Goal: Task Accomplishment & Management: Manage account settings

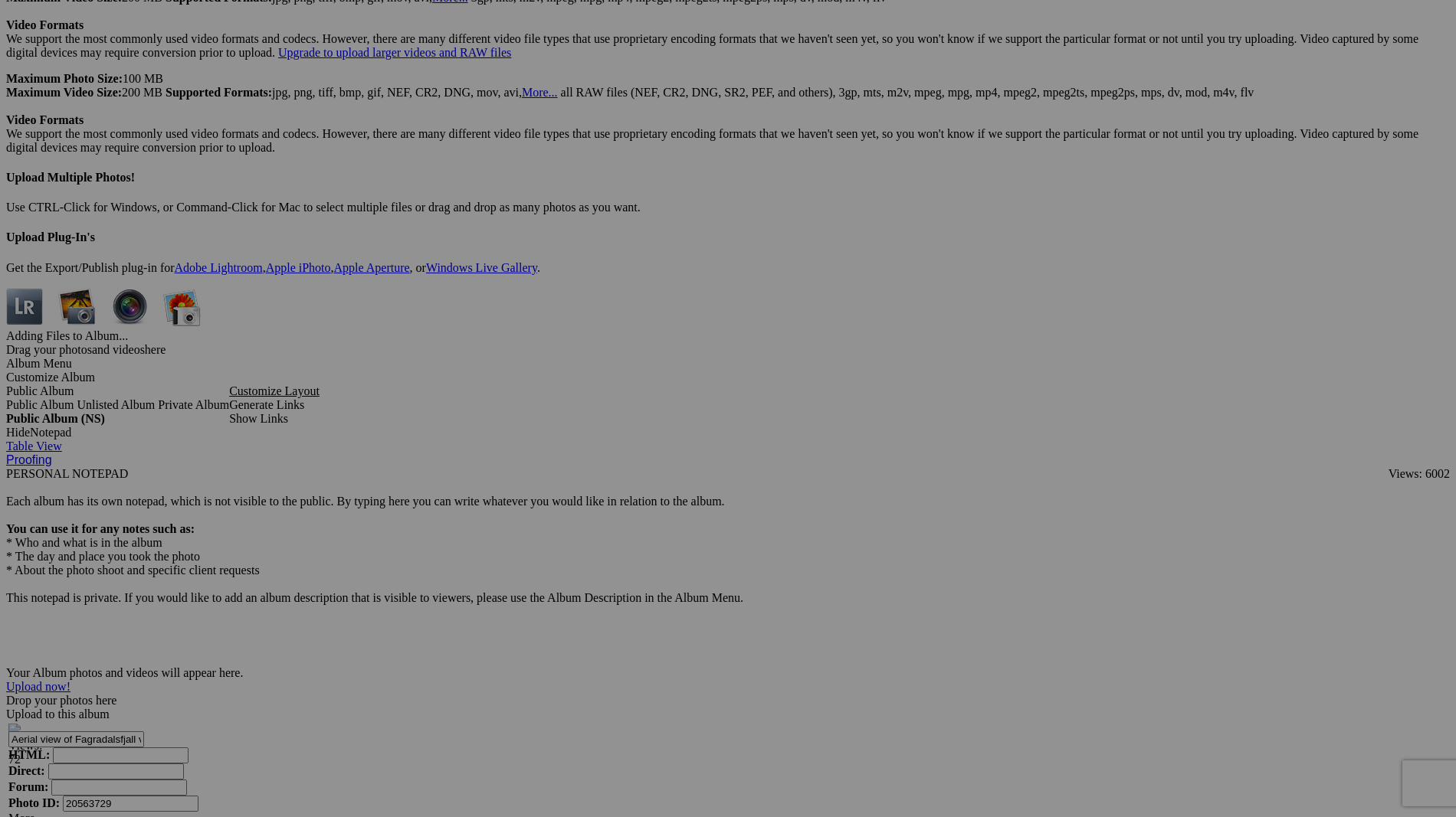
scroll to position [4668, 0]
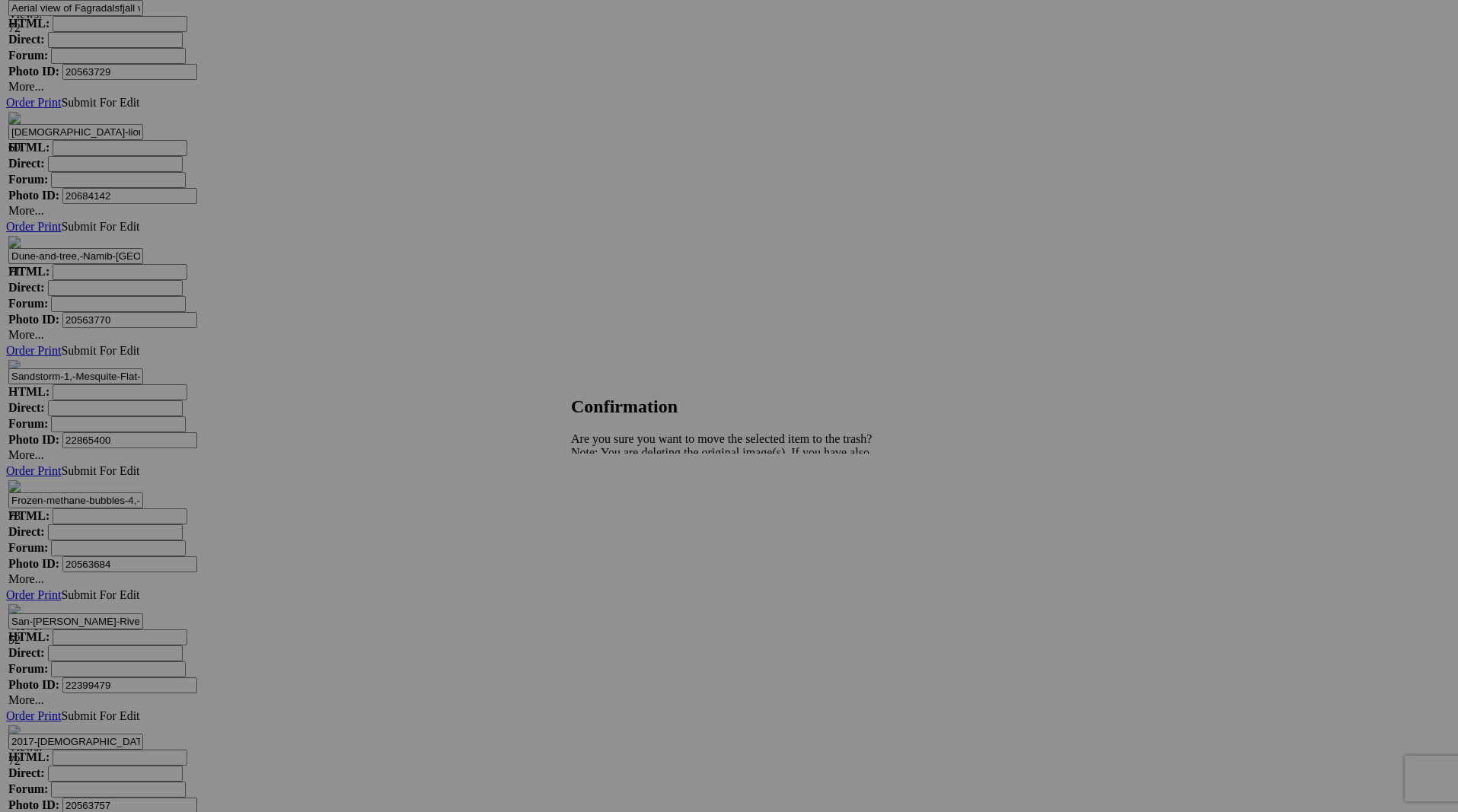
click at [622, 509] on span "Yes" at bounding box center [613, 505] width 18 height 13
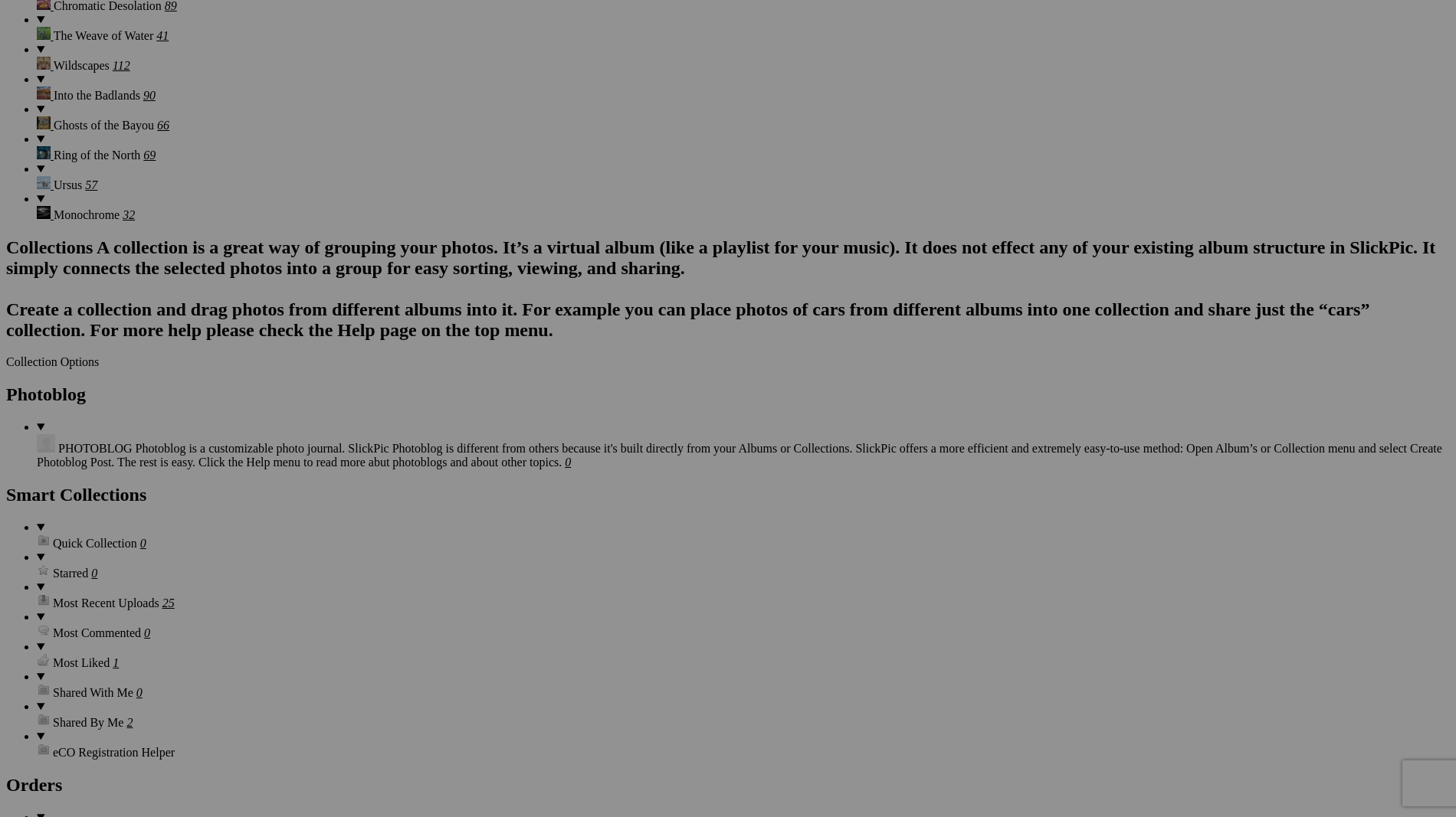
scroll to position [0, 0]
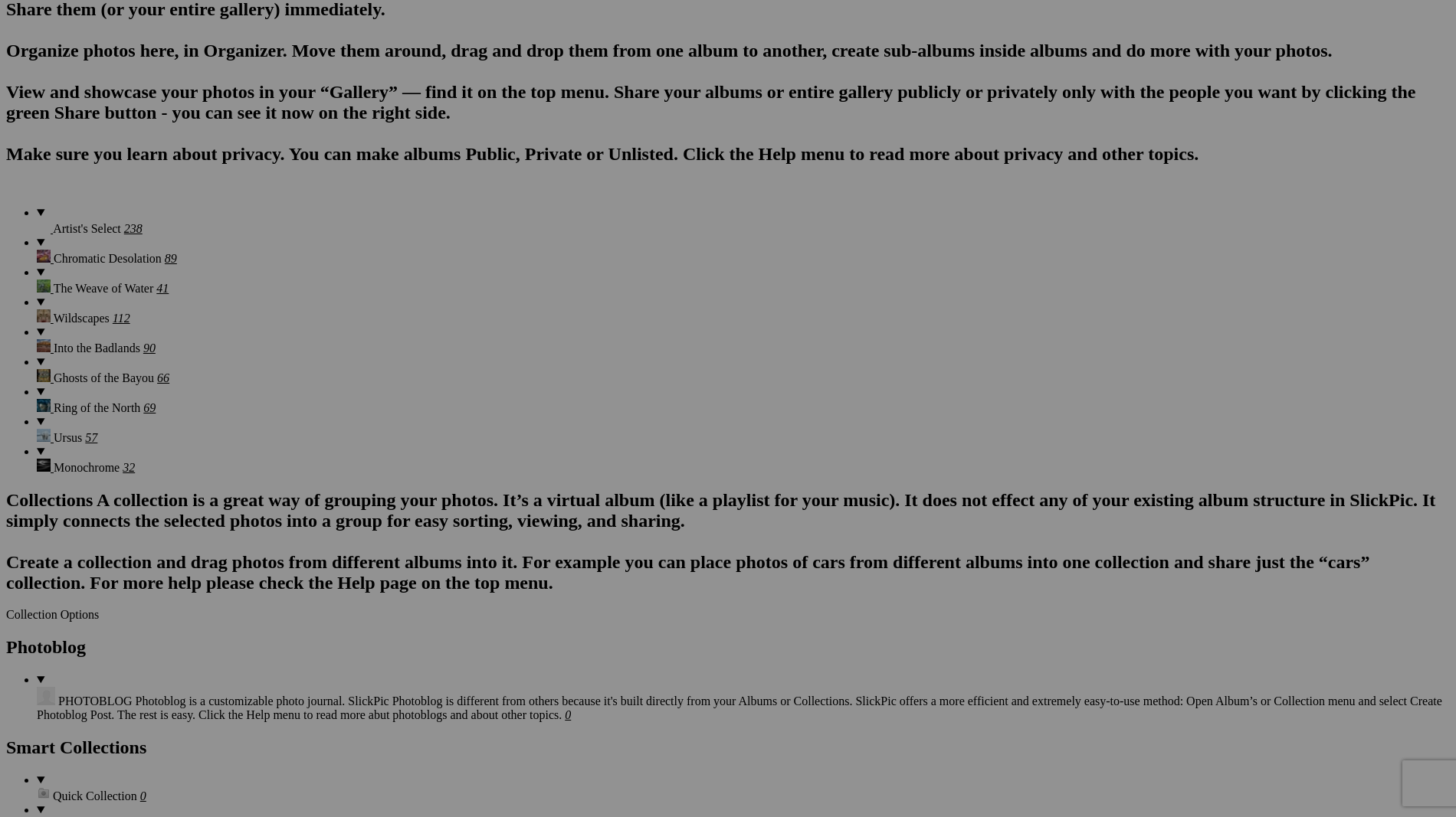
scroll to position [1004, 0]
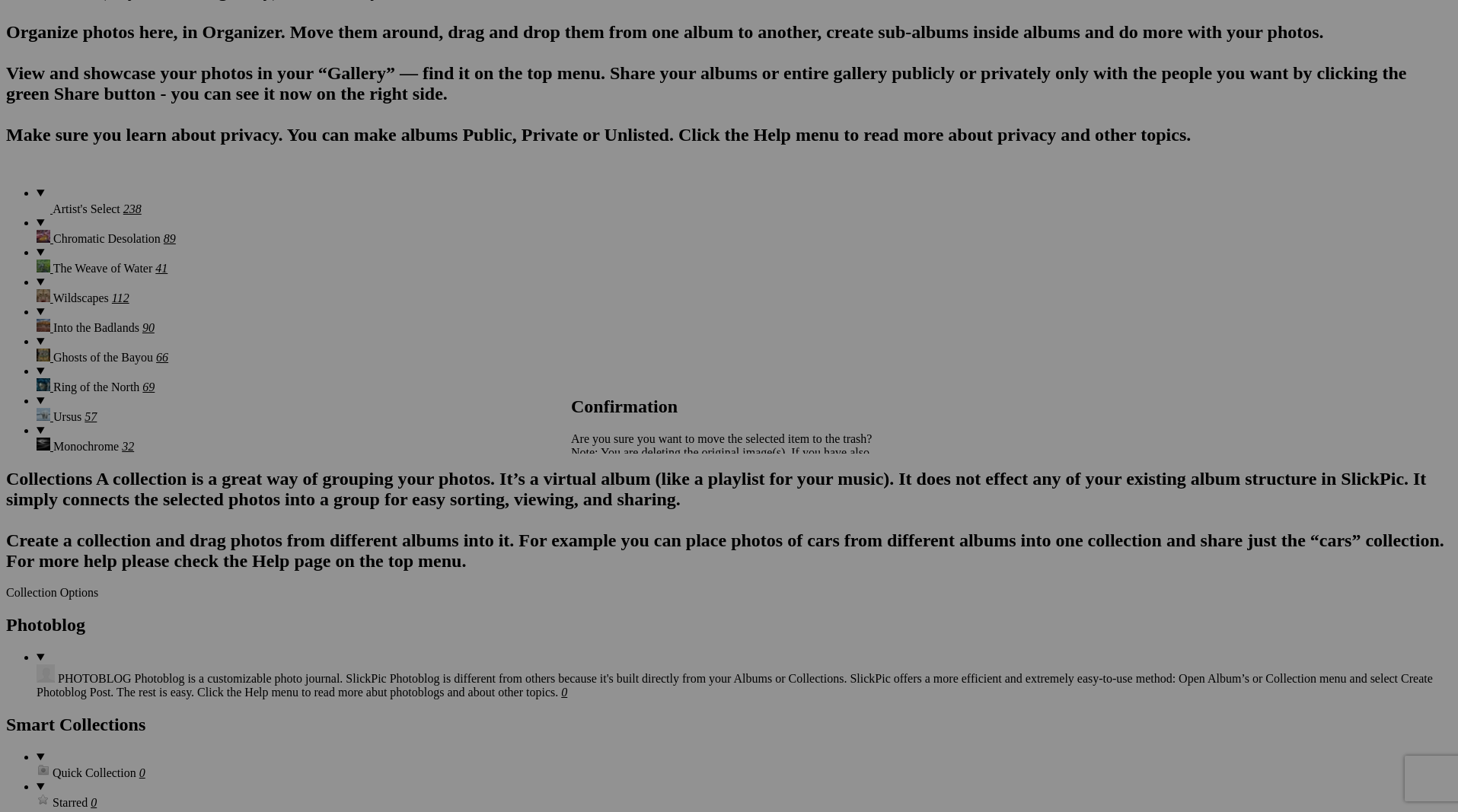
click at [622, 505] on span "Yes" at bounding box center [613, 505] width 18 height 13
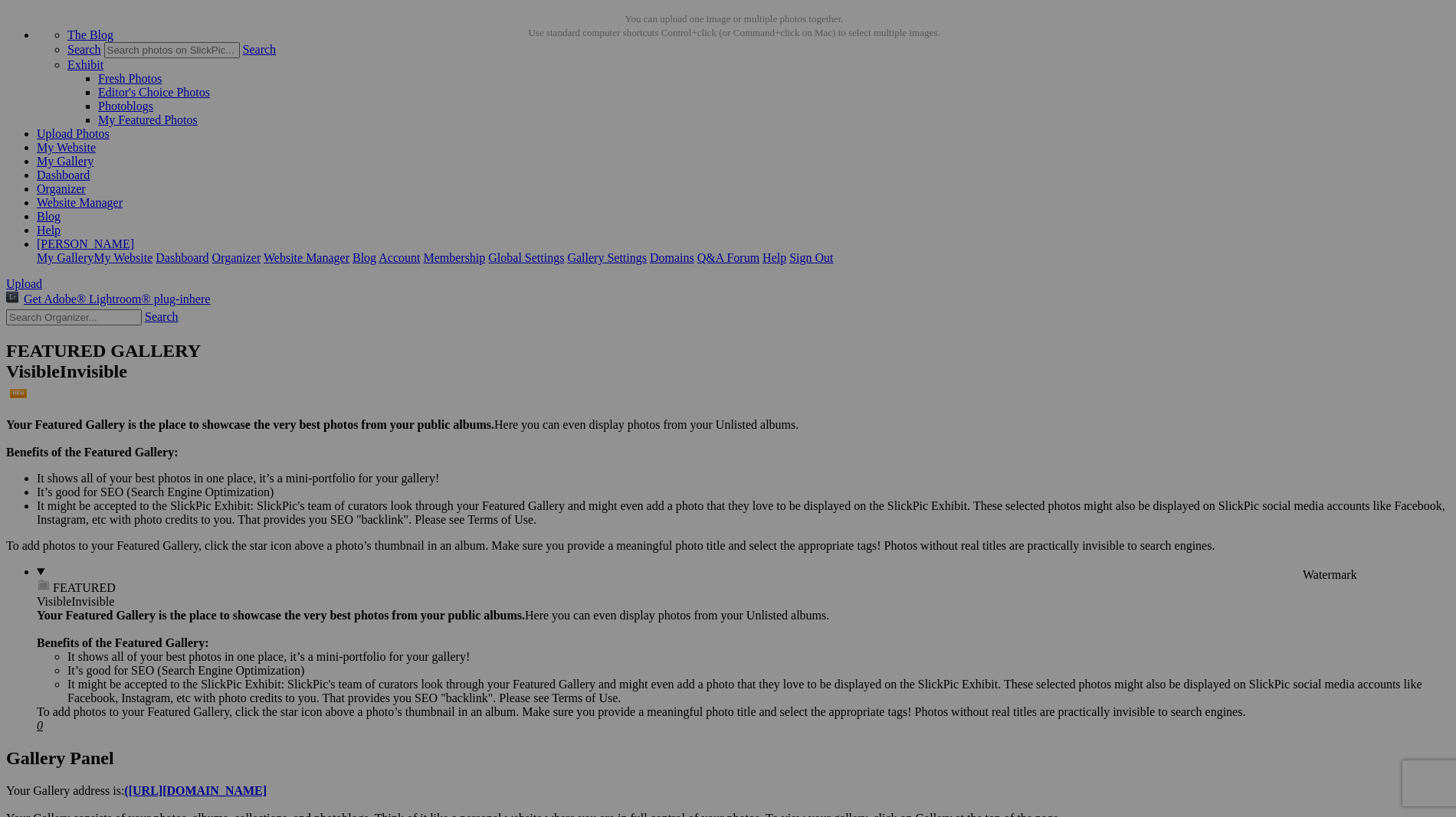
scroll to position [0, 0]
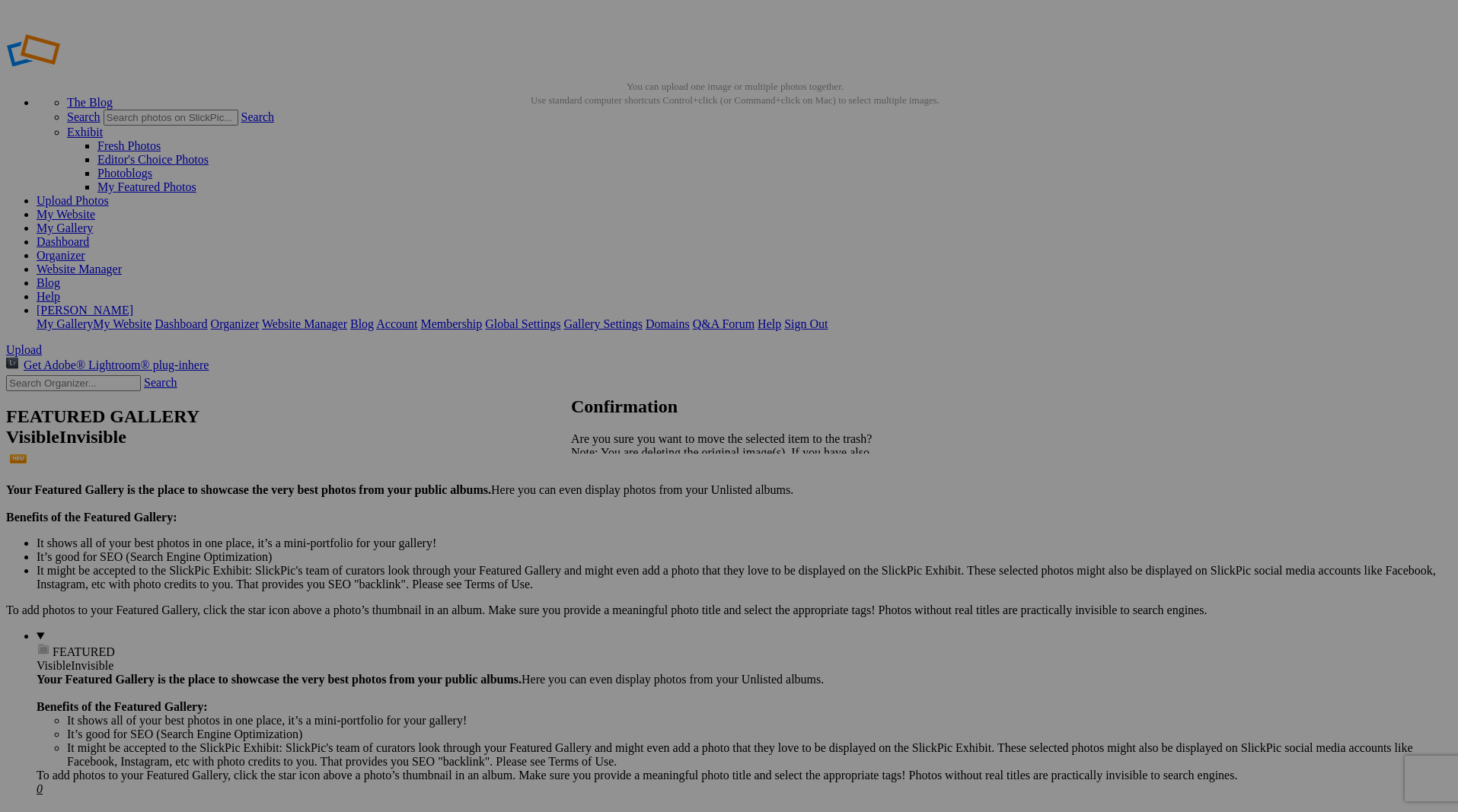
click at [622, 508] on span "Yes" at bounding box center [613, 505] width 18 height 13
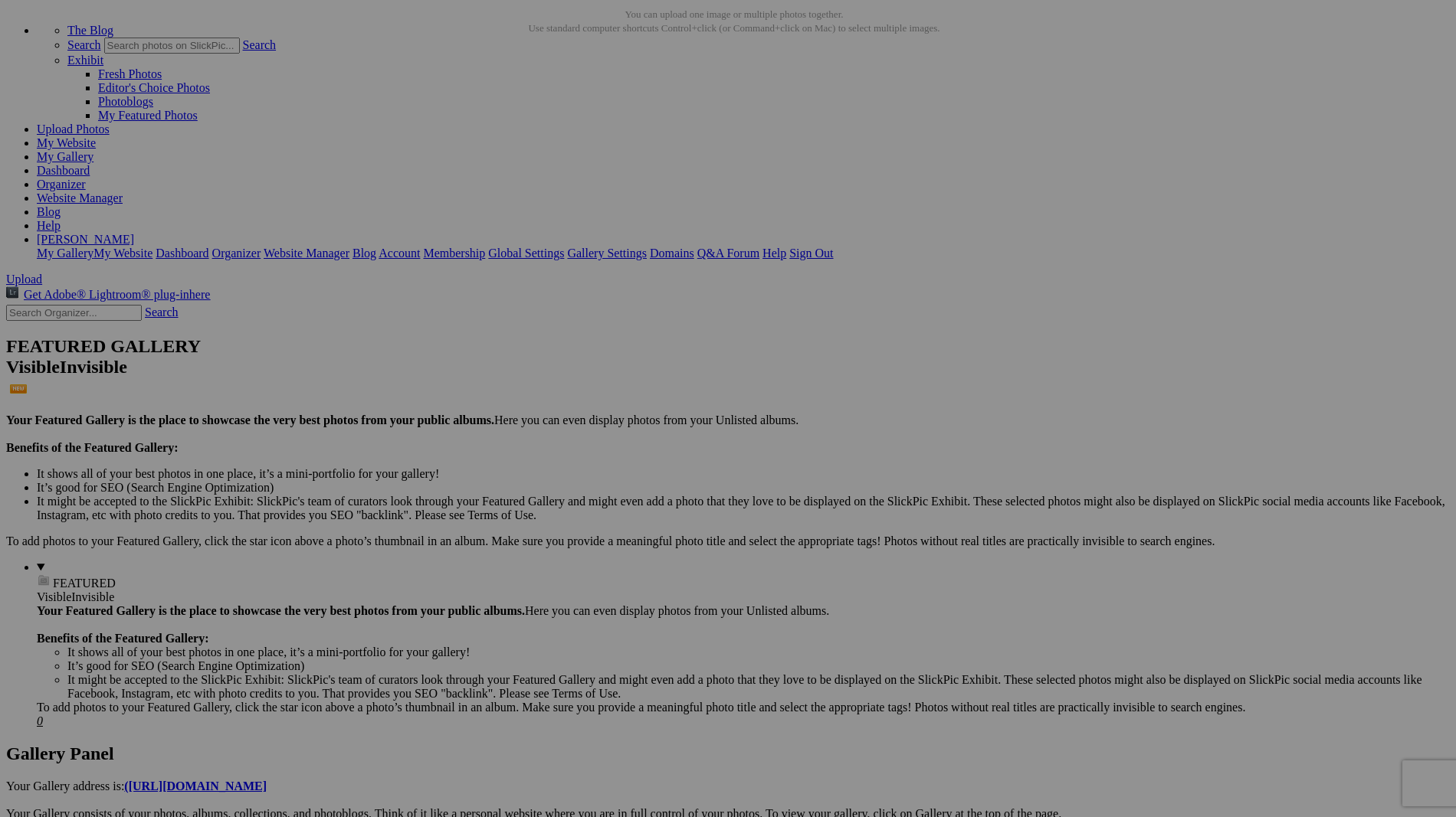
scroll to position [133, 0]
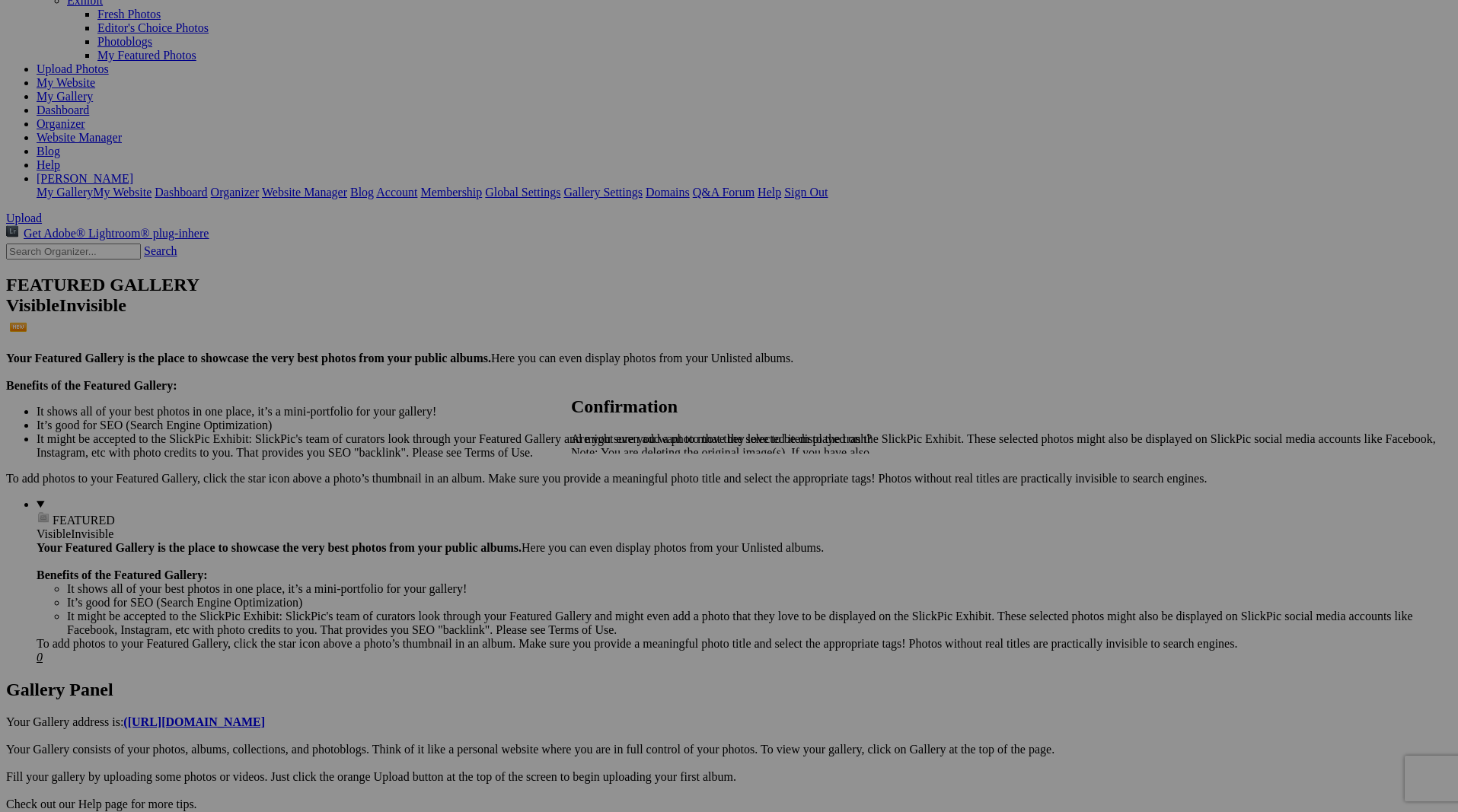
click at [622, 507] on span "Yes" at bounding box center [613, 505] width 18 height 13
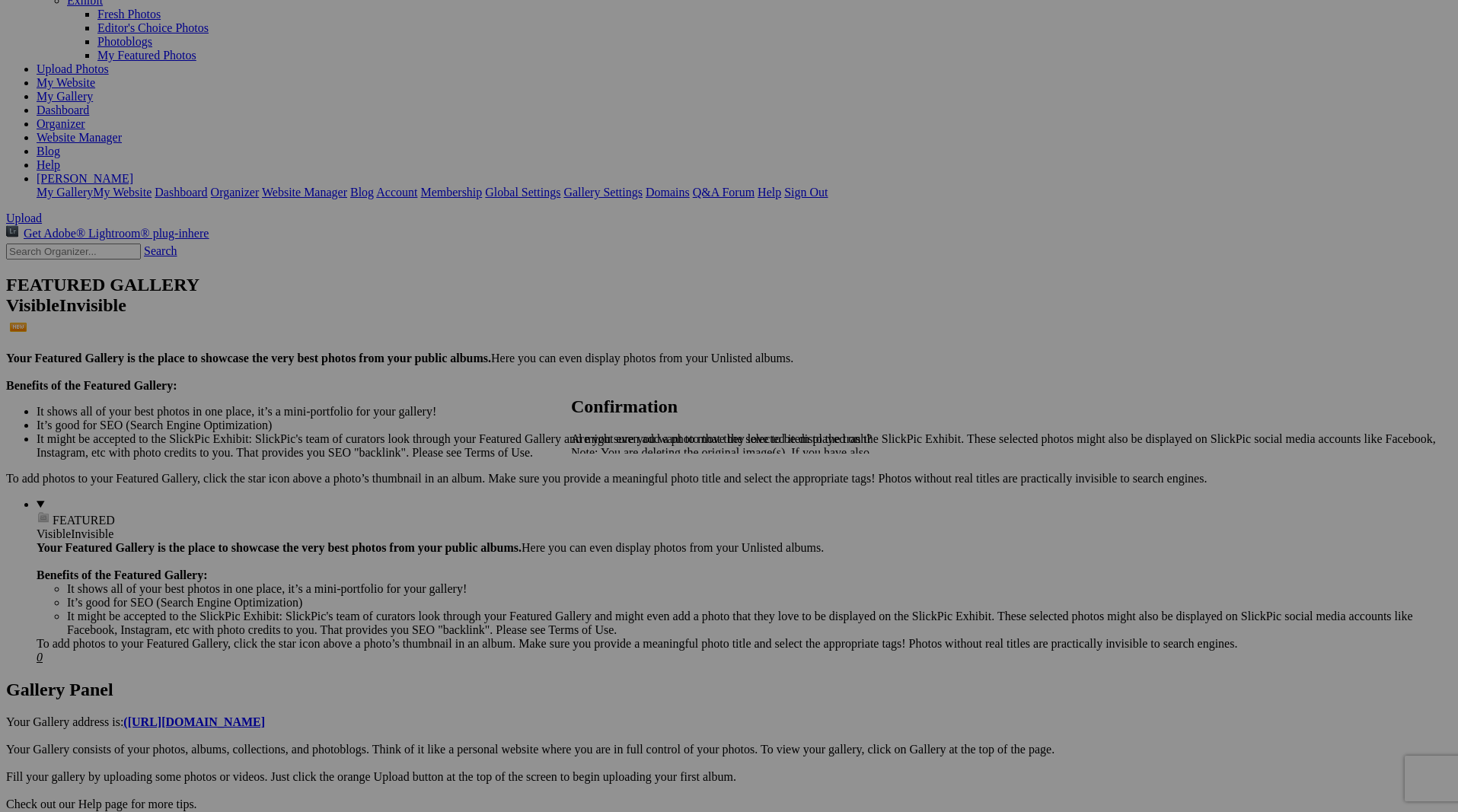
click at [622, 508] on span "Yes" at bounding box center [613, 505] width 18 height 13
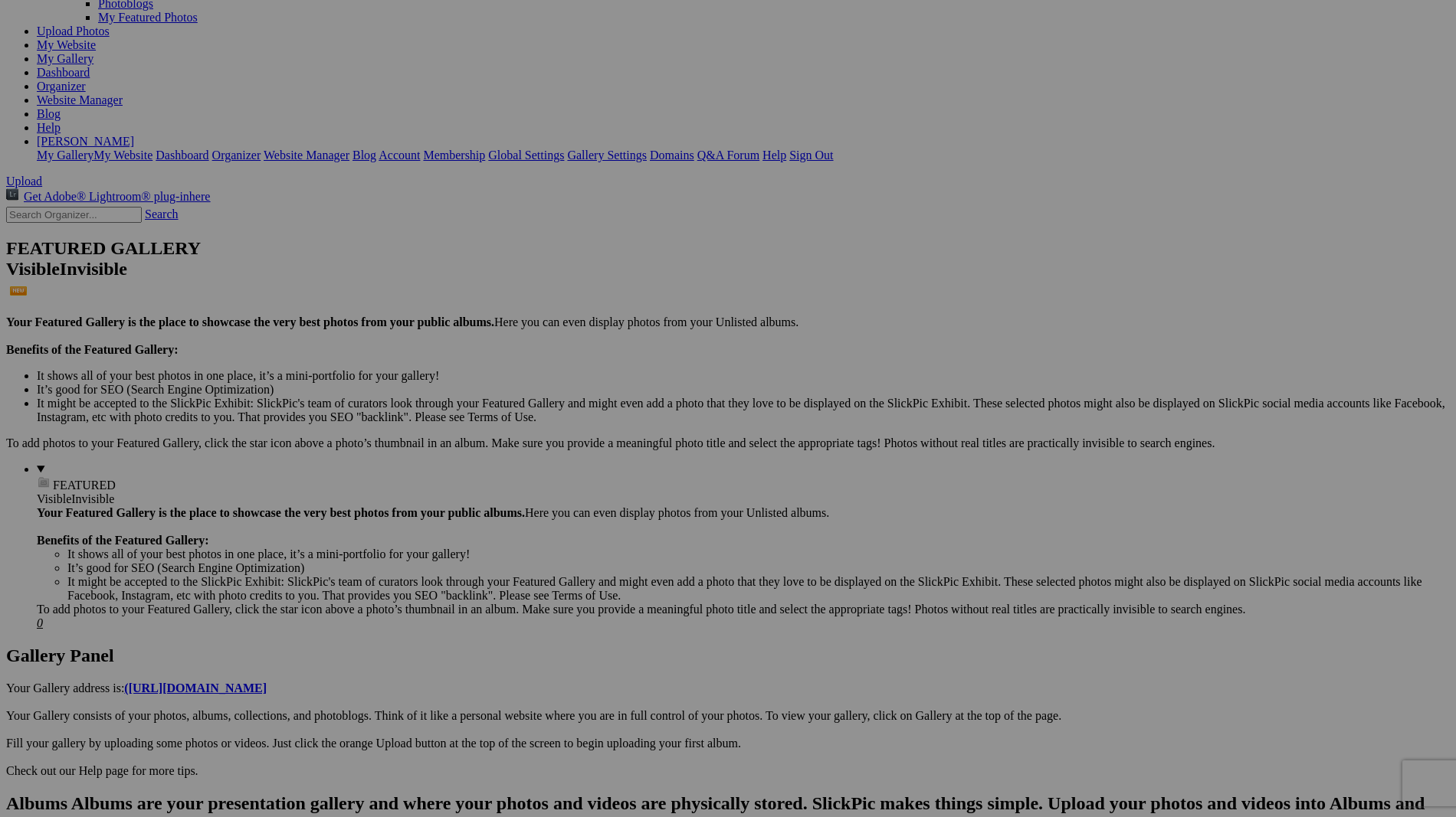
scroll to position [215, 0]
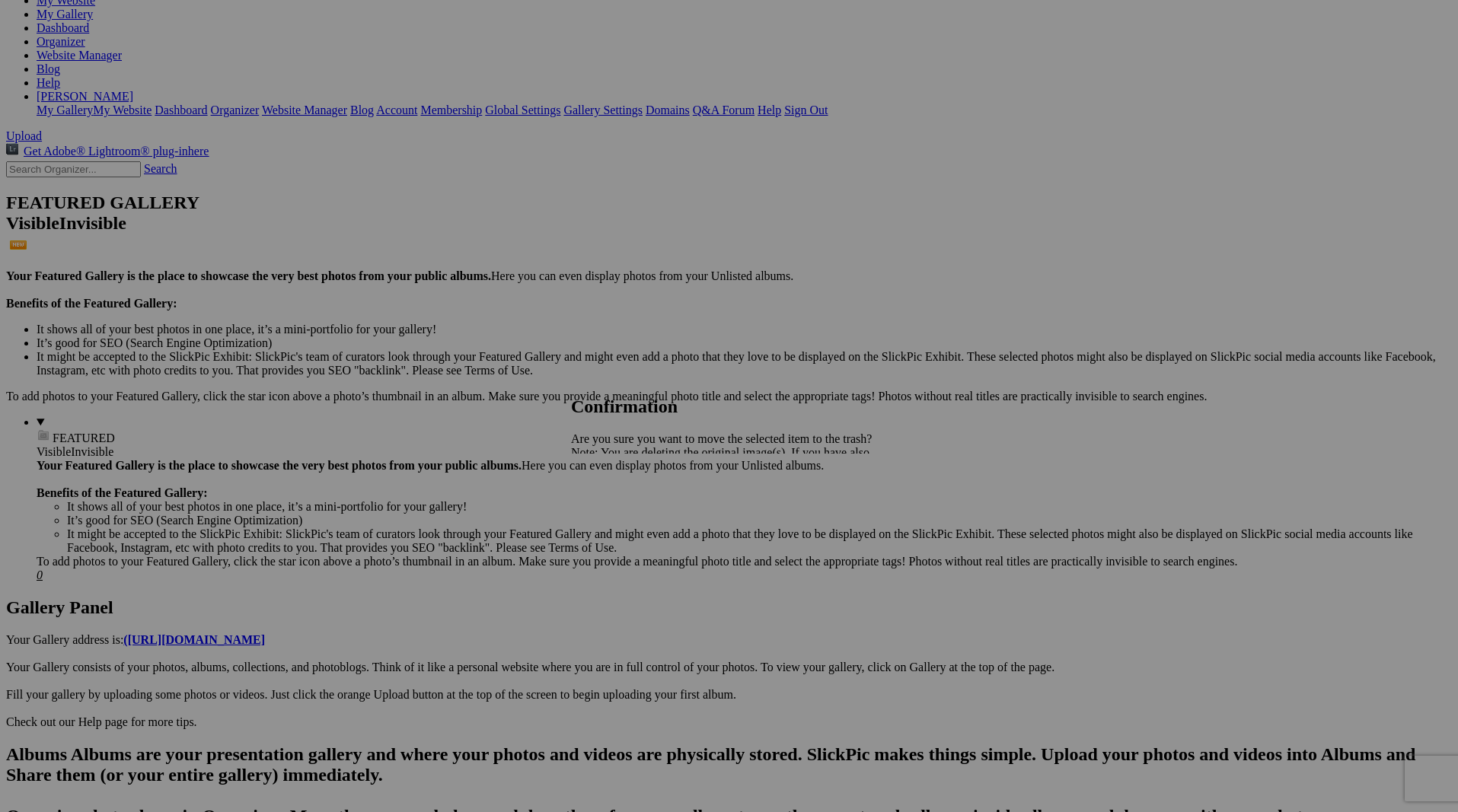
click at [622, 508] on span "Yes" at bounding box center [613, 505] width 18 height 13
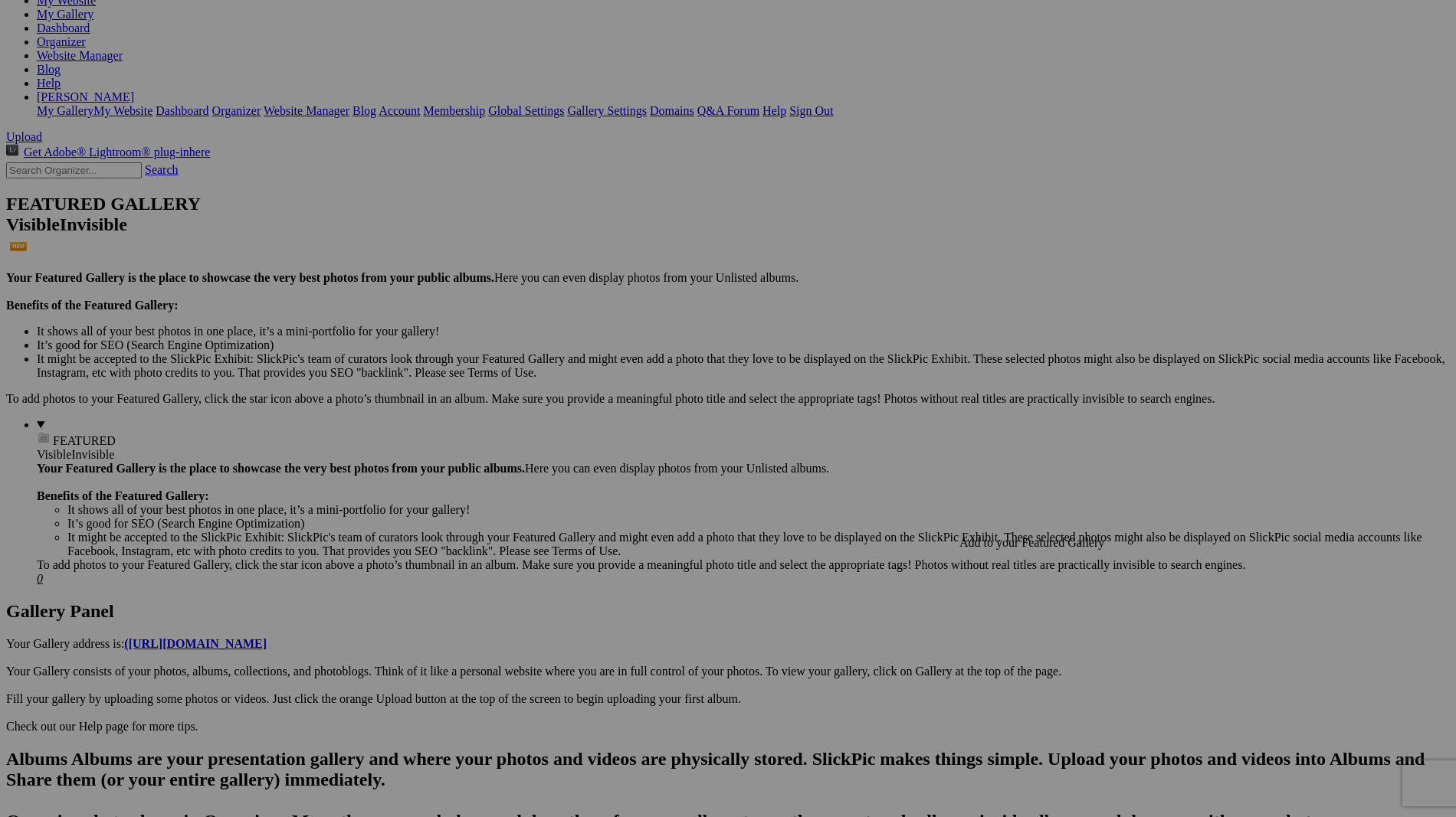
scroll to position [238, 0]
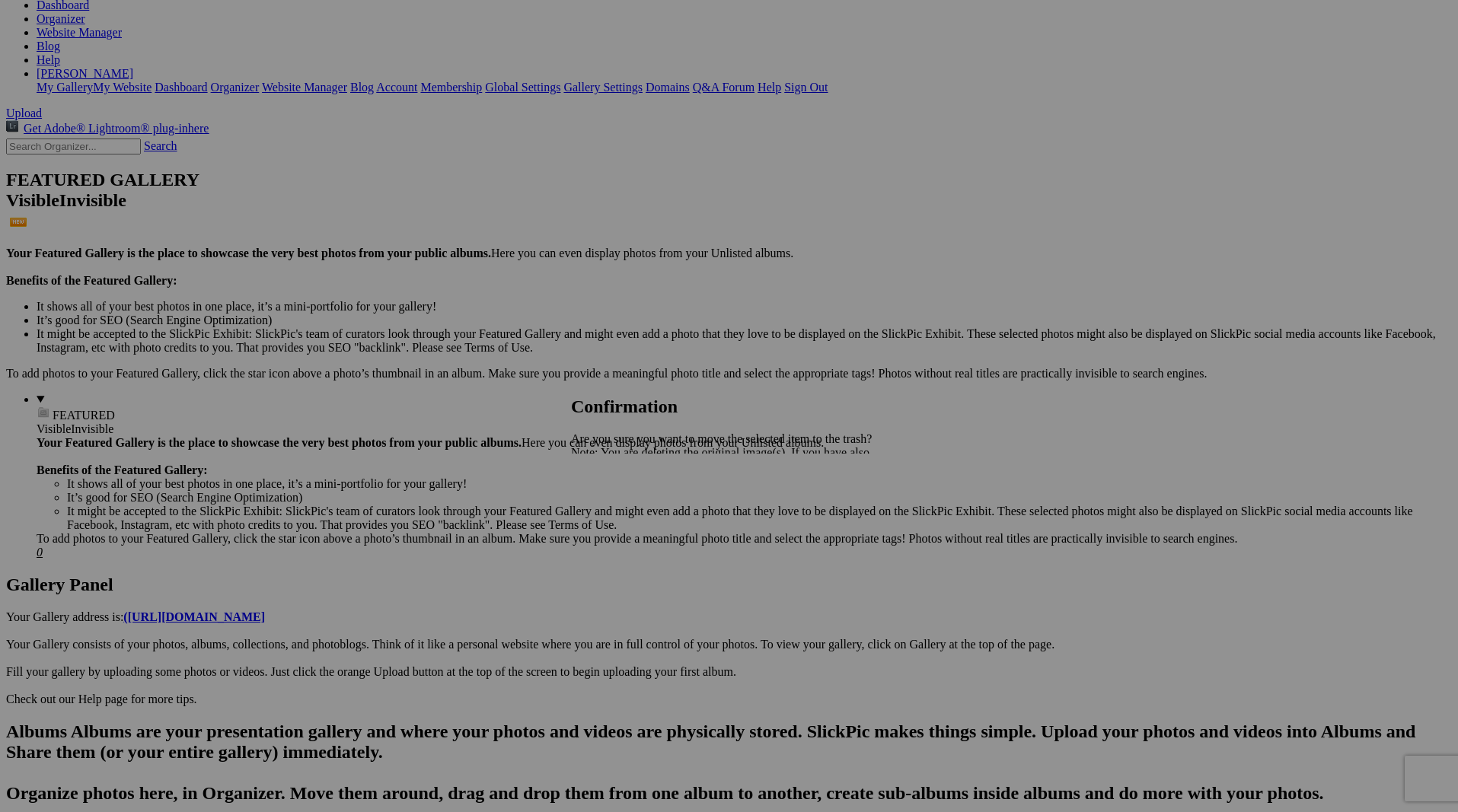
click at [622, 508] on span "Yes" at bounding box center [613, 505] width 18 height 13
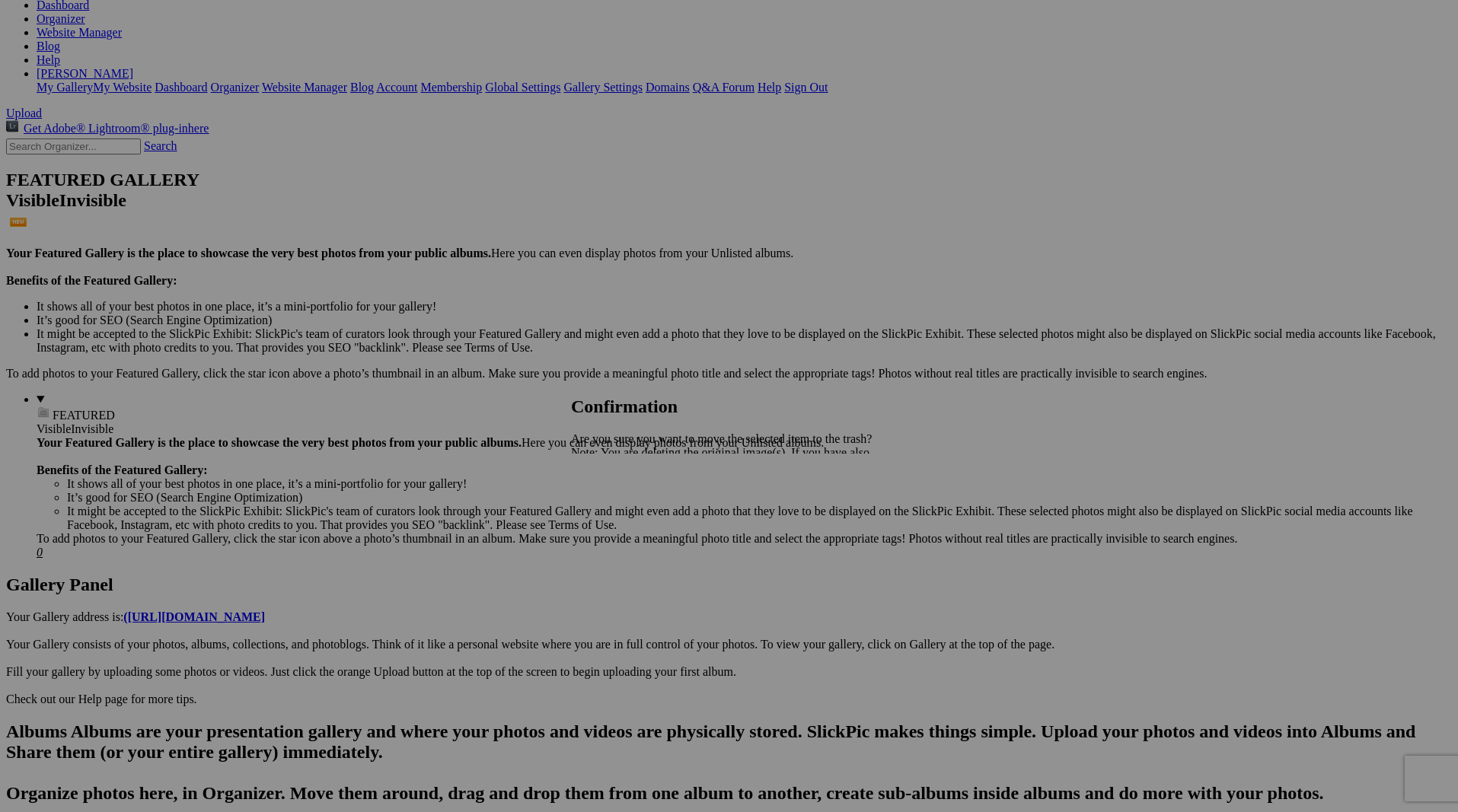
click at [622, 510] on span "Yes" at bounding box center [613, 505] width 18 height 13
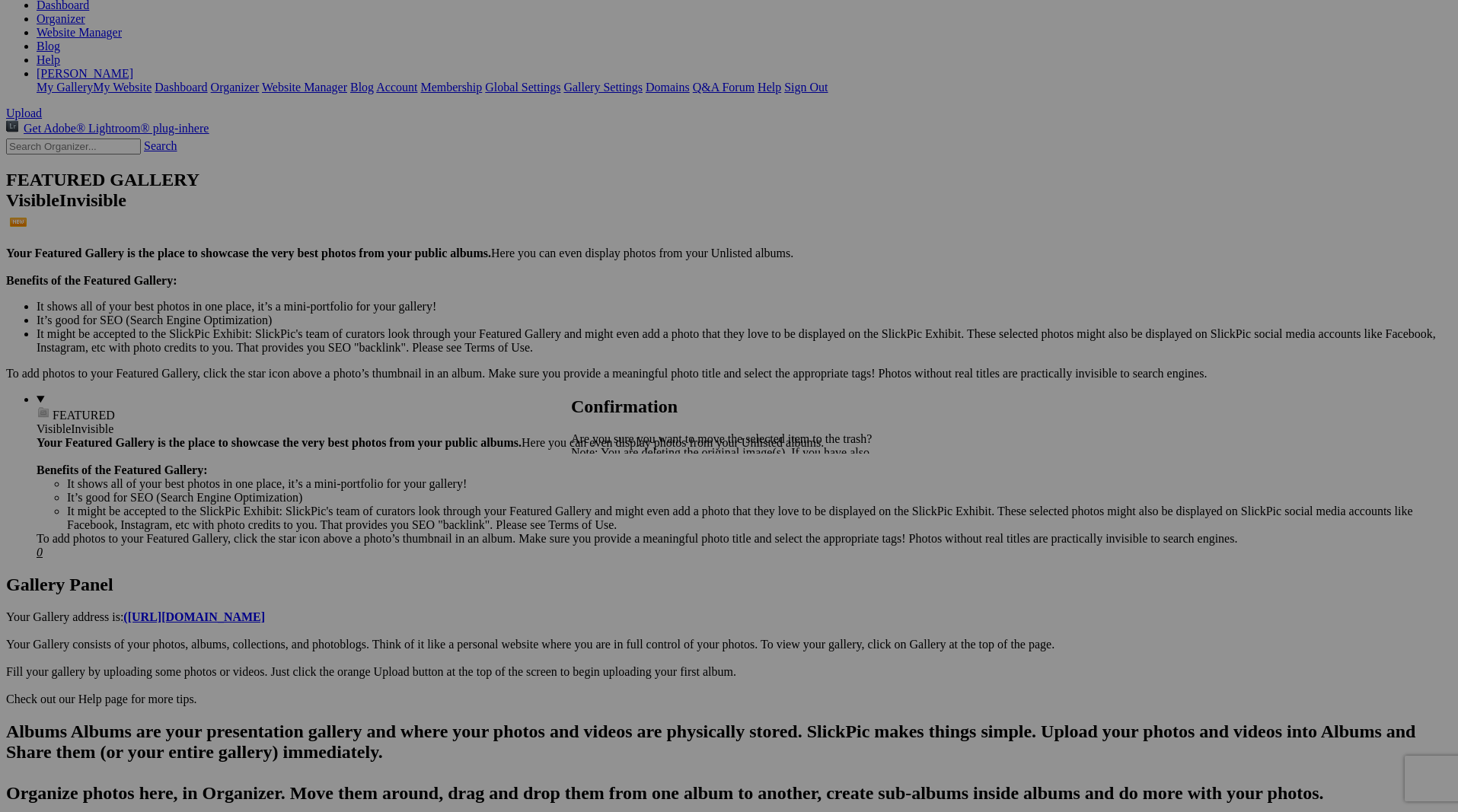
click at [622, 506] on span "Yes" at bounding box center [613, 505] width 18 height 13
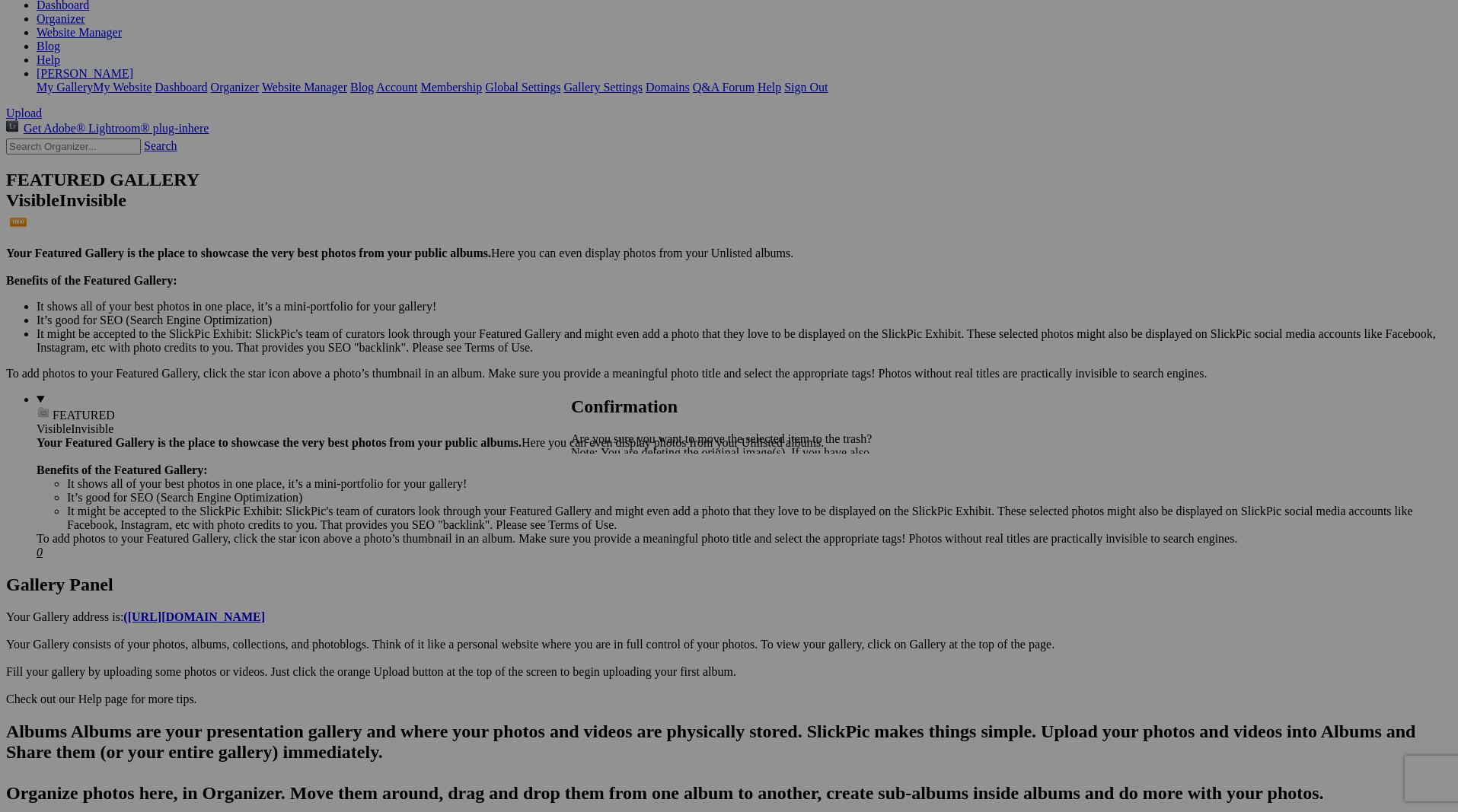
click at [622, 511] on span "Yes" at bounding box center [613, 505] width 18 height 13
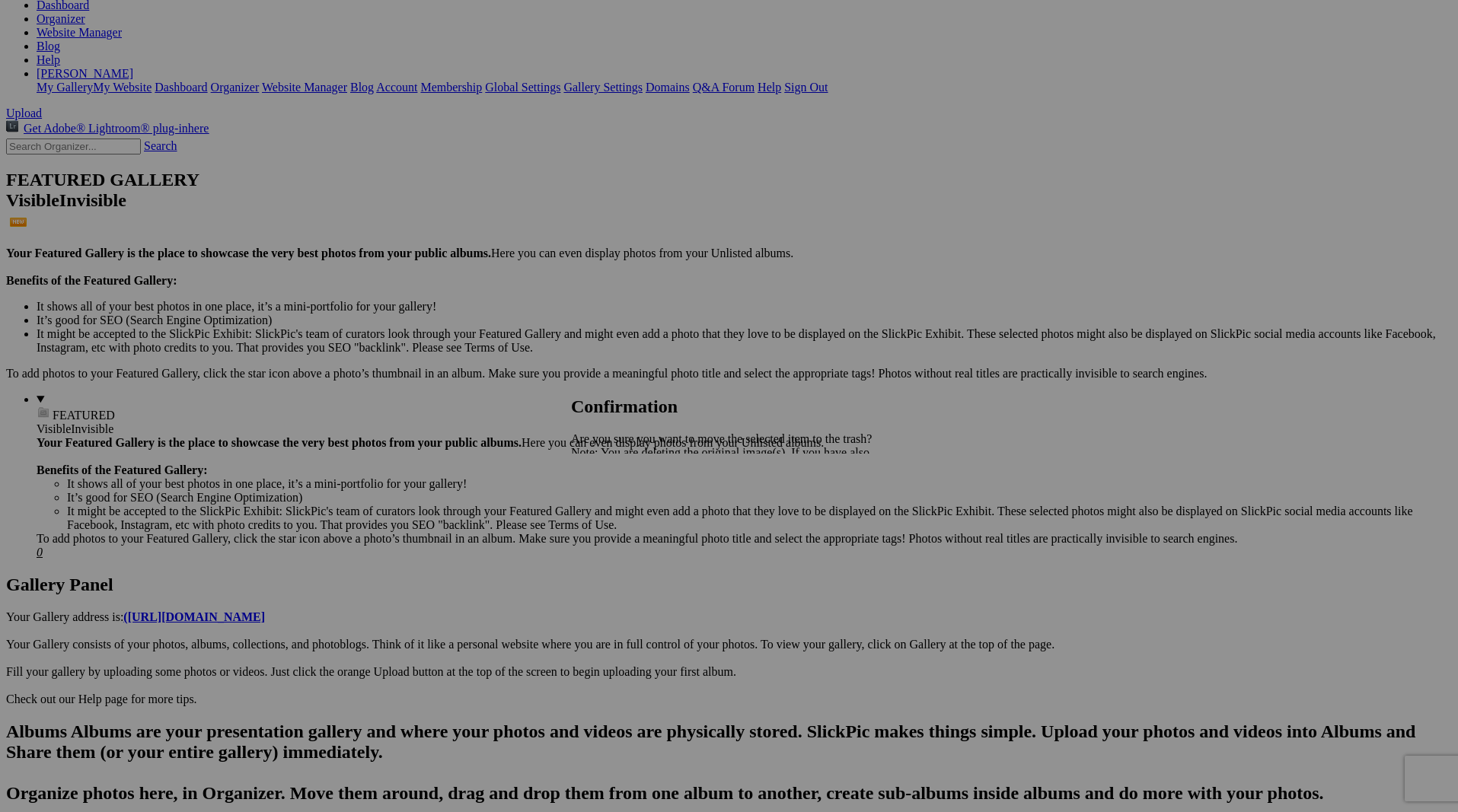
click at [622, 509] on span "Yes" at bounding box center [613, 505] width 18 height 13
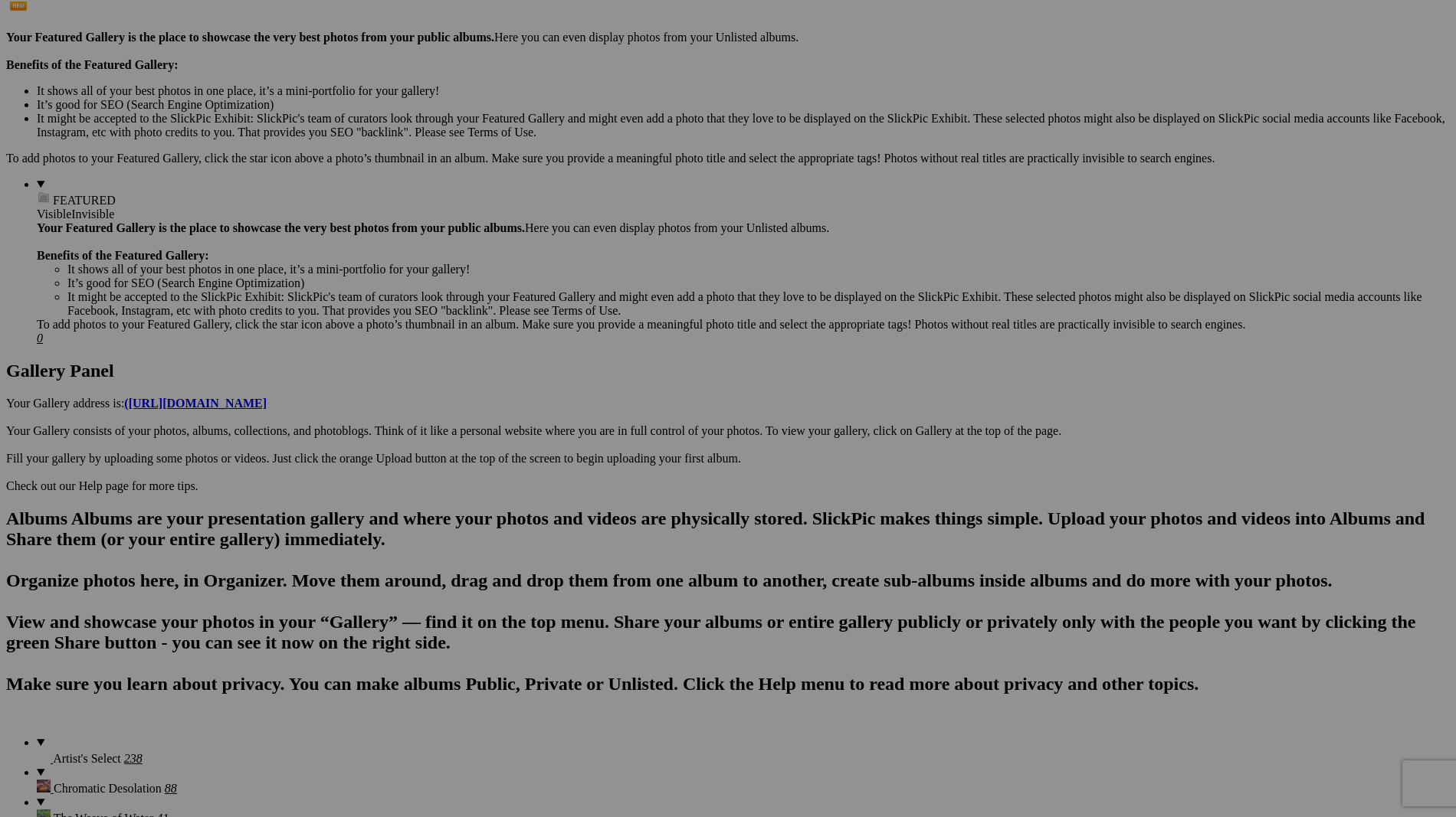
scroll to position [582, 0]
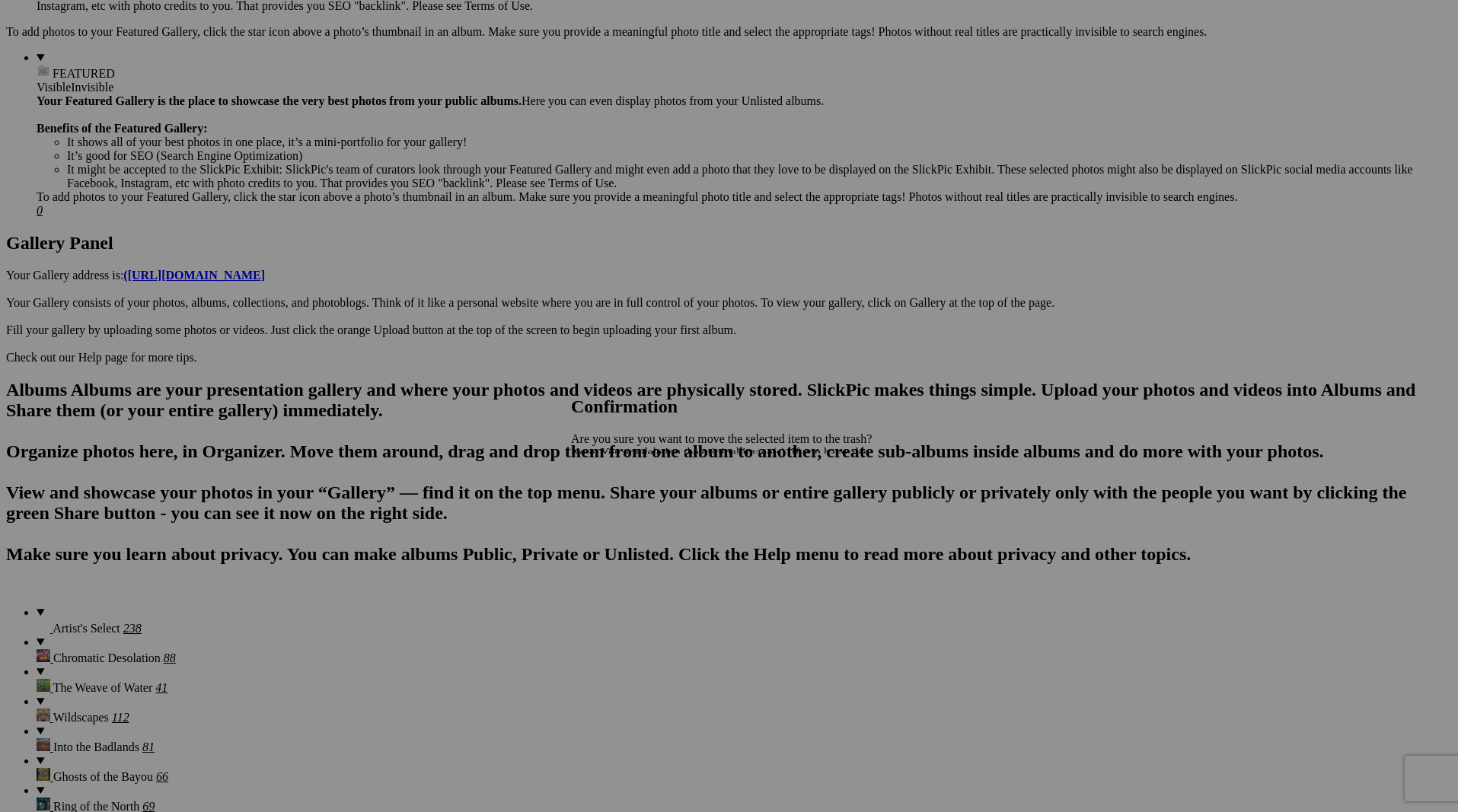
click at [622, 505] on span "Yes" at bounding box center [613, 505] width 18 height 13
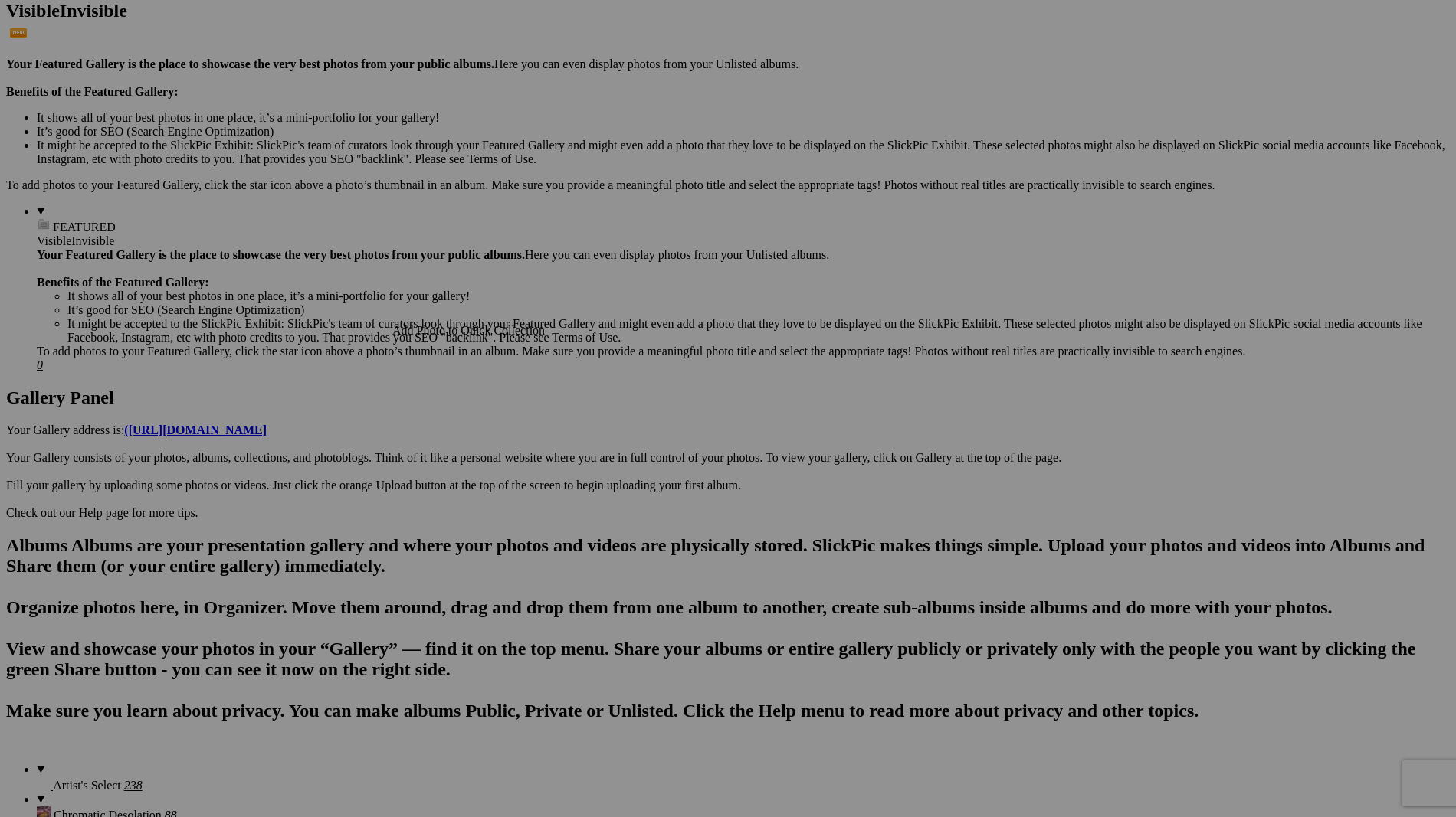
scroll to position [447, 0]
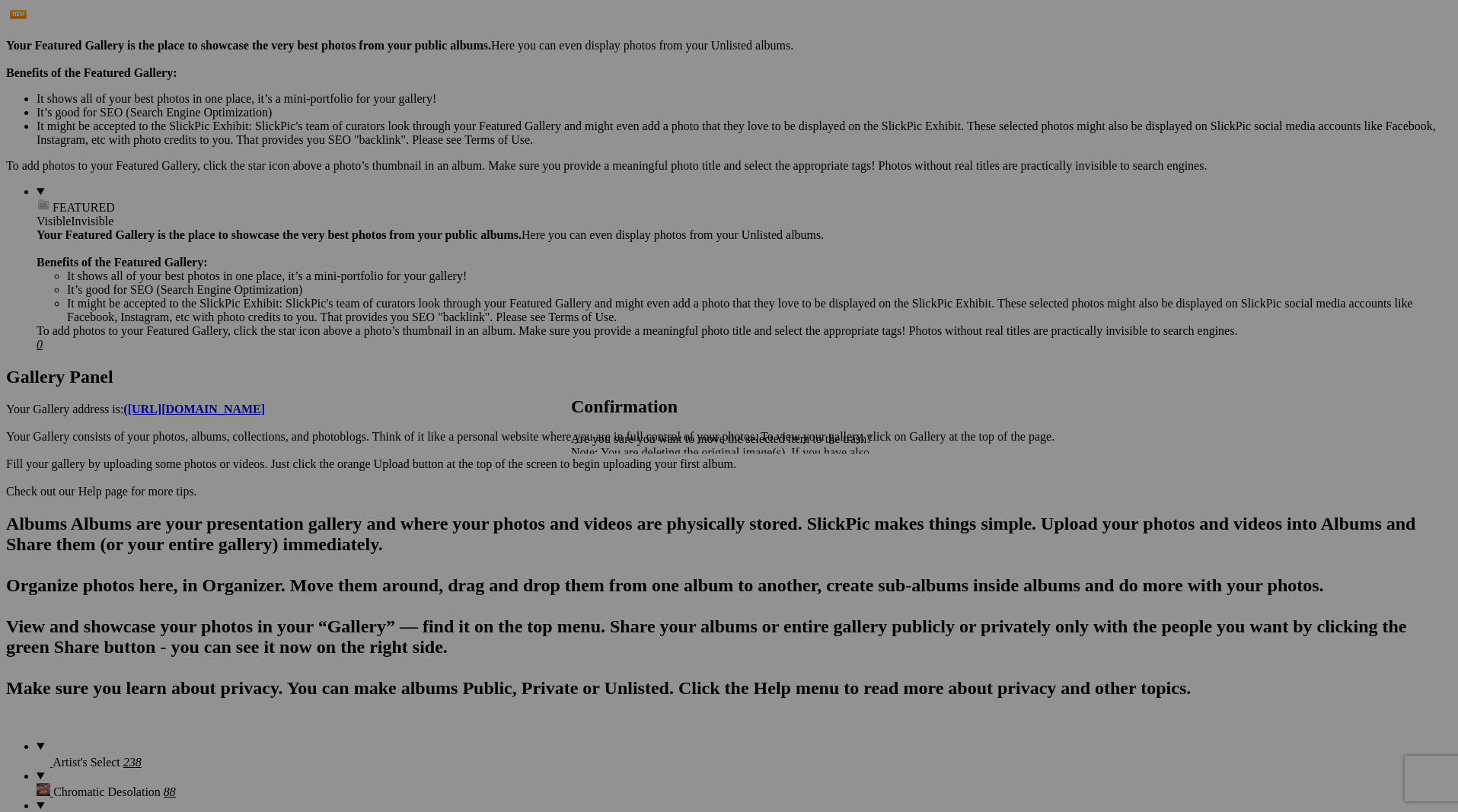
click at [622, 508] on span "Yes" at bounding box center [613, 505] width 18 height 13
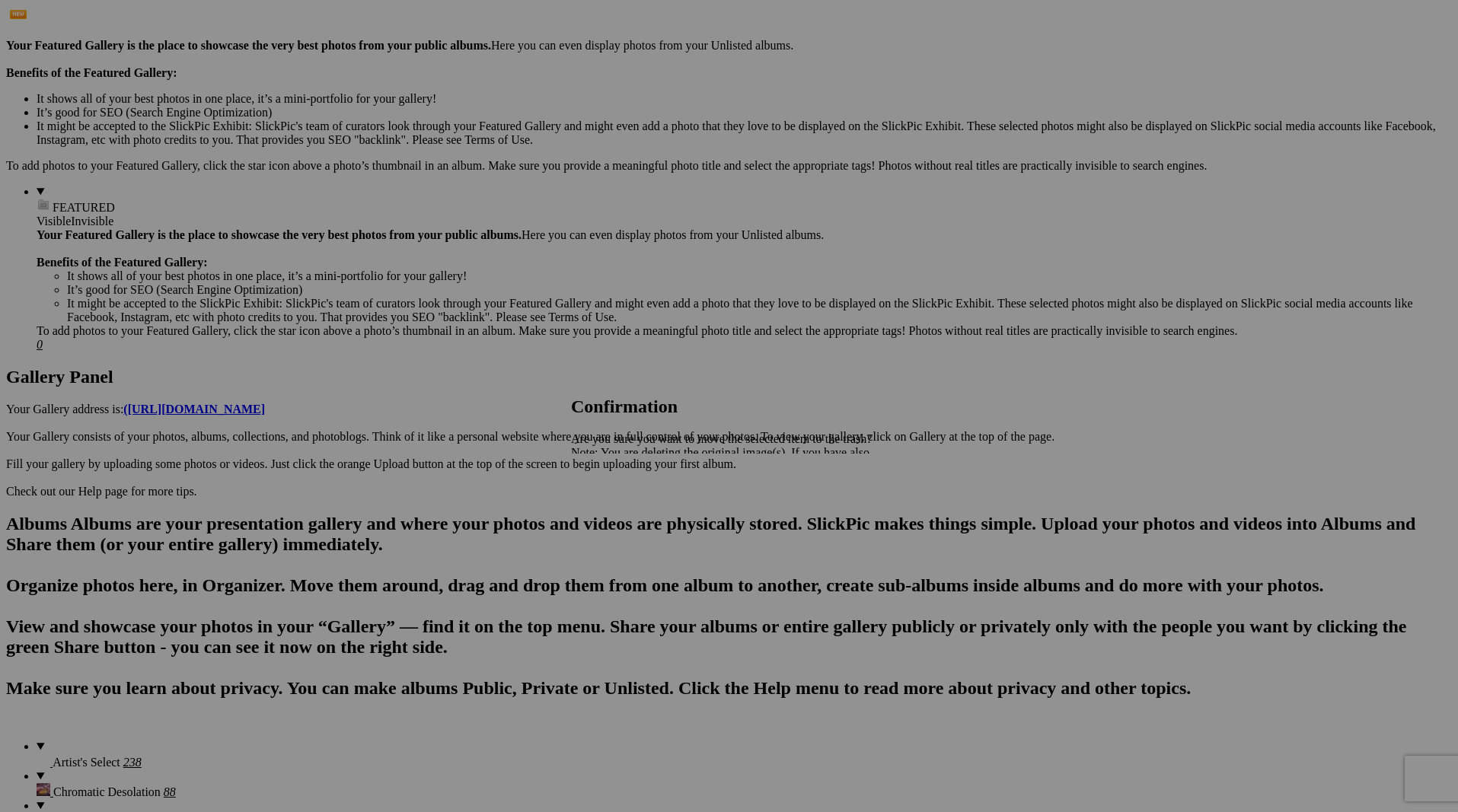
click at [622, 507] on link "Yes" at bounding box center [613, 505] width 18 height 13
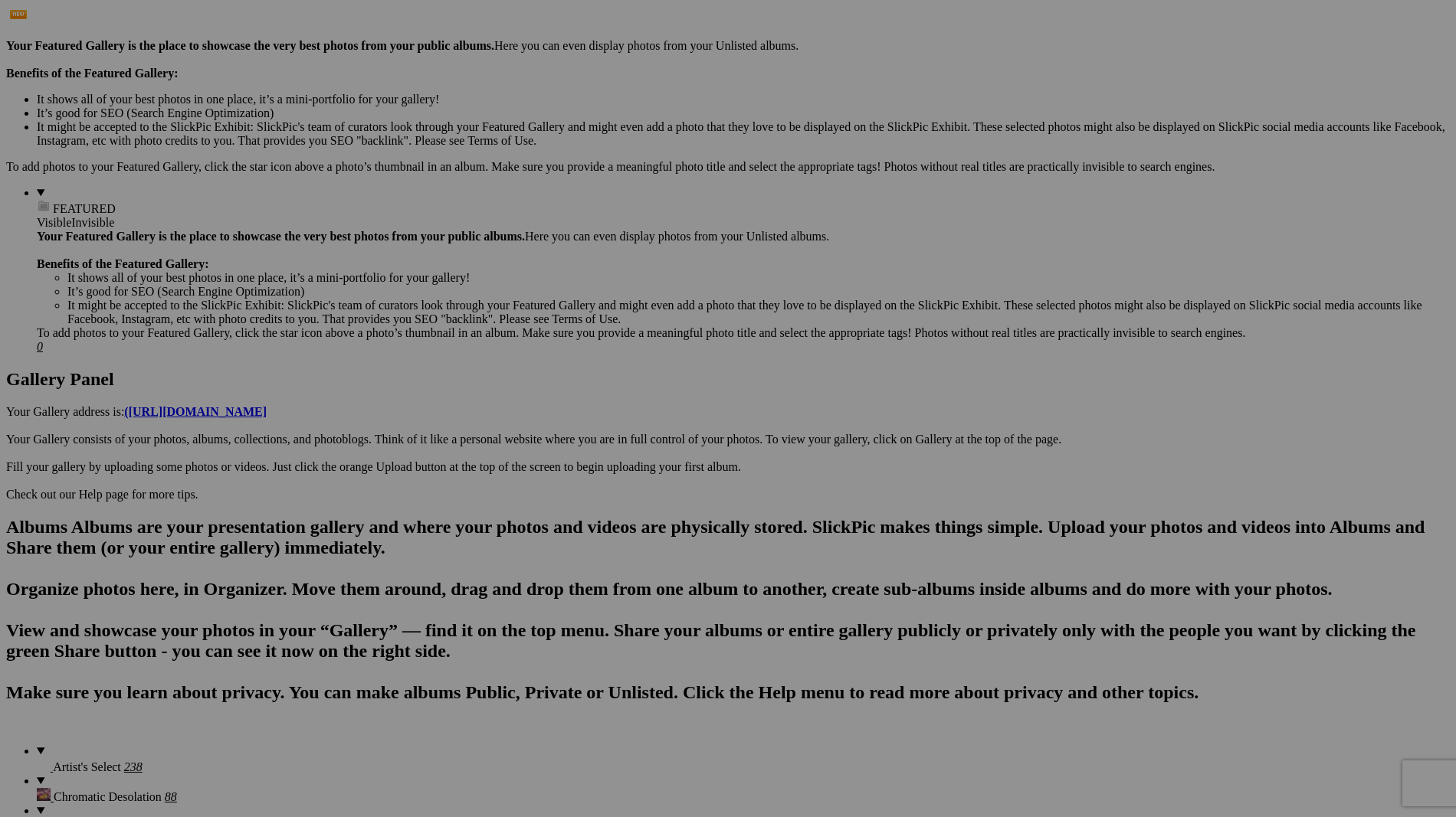
scroll to position [468, 0]
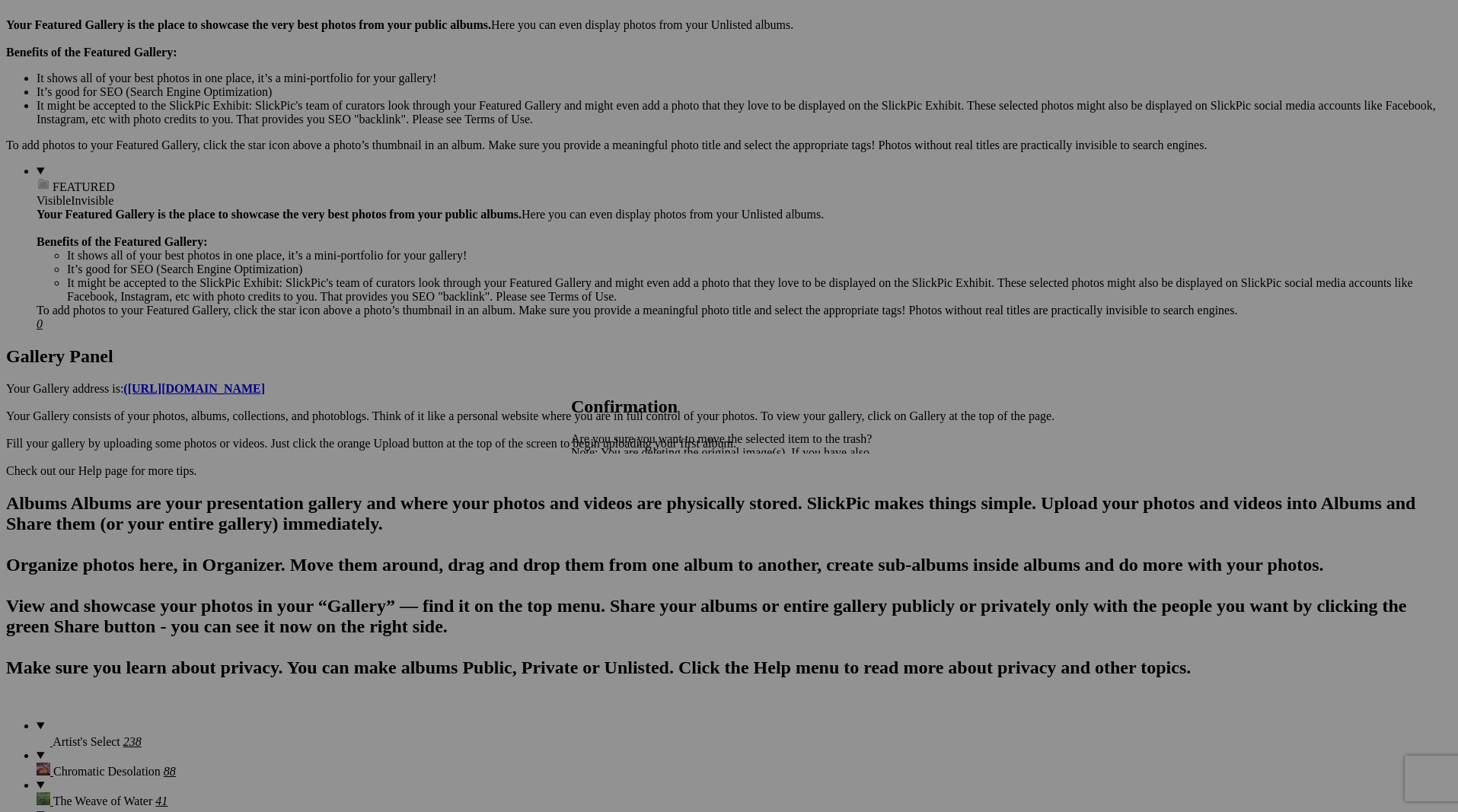
click at [622, 509] on link "Yes" at bounding box center [613, 505] width 18 height 13
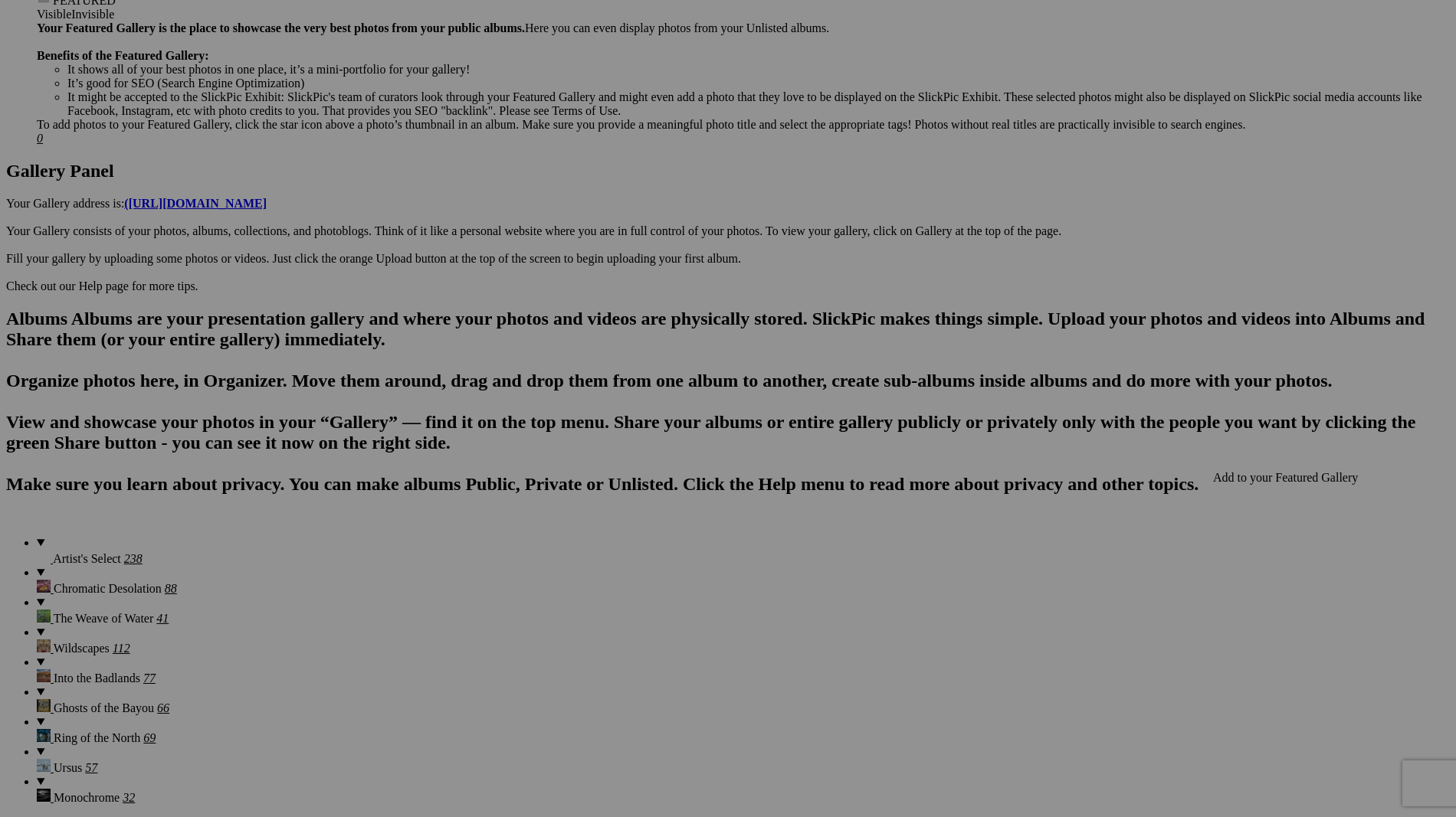
scroll to position [771, 0]
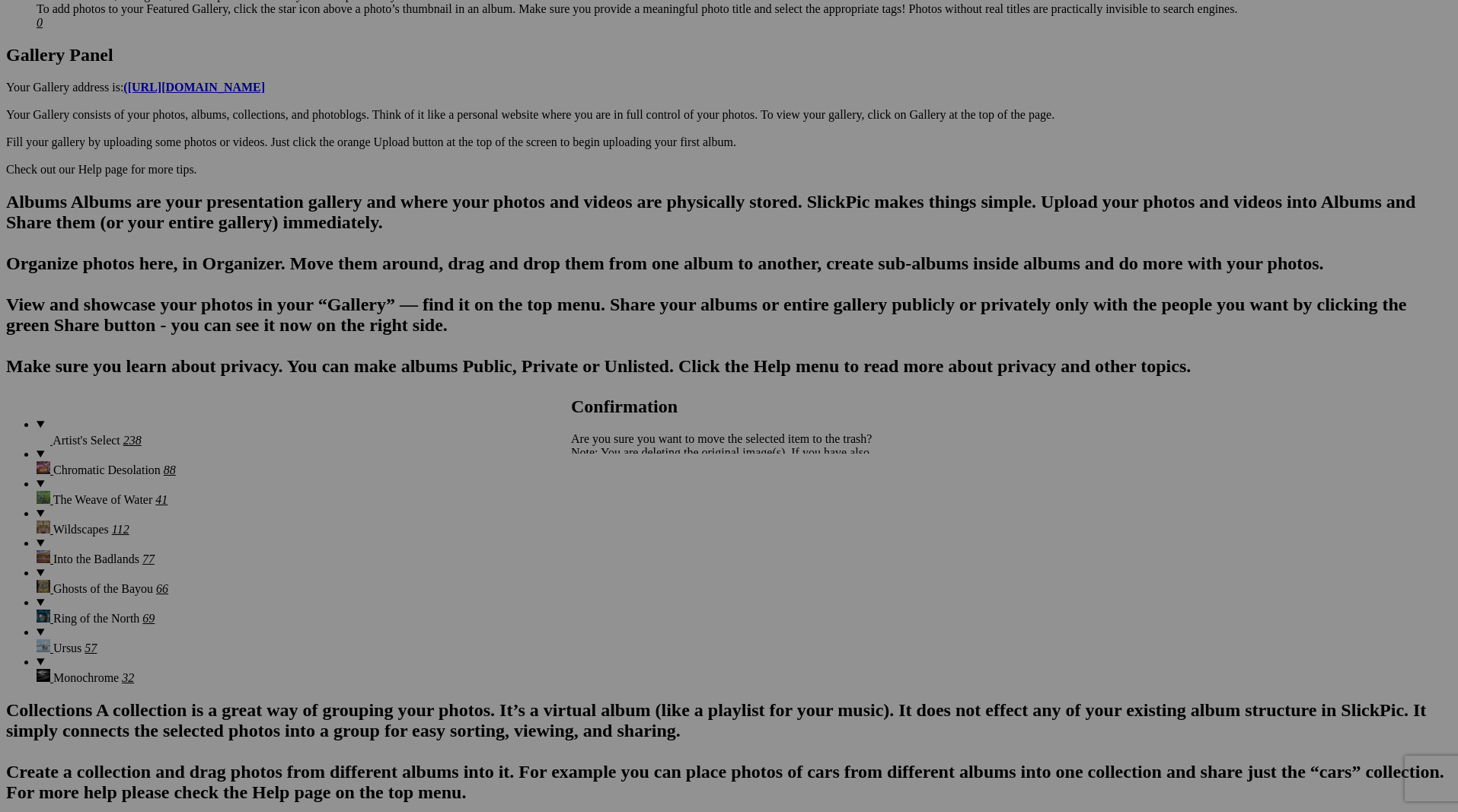
click at [622, 509] on span "Yes" at bounding box center [613, 505] width 18 height 13
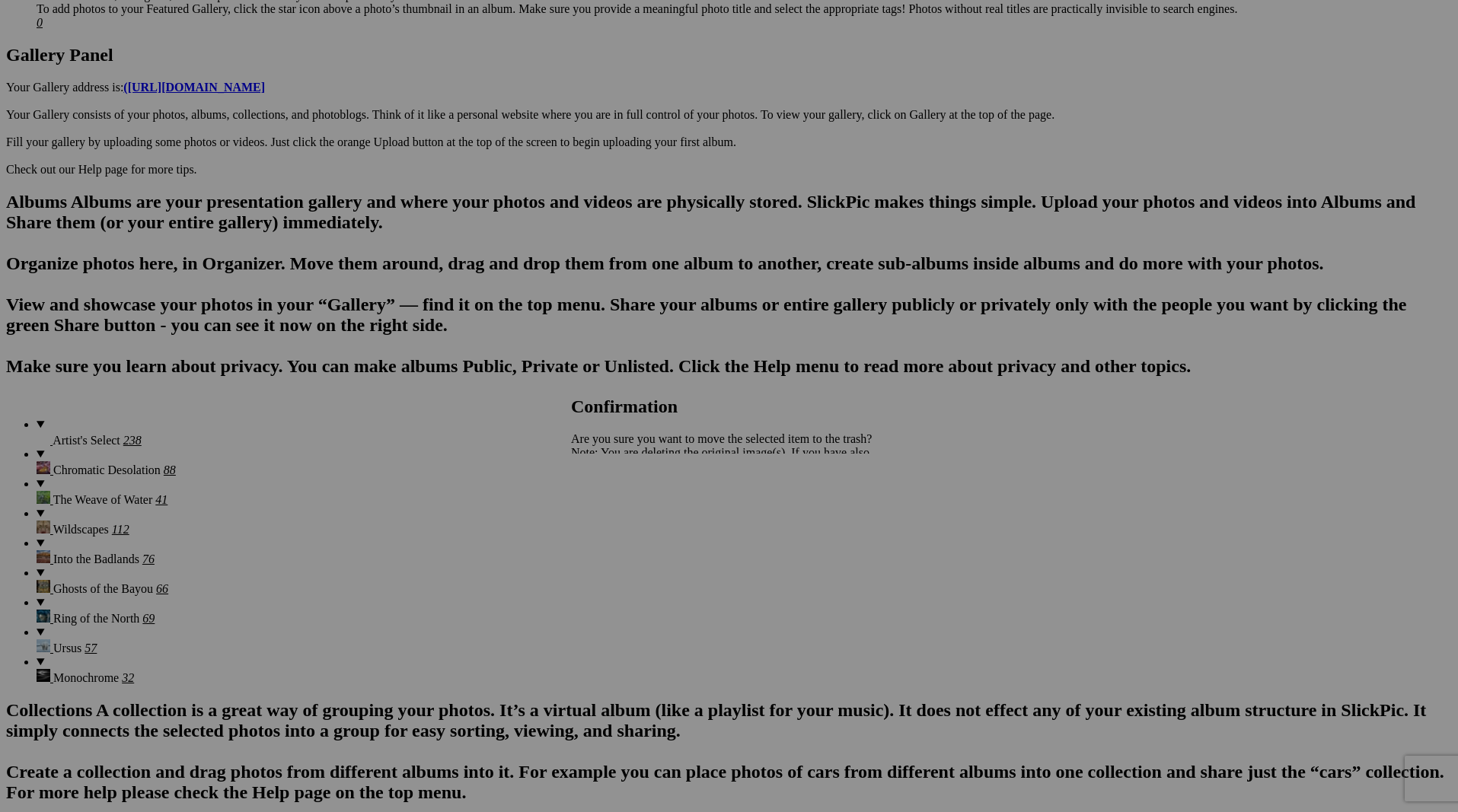
click at [622, 504] on span "Yes" at bounding box center [613, 505] width 18 height 13
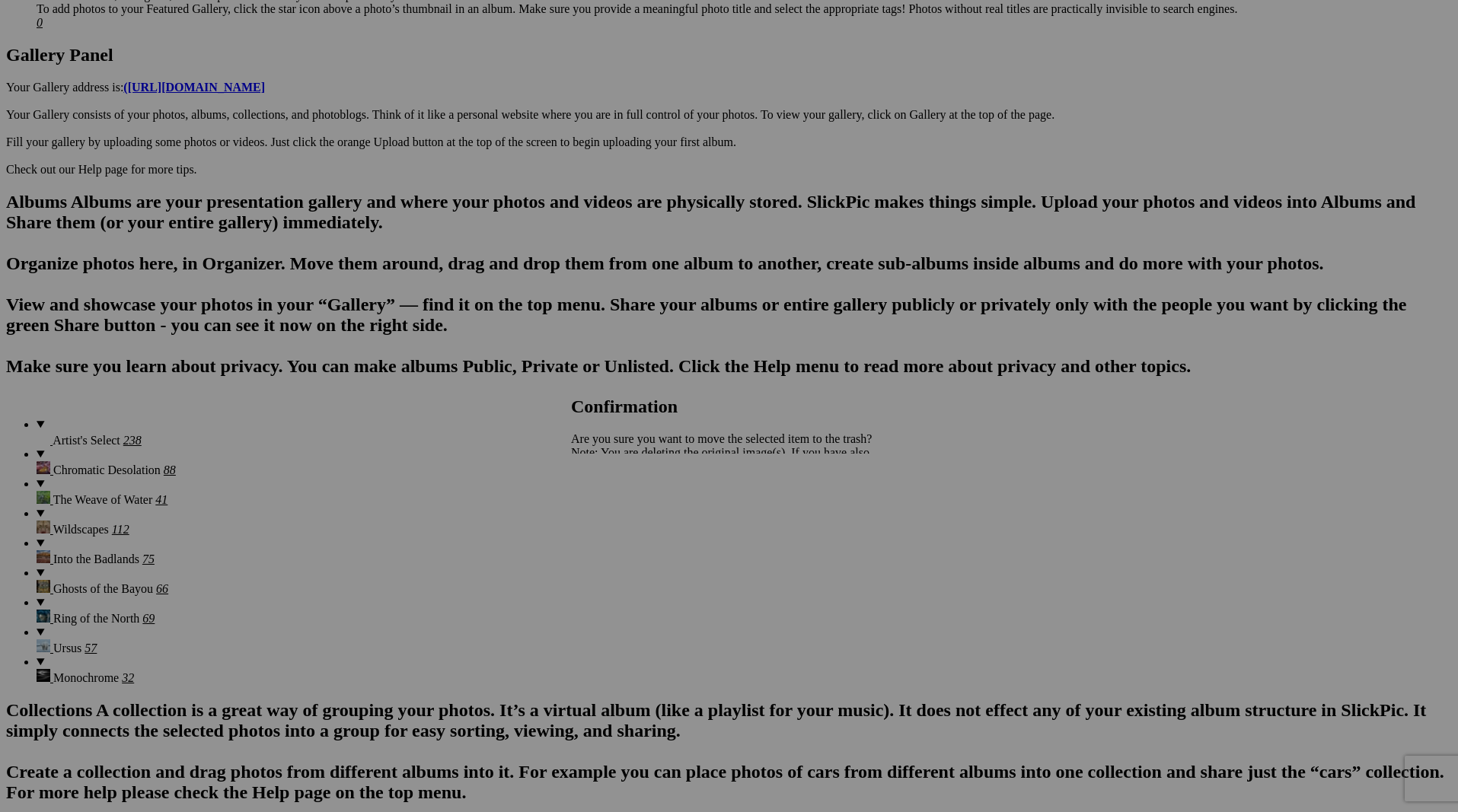
click at [622, 509] on span "Yes" at bounding box center [613, 505] width 18 height 13
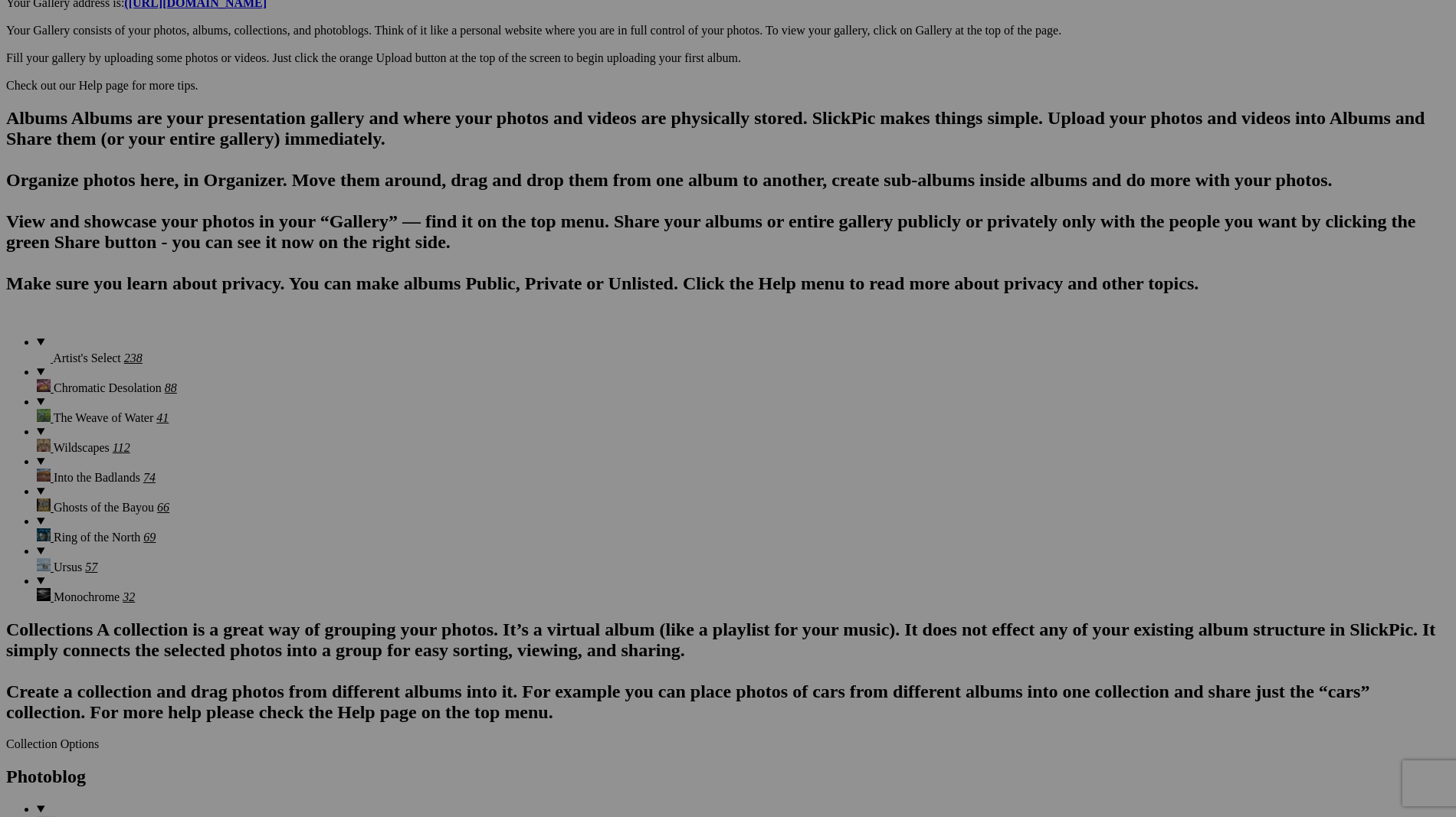
scroll to position [951, 0]
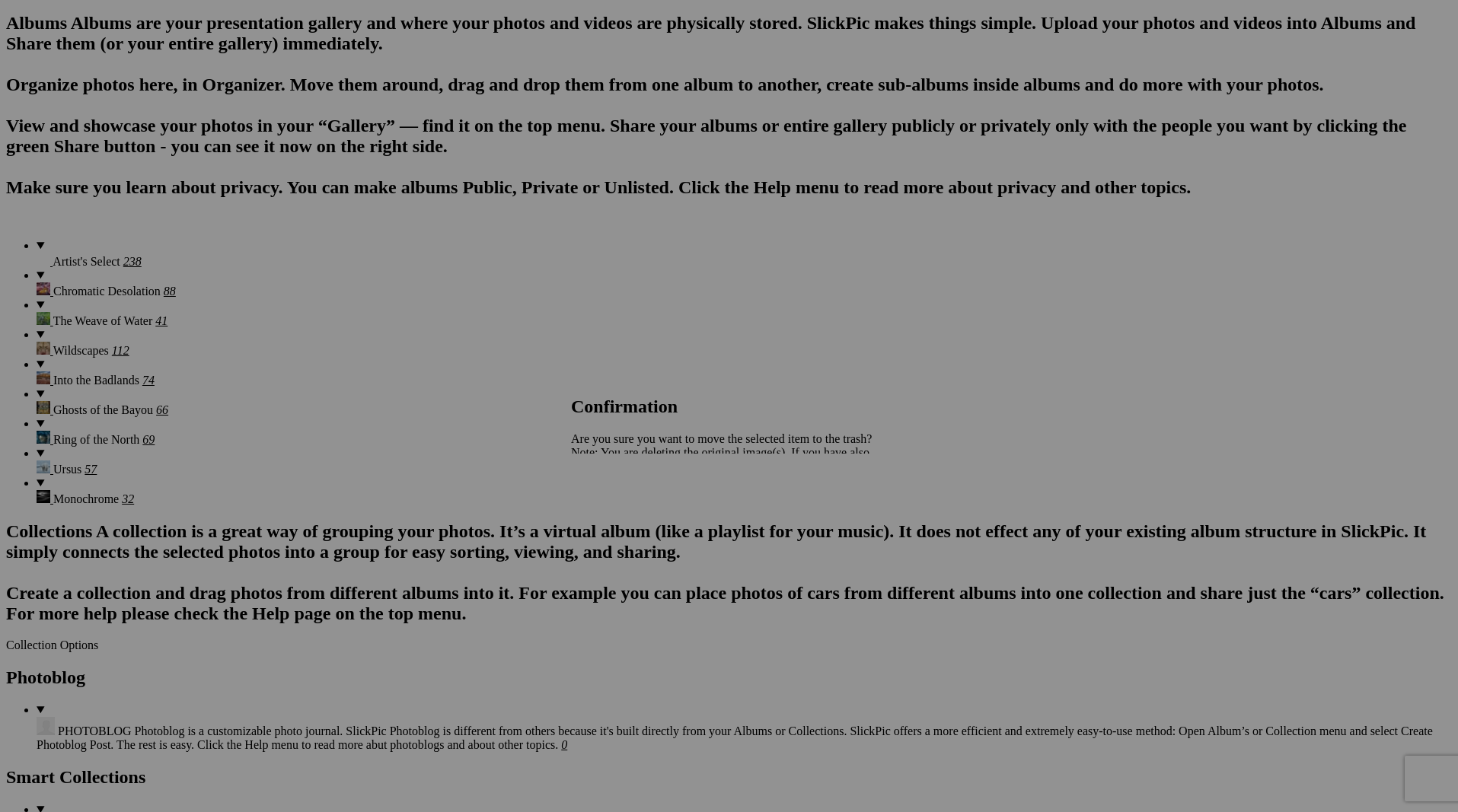
click at [622, 507] on span "Yes" at bounding box center [613, 505] width 18 height 13
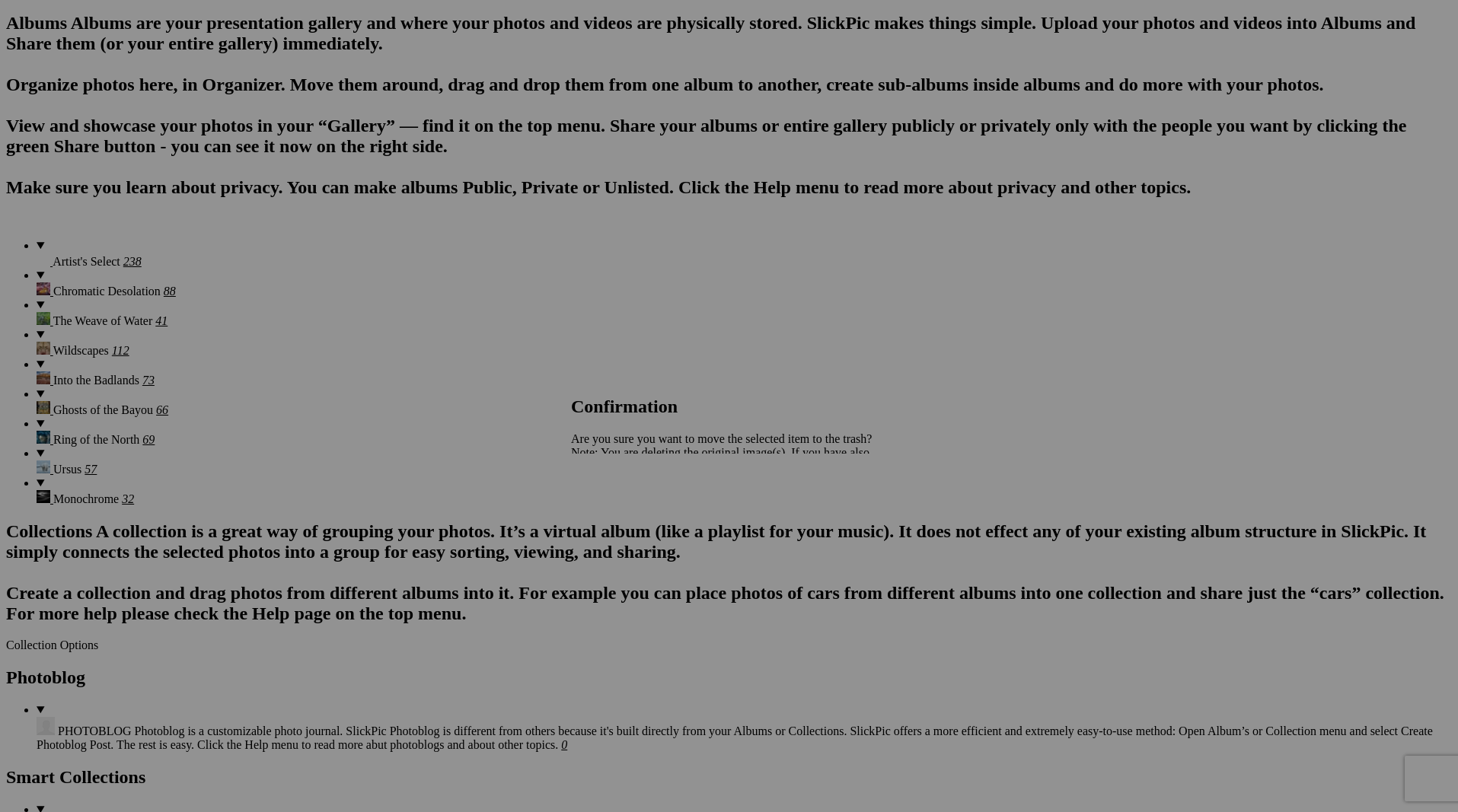
click at [622, 506] on span "Yes" at bounding box center [613, 505] width 18 height 13
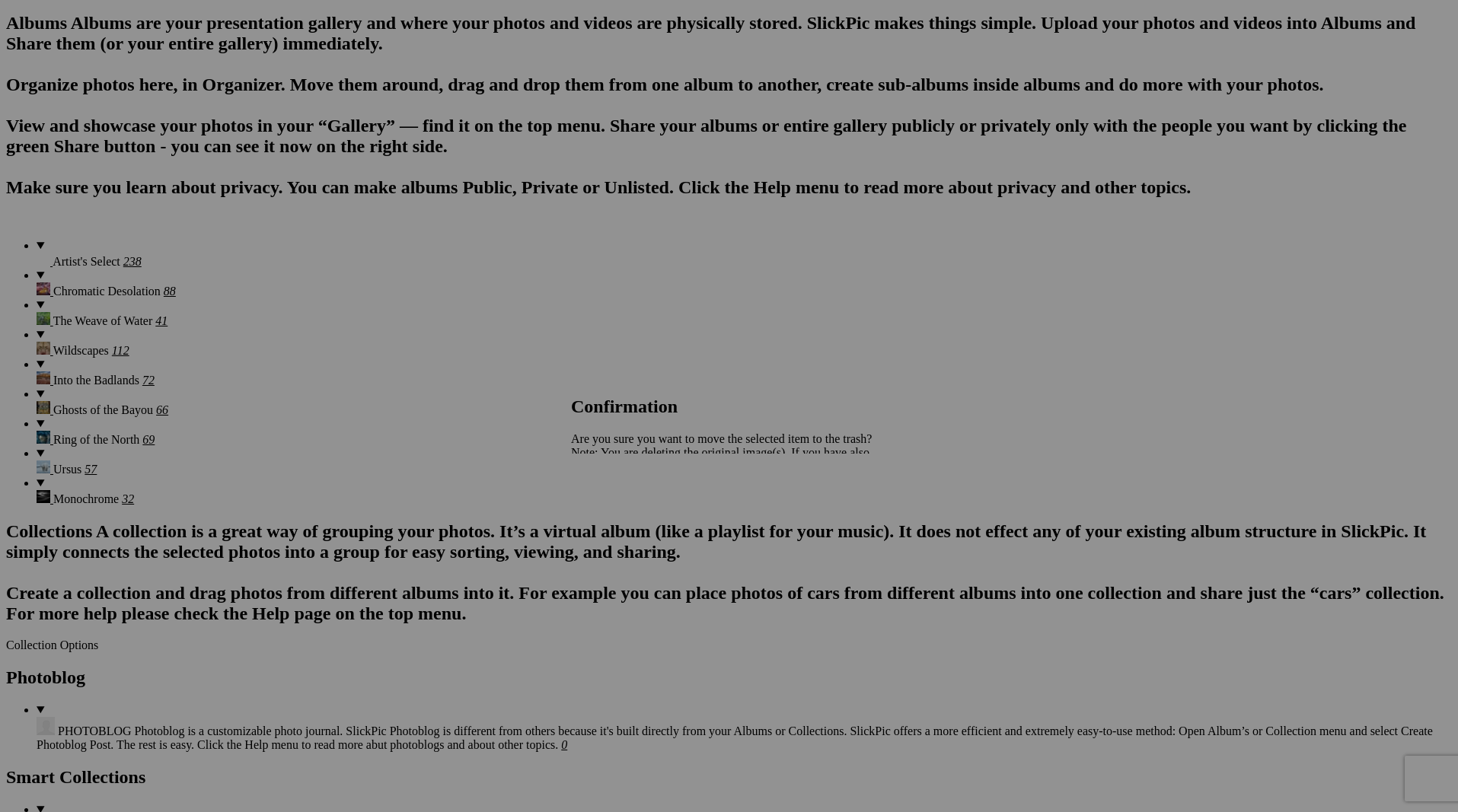
click at [622, 510] on link "Yes" at bounding box center [613, 505] width 18 height 13
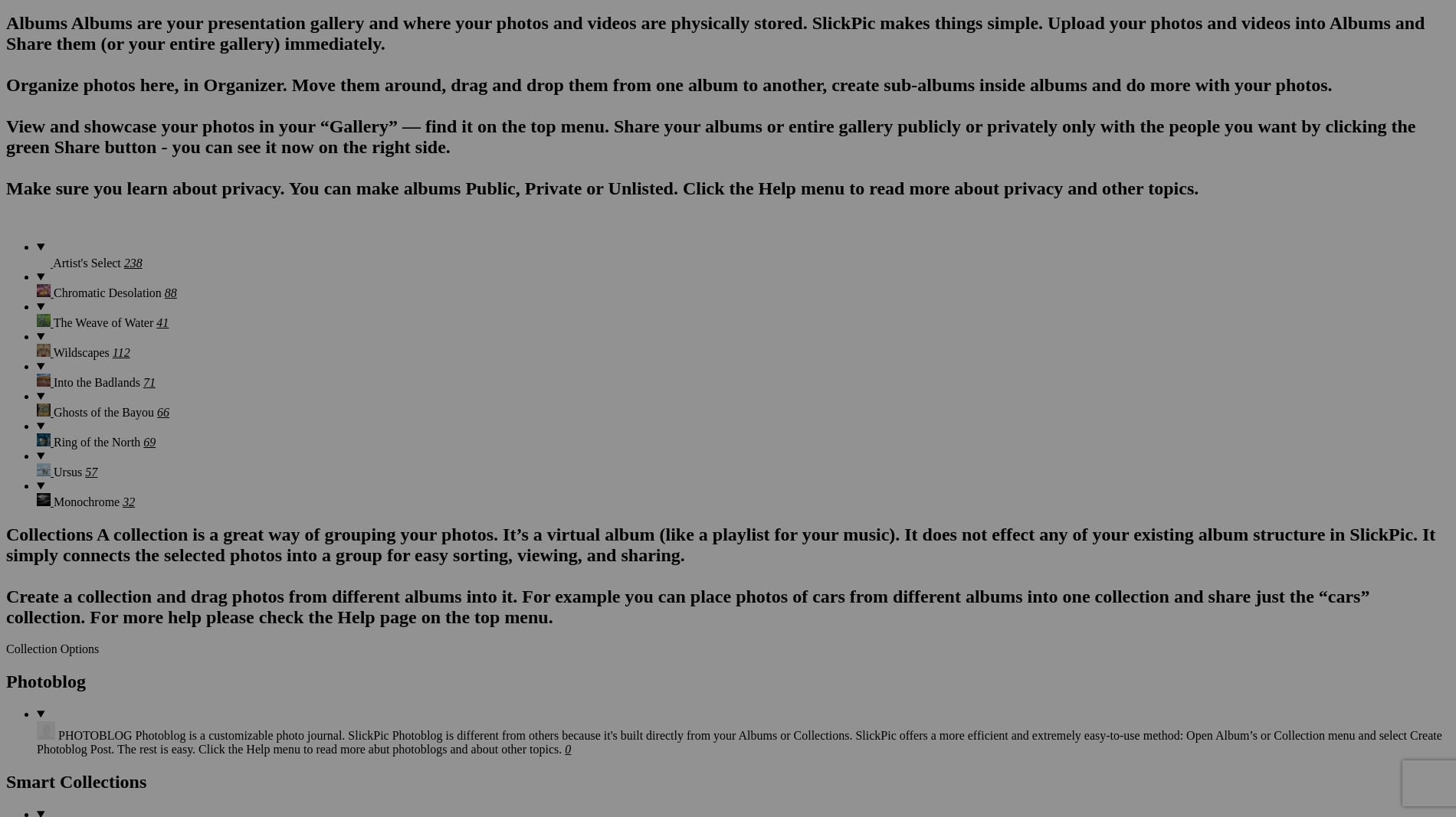
scroll to position [972, 0]
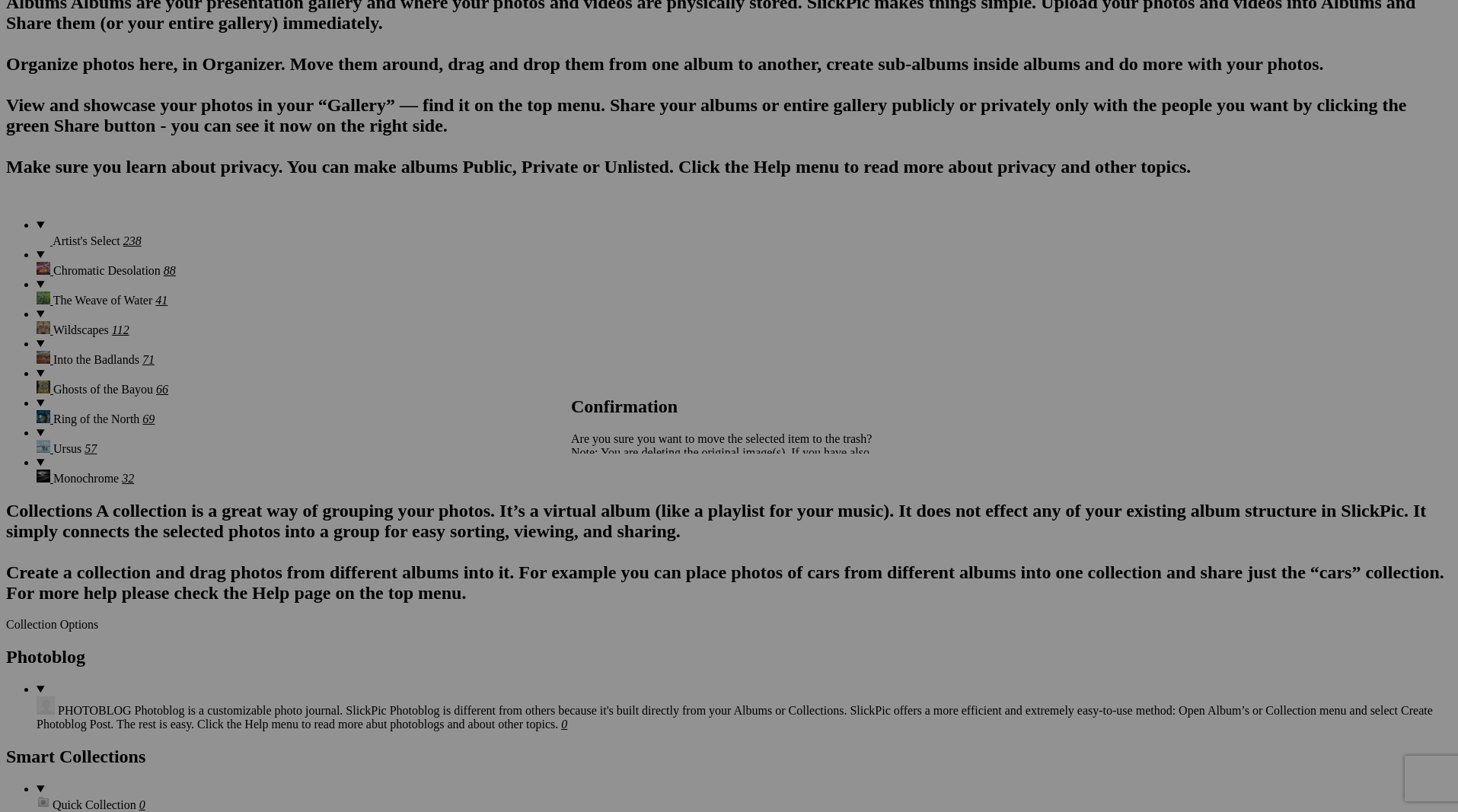
click at [622, 506] on link "Yes" at bounding box center [613, 505] width 18 height 13
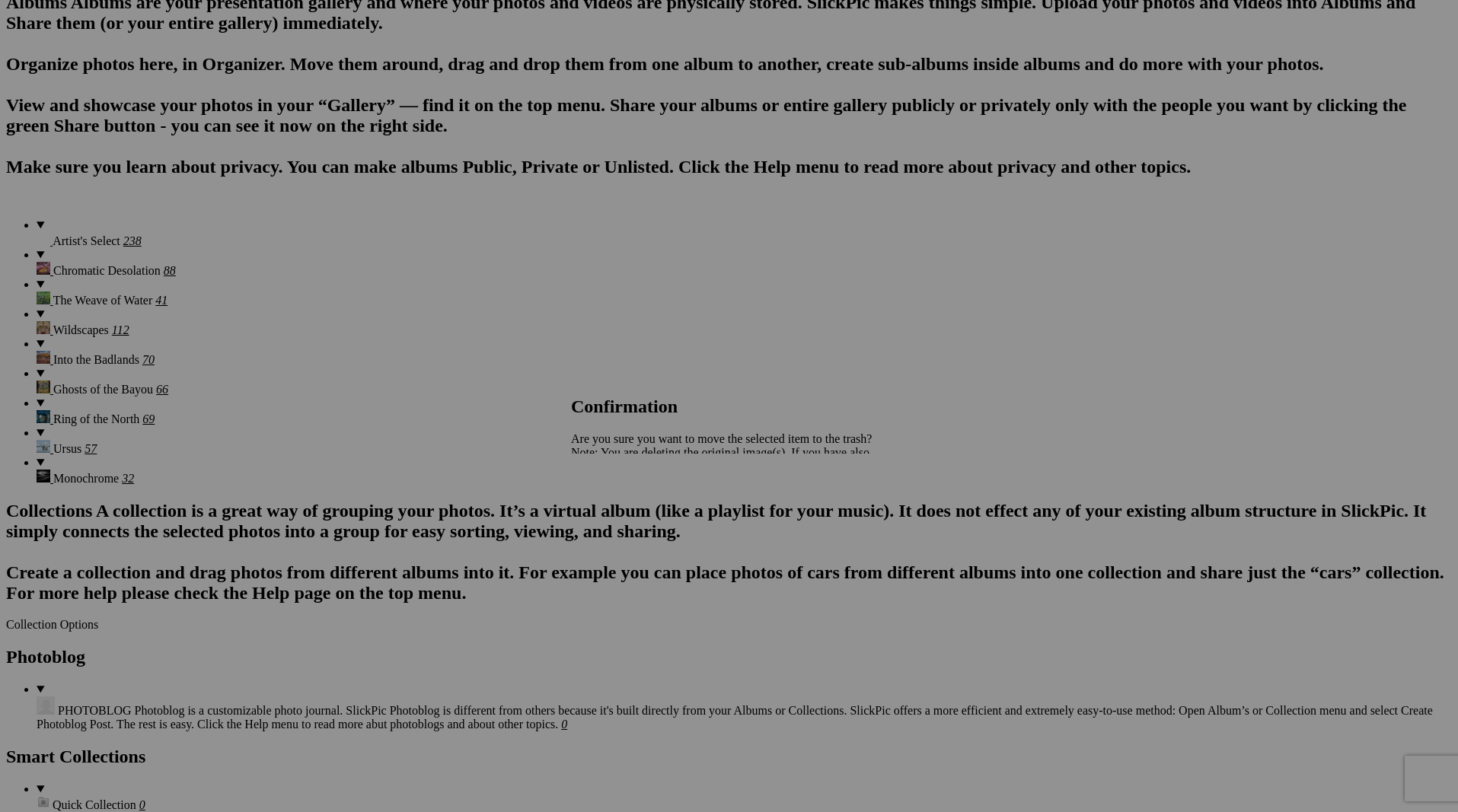
click at [622, 508] on span "Yes" at bounding box center [613, 505] width 18 height 13
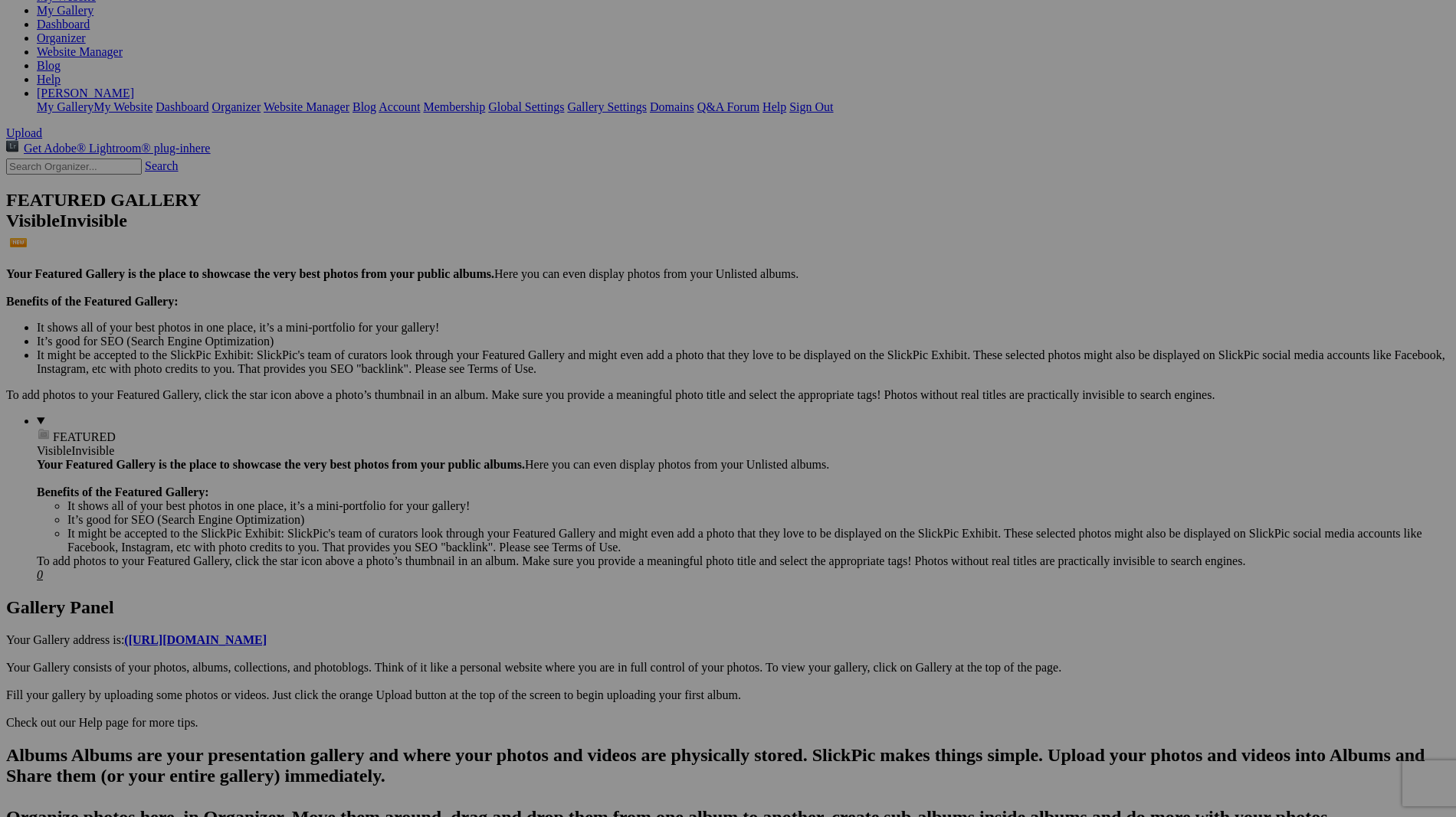
scroll to position [263, 0]
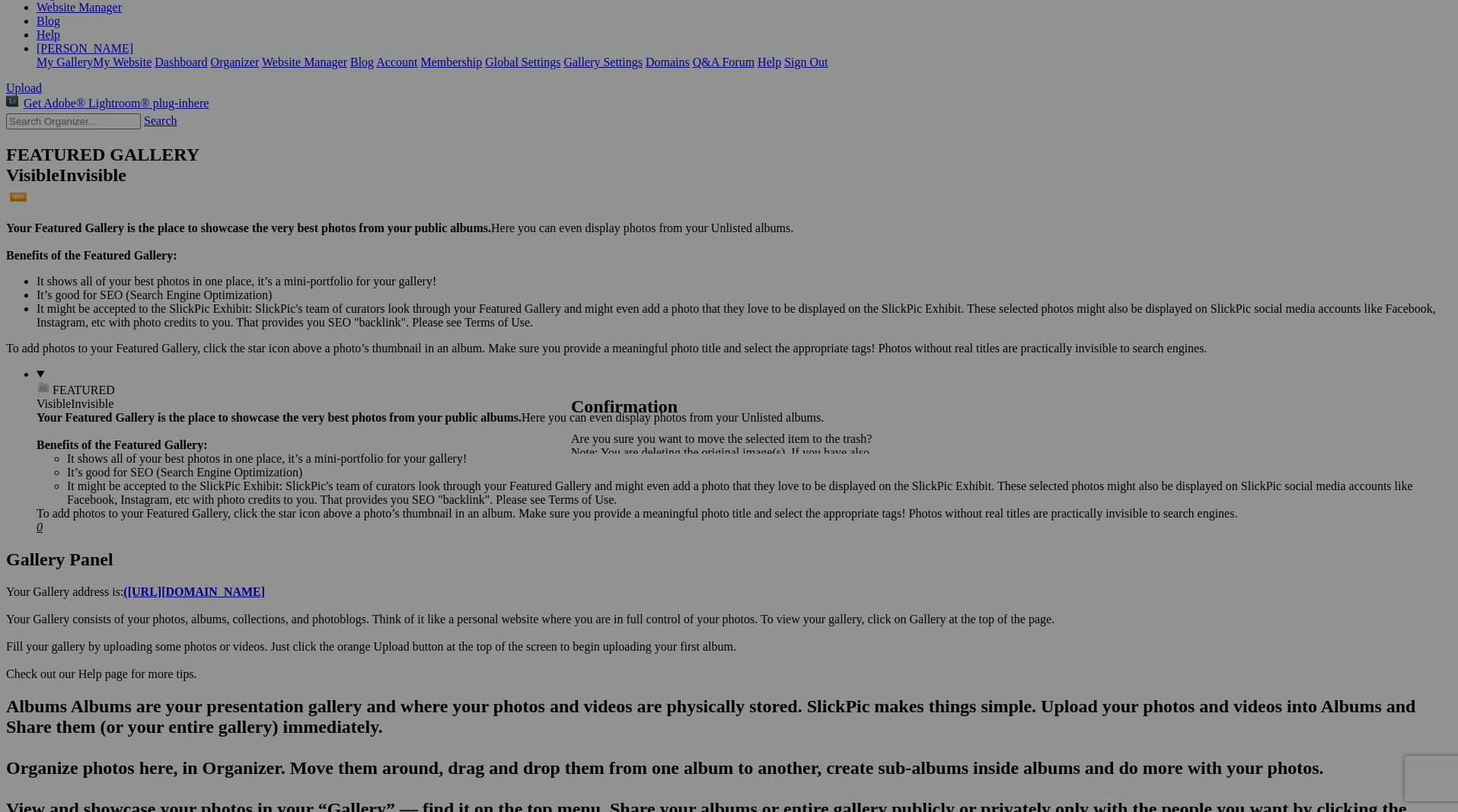
drag, startPoint x: 867, startPoint y: 509, endPoint x: 910, endPoint y: 484, distance: 49.7
click at [622, 509] on span "Yes" at bounding box center [613, 505] width 18 height 13
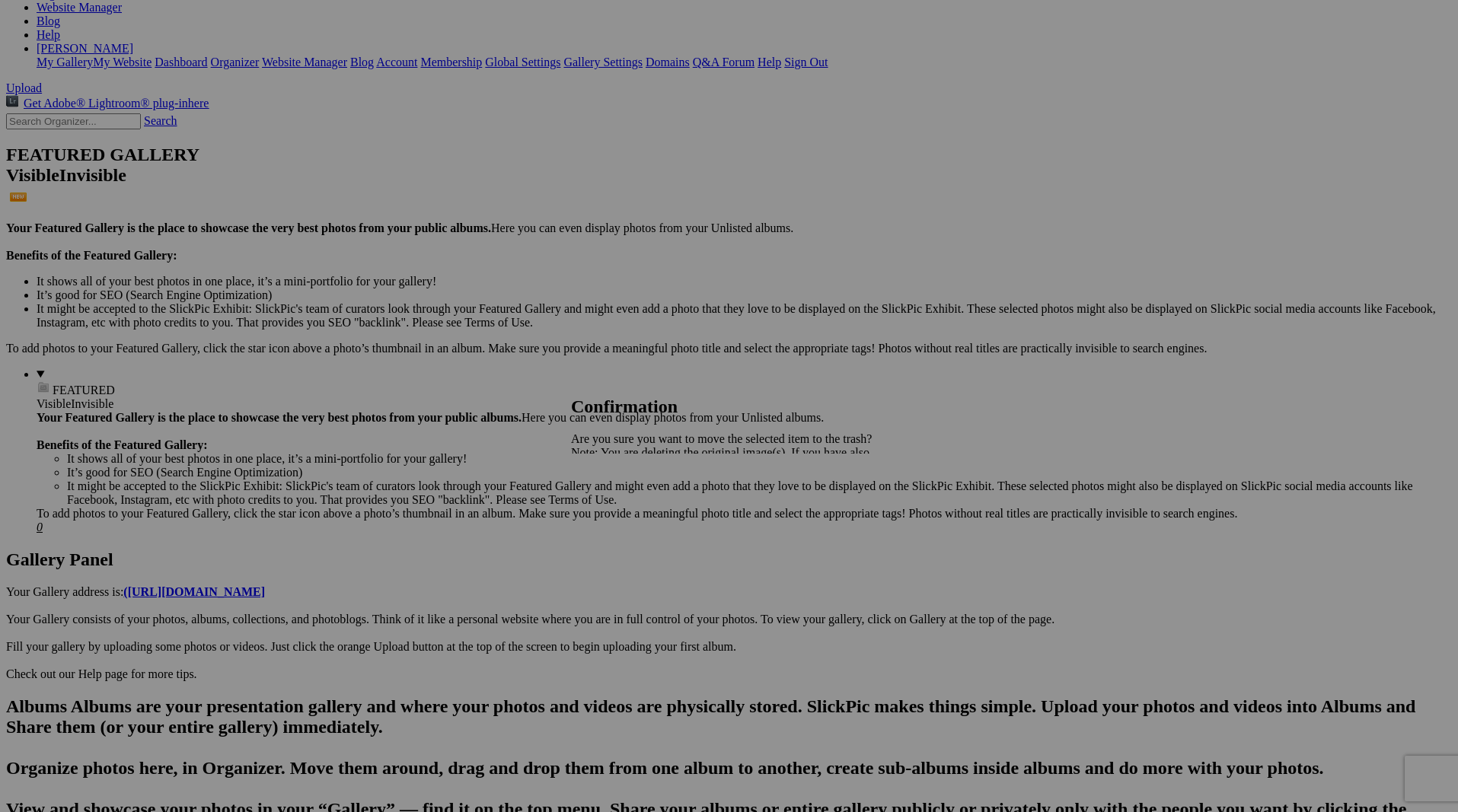
click at [622, 509] on span "Yes" at bounding box center [613, 505] width 18 height 13
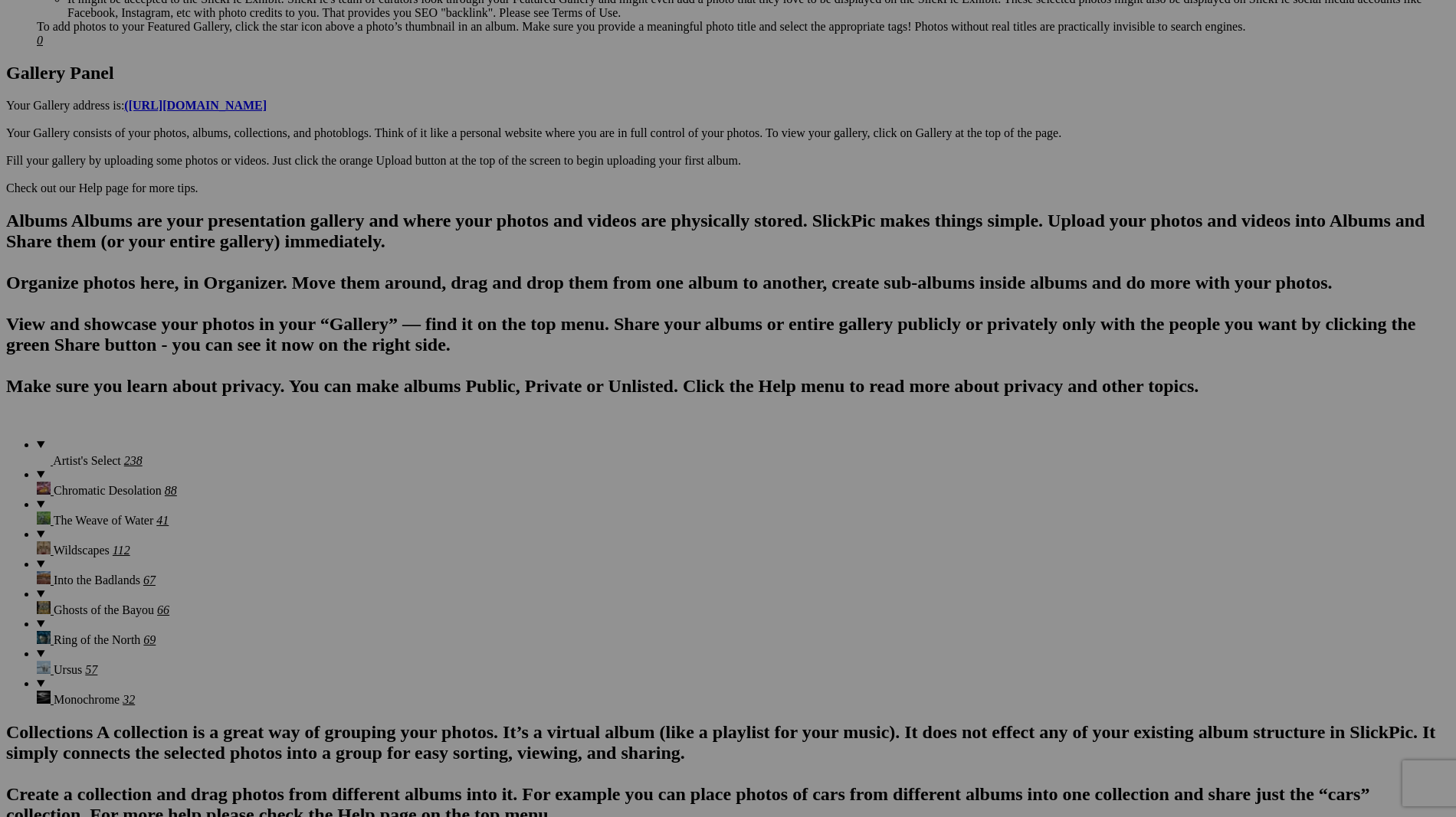
scroll to position [798, 0]
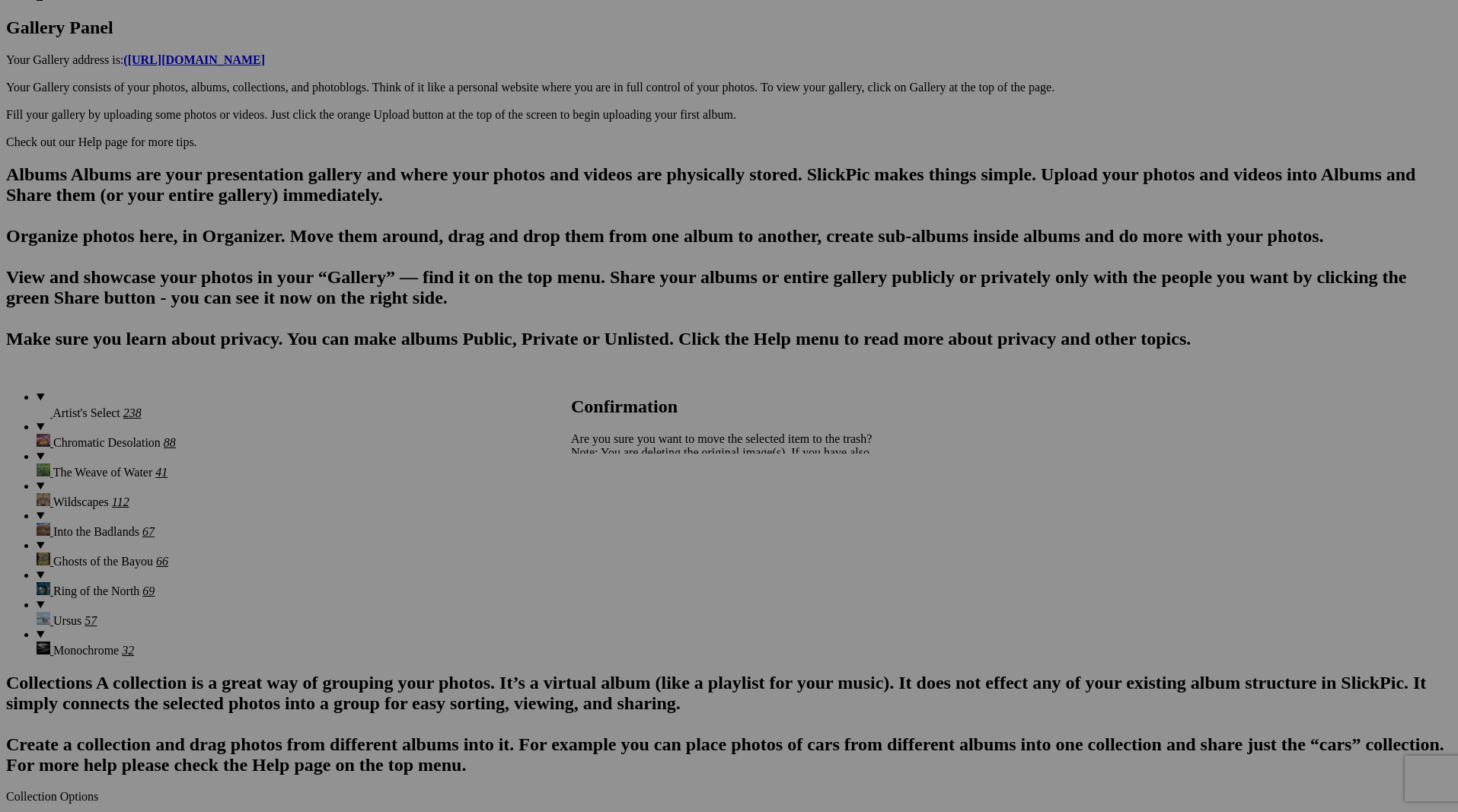
click at [622, 509] on span "Yes" at bounding box center [613, 505] width 18 height 13
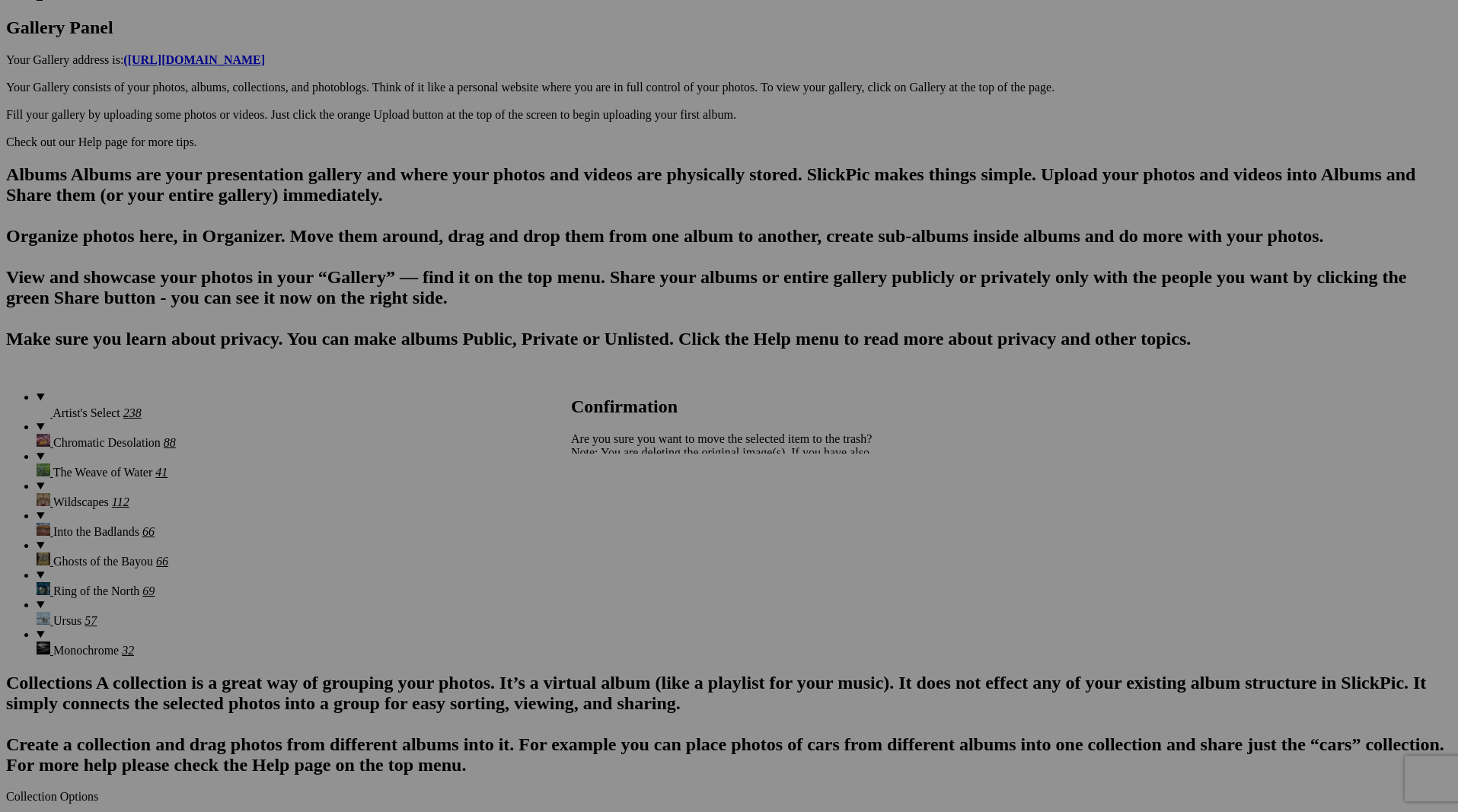
click at [622, 505] on span "Yes" at bounding box center [613, 505] width 18 height 13
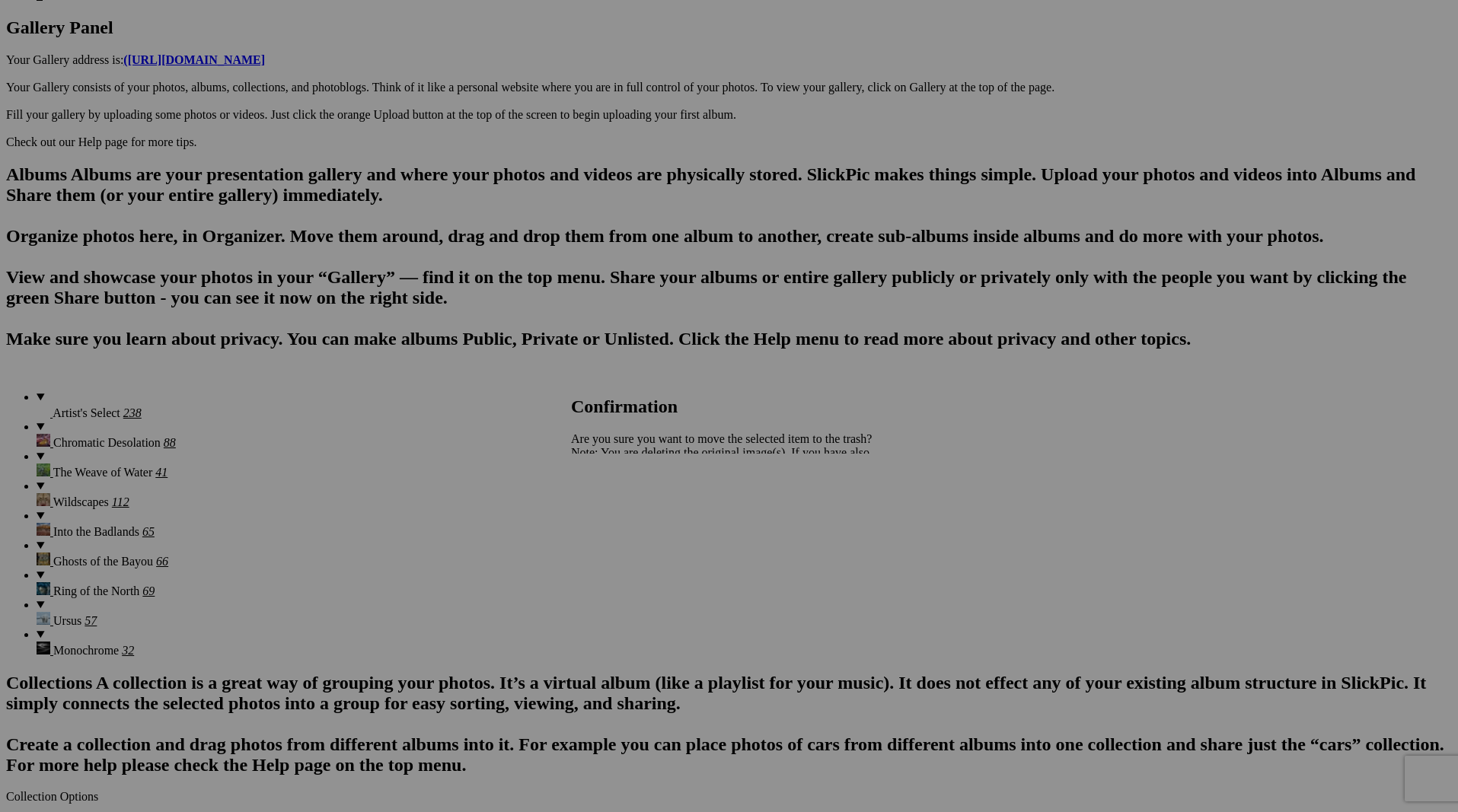
click at [622, 509] on span "Yes" at bounding box center [613, 505] width 18 height 13
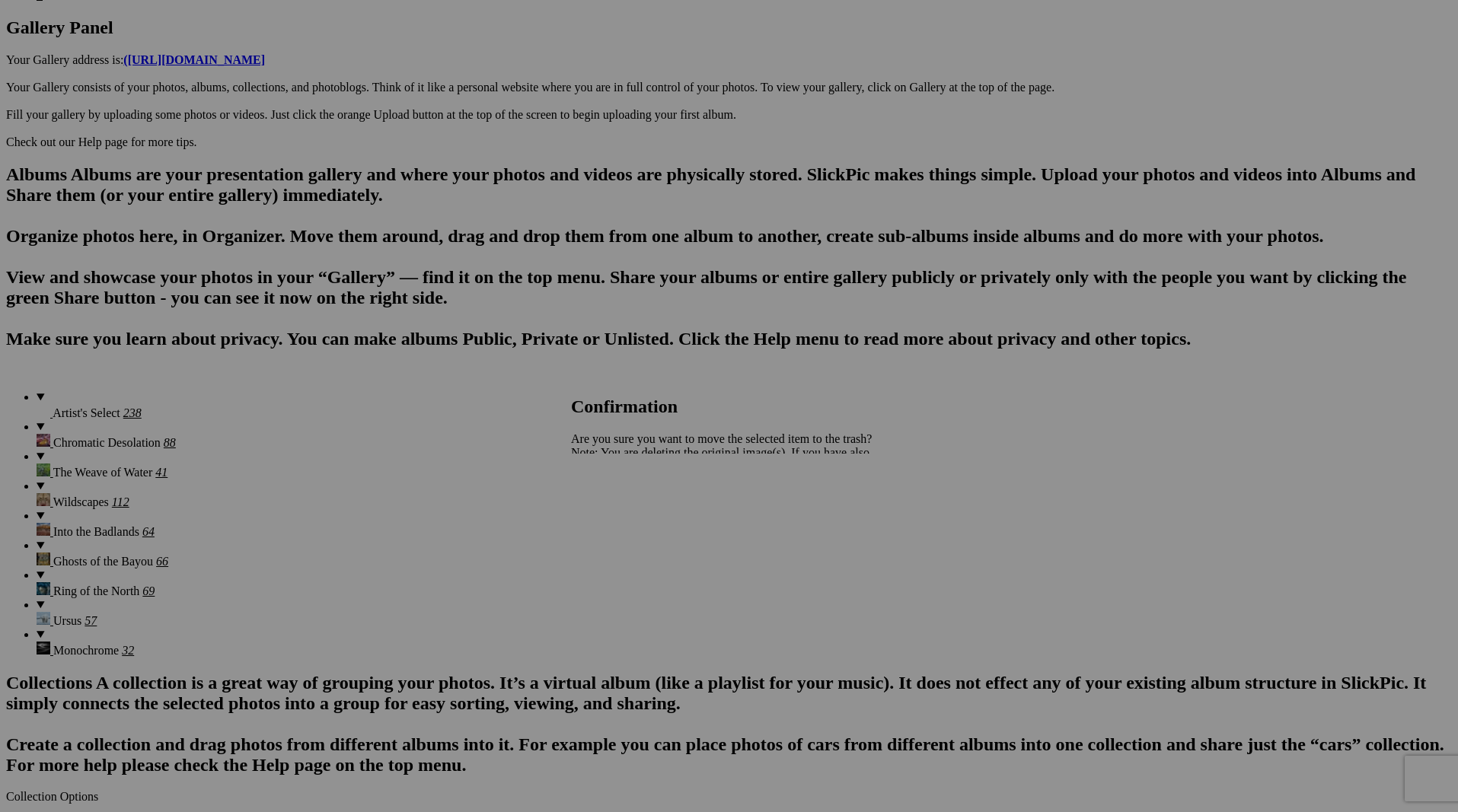
click at [622, 508] on span "Yes" at bounding box center [613, 505] width 18 height 13
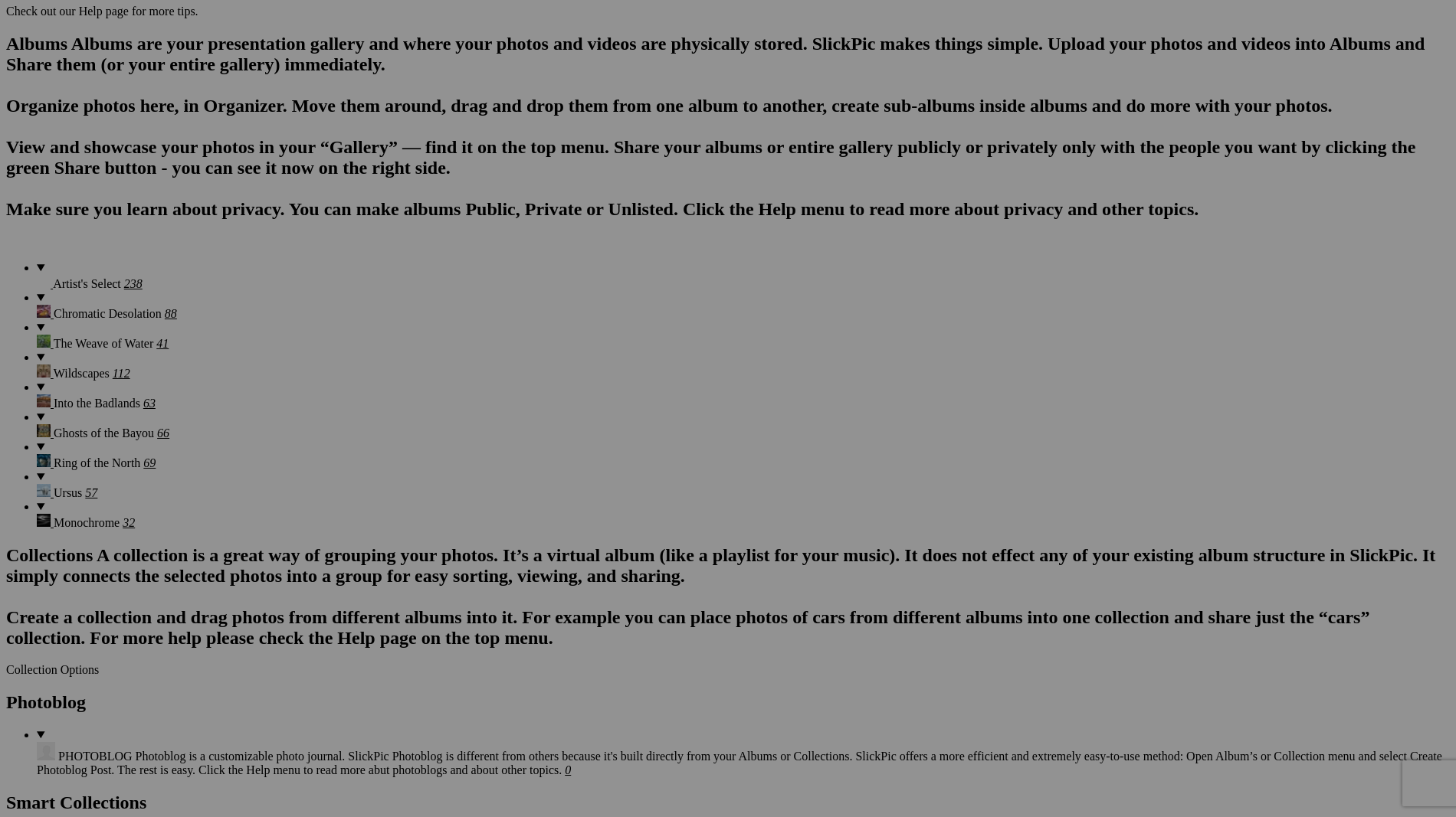
scroll to position [0, 0]
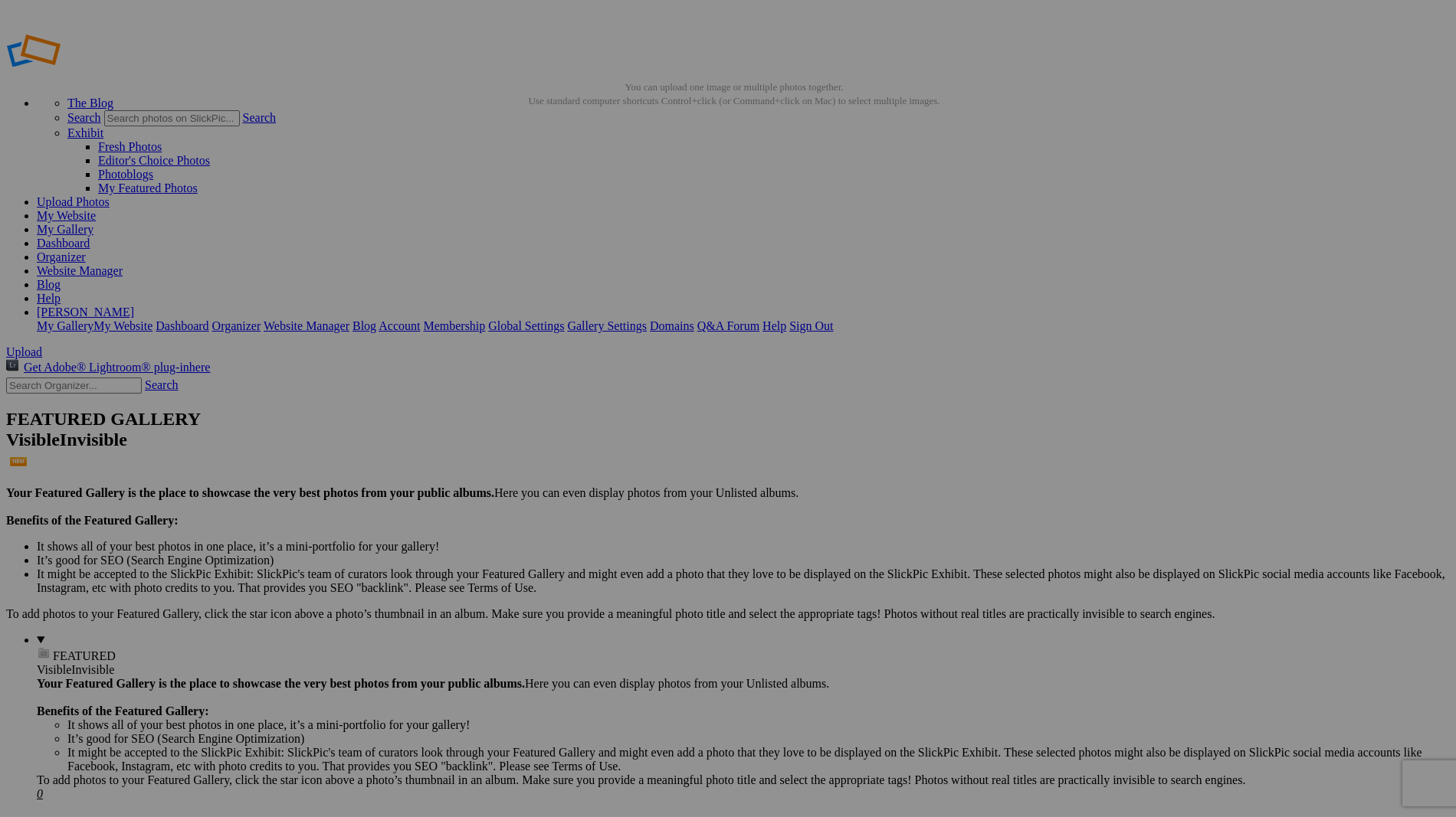
drag, startPoint x: 562, startPoint y: 243, endPoint x: 518, endPoint y: 368, distance: 132.5
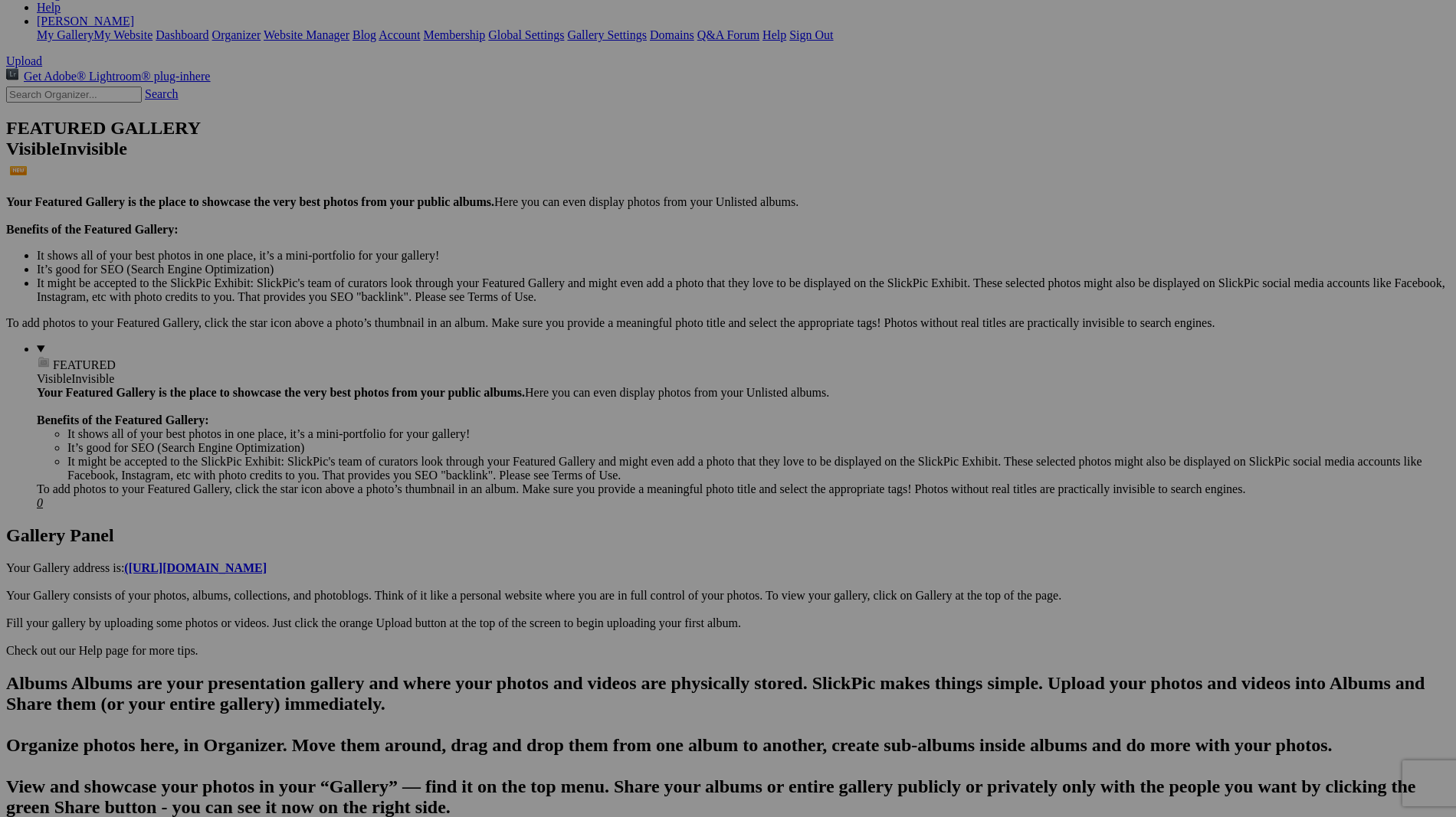
drag, startPoint x: 565, startPoint y: 234, endPoint x: 1125, endPoint y: 523, distance: 630.2
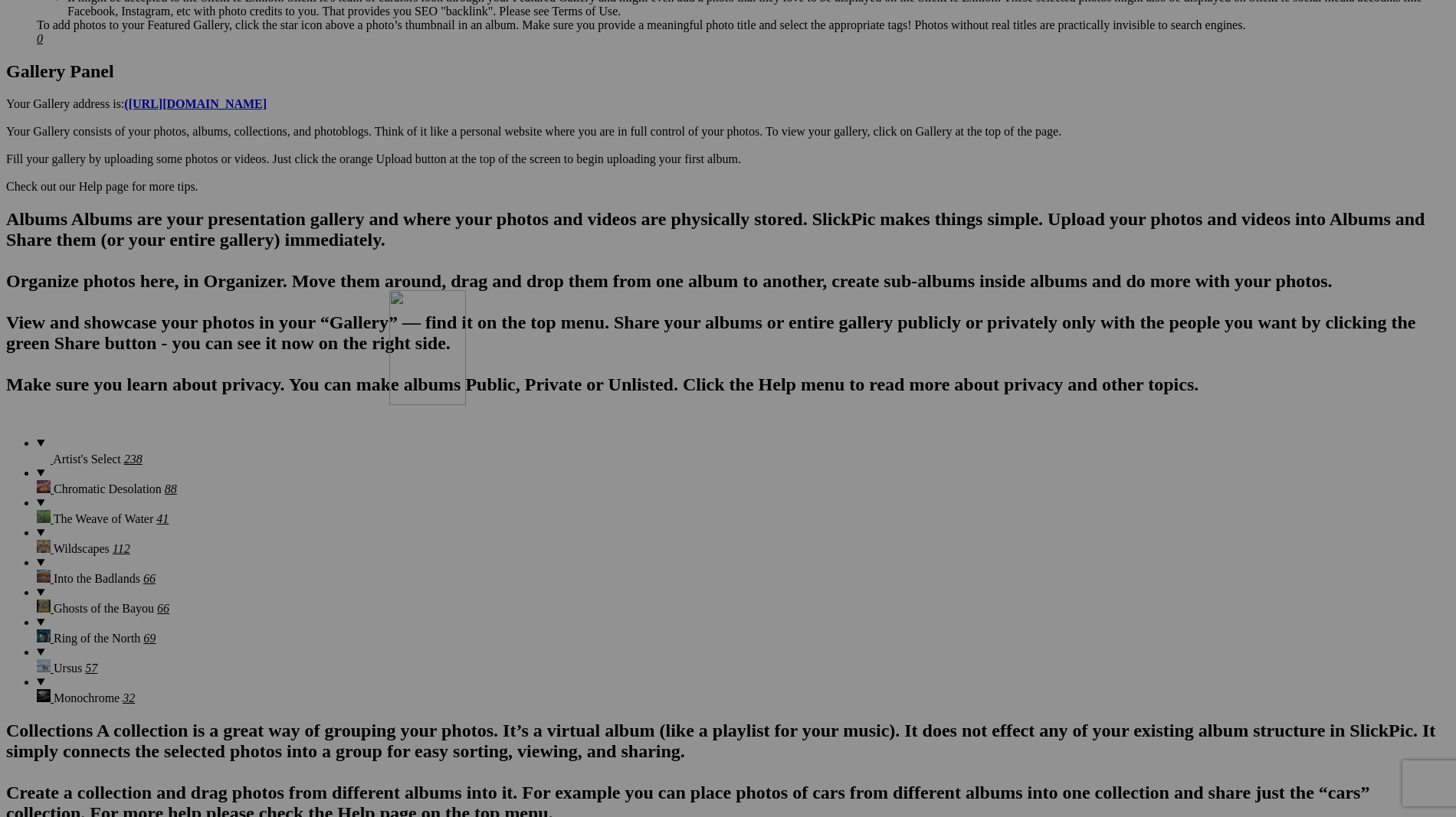
scroll to position [972, 0]
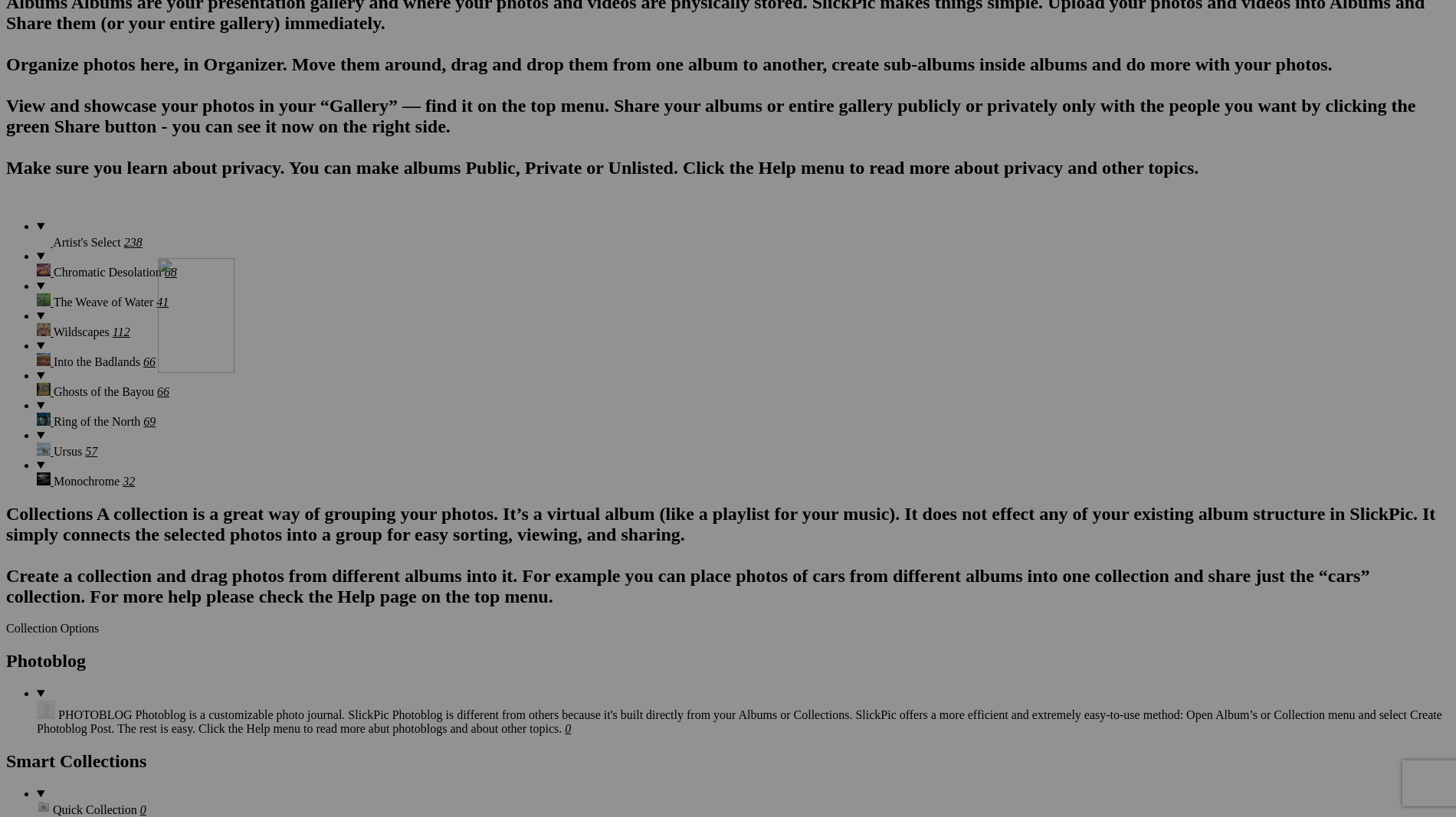
drag, startPoint x: 426, startPoint y: 225, endPoint x: 379, endPoint y: 392, distance: 173.5
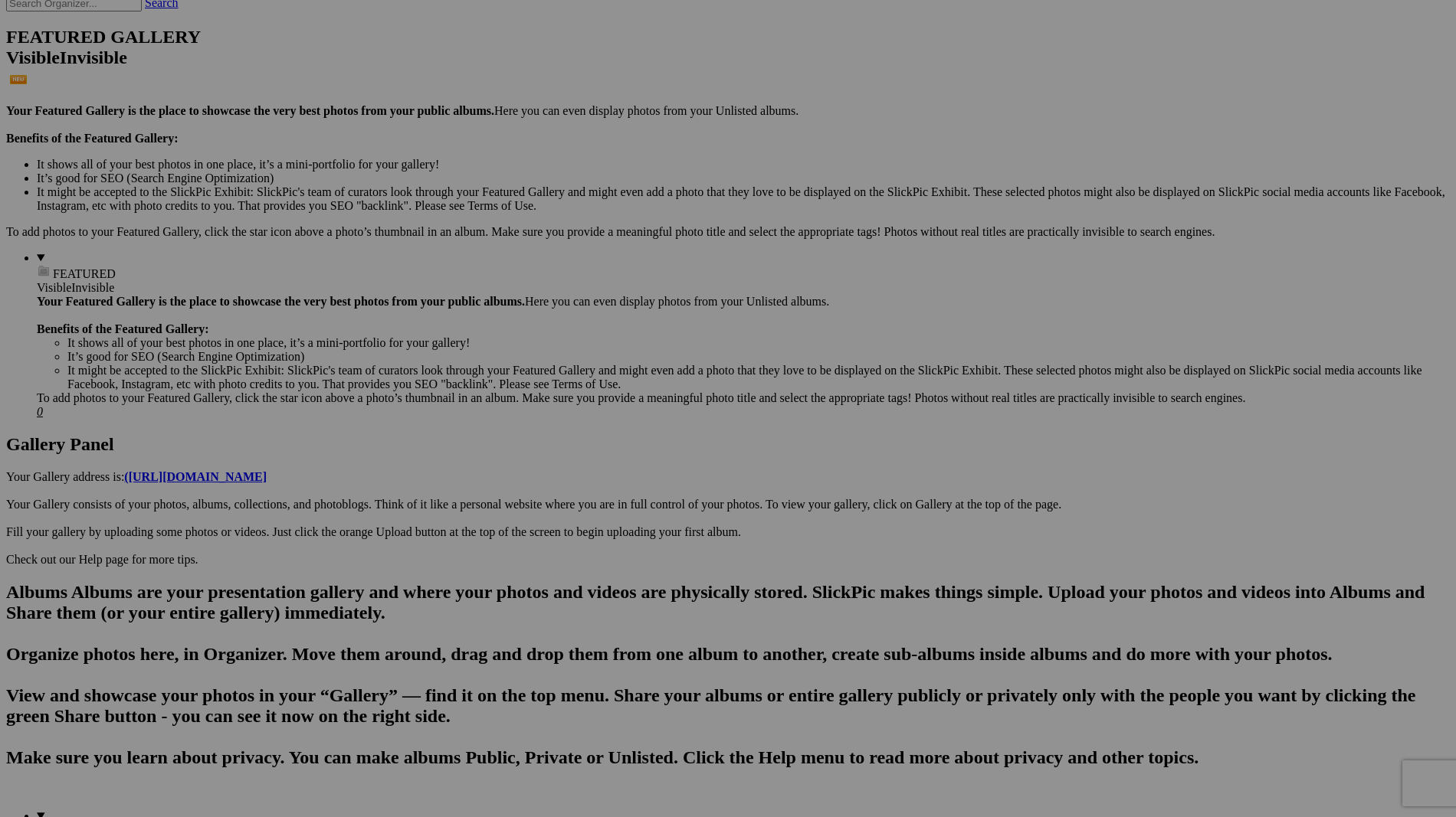
scroll to position [664, 0]
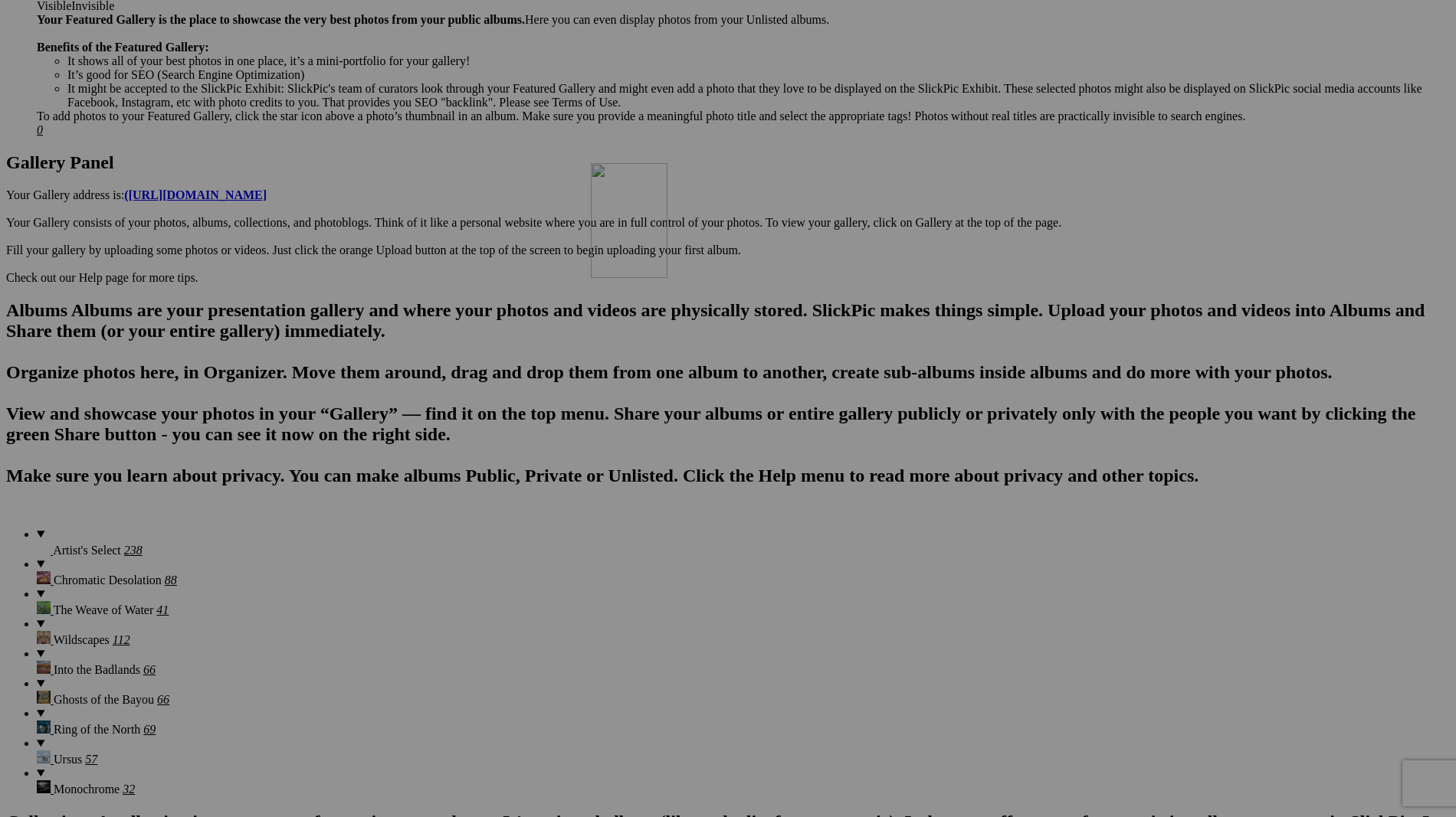
drag, startPoint x: 428, startPoint y: 736, endPoint x: 810, endPoint y: 297, distance: 581.9
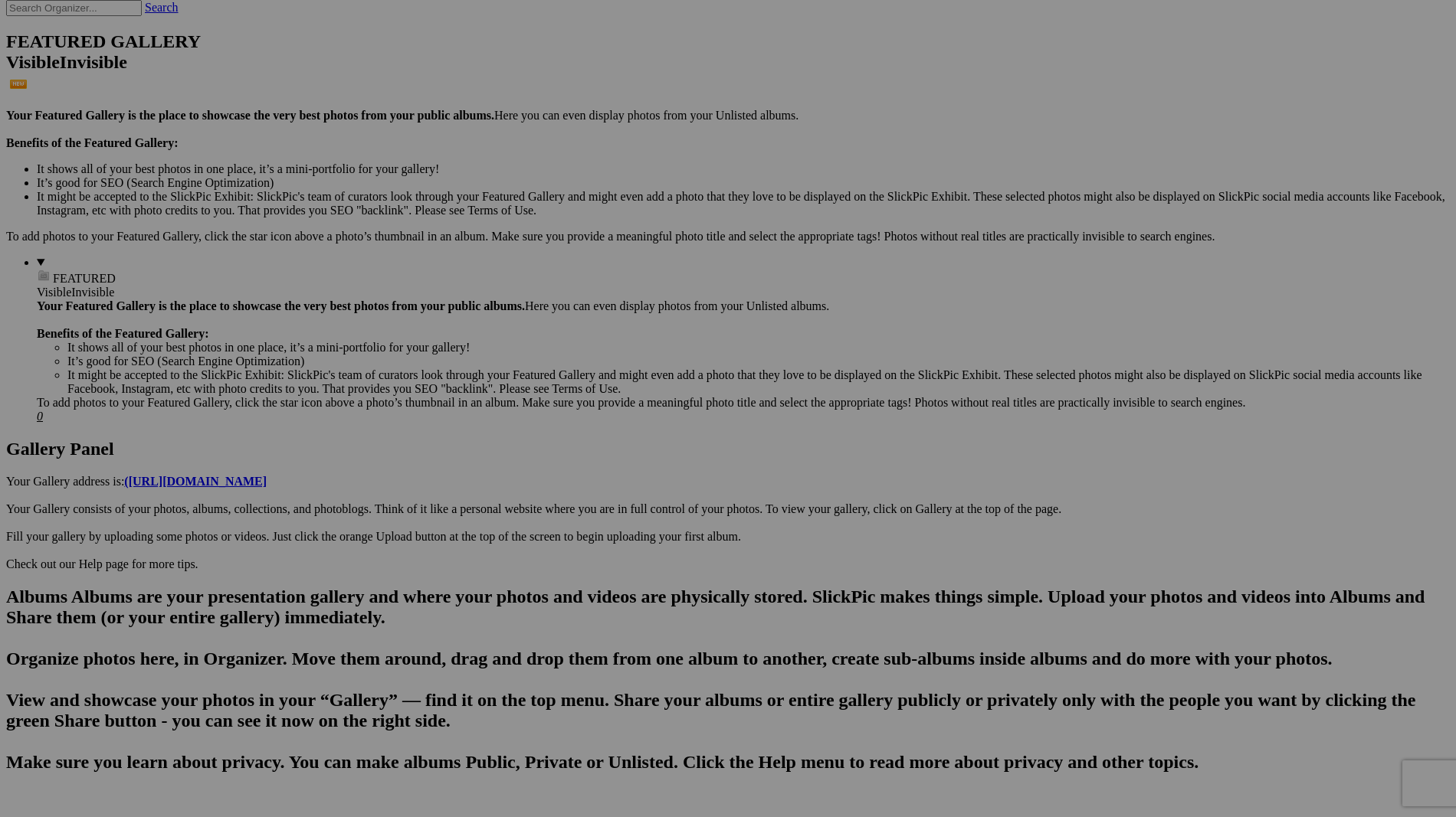
scroll to position [498, 0]
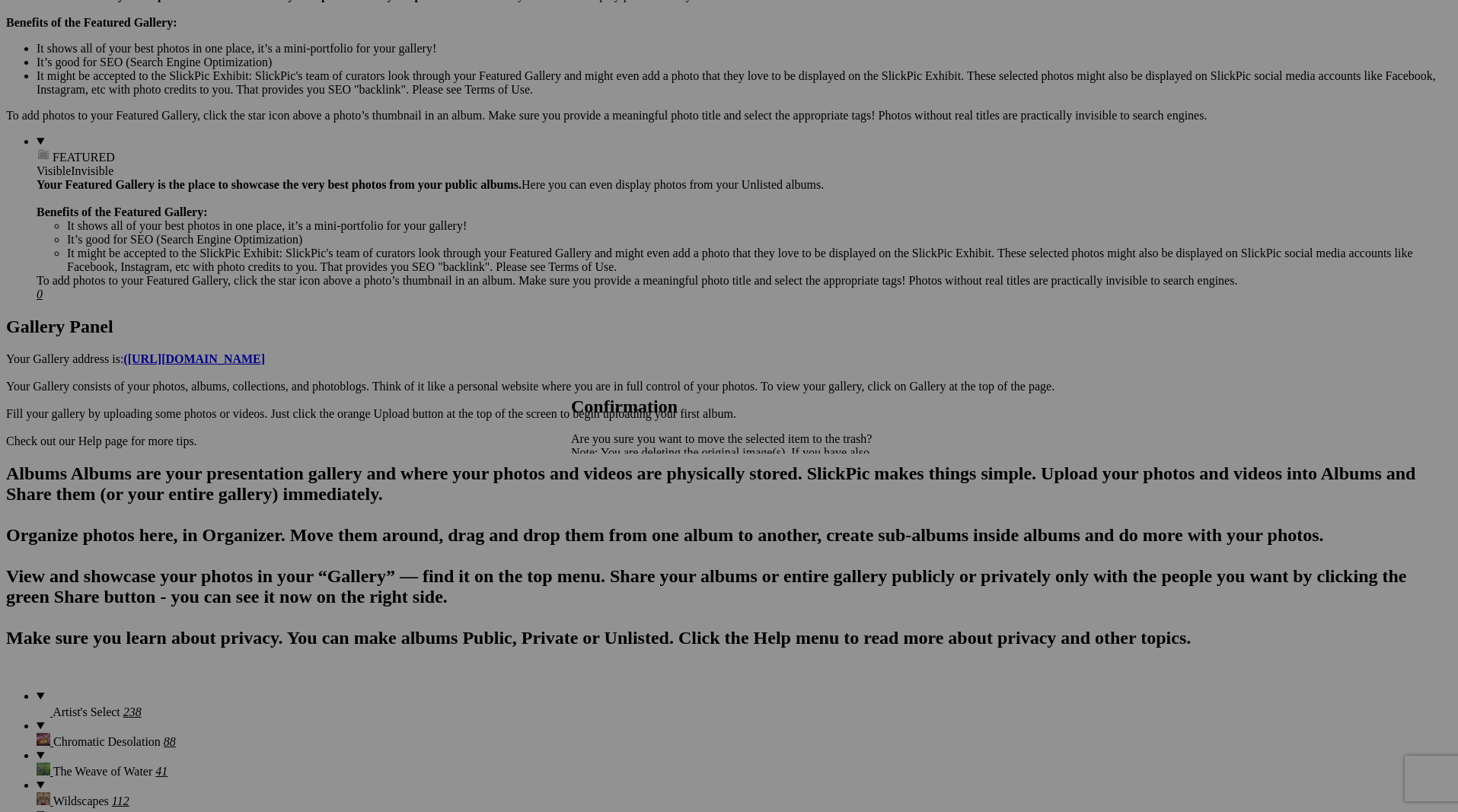
click at [622, 510] on span "Yes" at bounding box center [613, 505] width 18 height 13
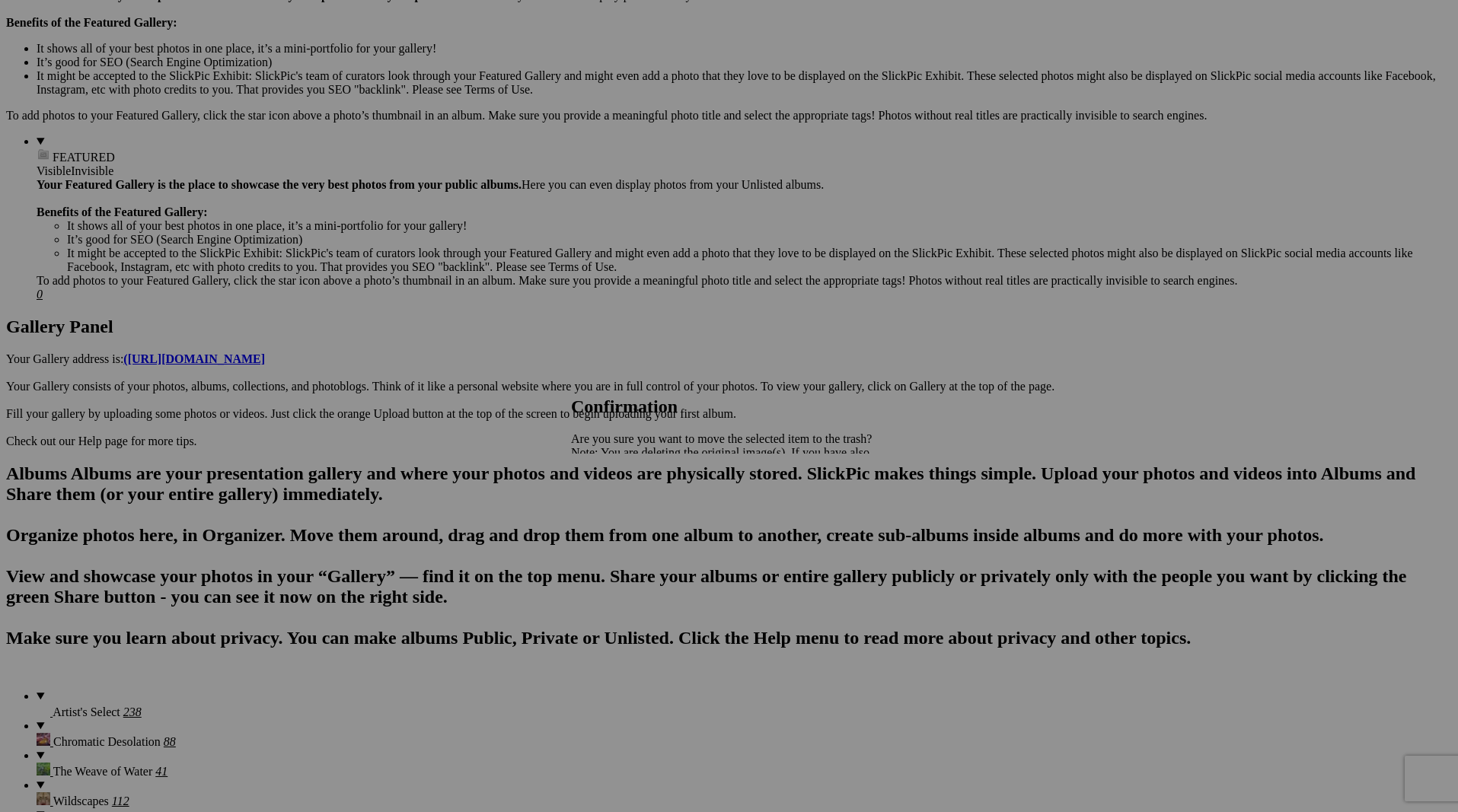
click at [622, 508] on span "Yes" at bounding box center [613, 505] width 18 height 13
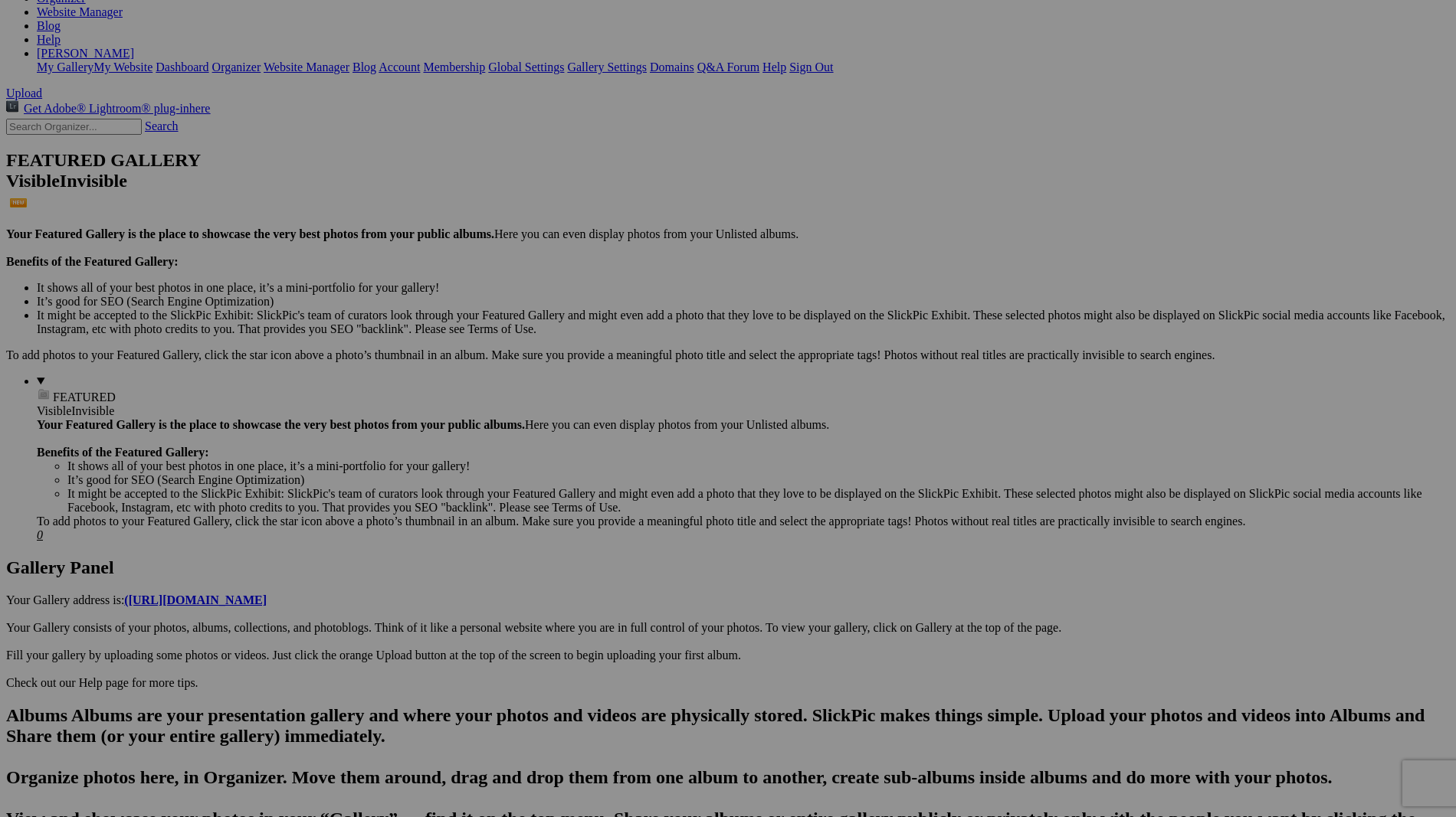
scroll to position [193, 0]
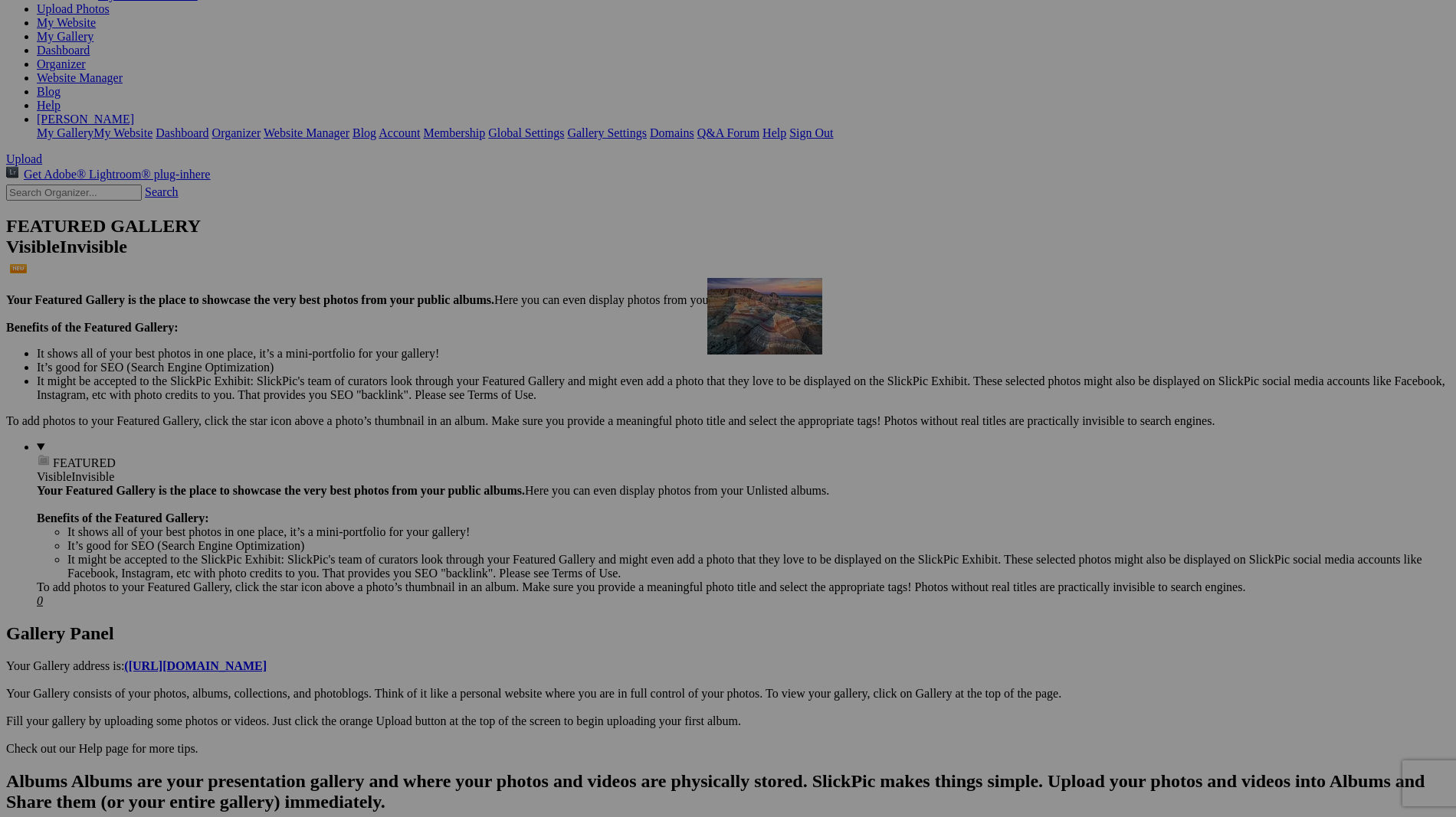
drag, startPoint x: 830, startPoint y: 456, endPoint x: 913, endPoint y: 424, distance: 89.0
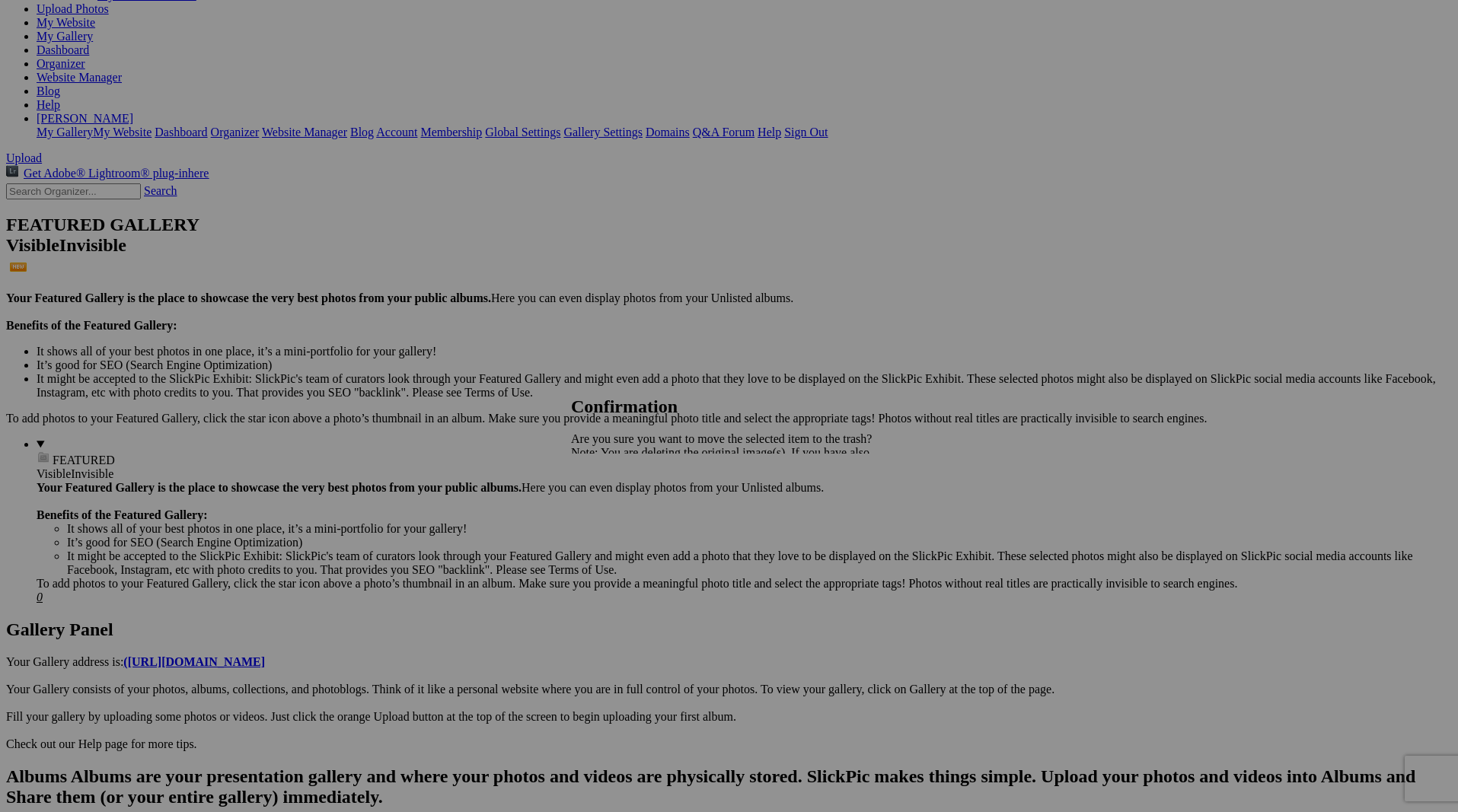
click at [622, 508] on span "Yes" at bounding box center [613, 505] width 18 height 13
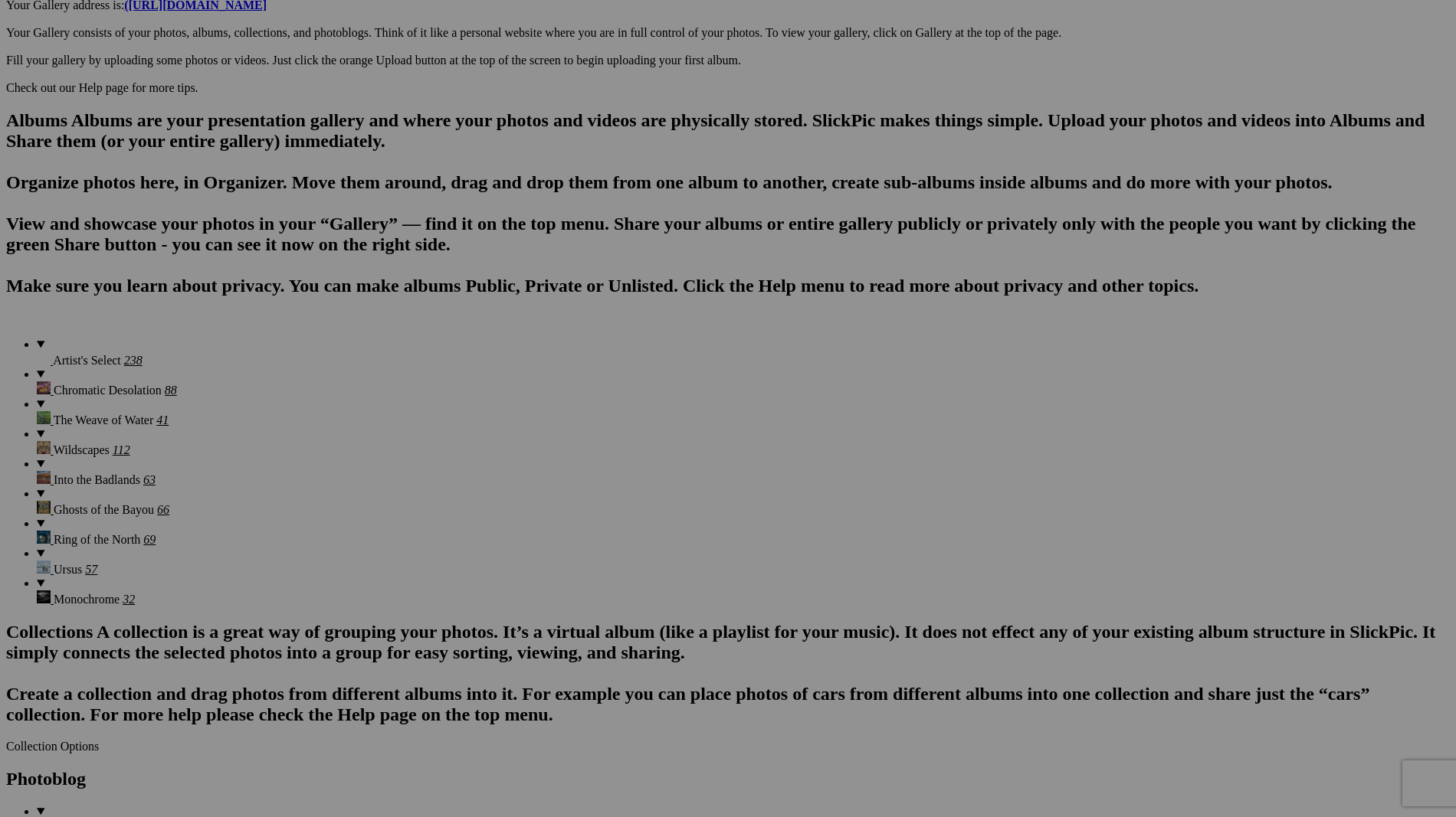
scroll to position [943, 0]
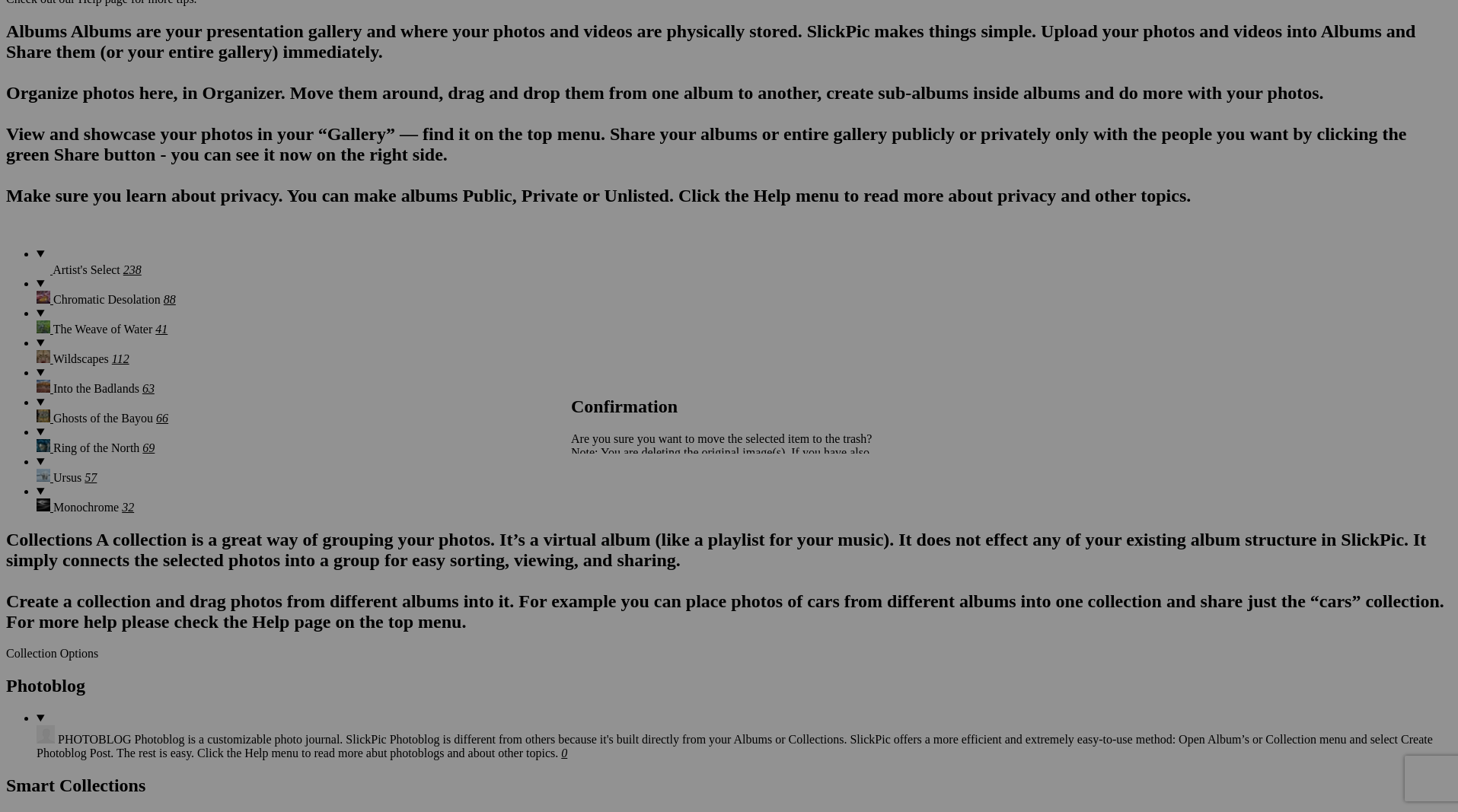
click at [622, 510] on link "Yes" at bounding box center [613, 505] width 18 height 13
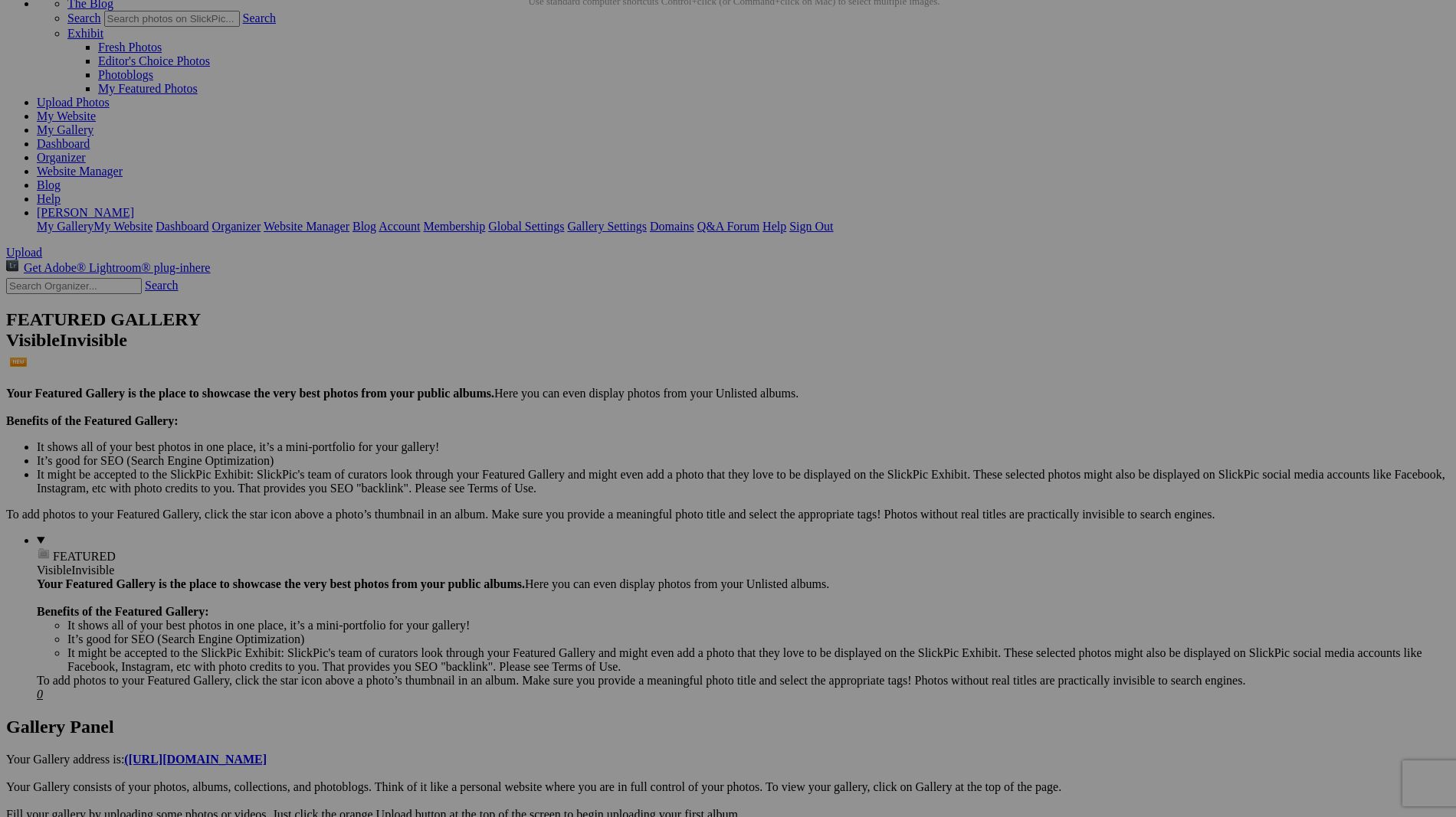
scroll to position [0, 0]
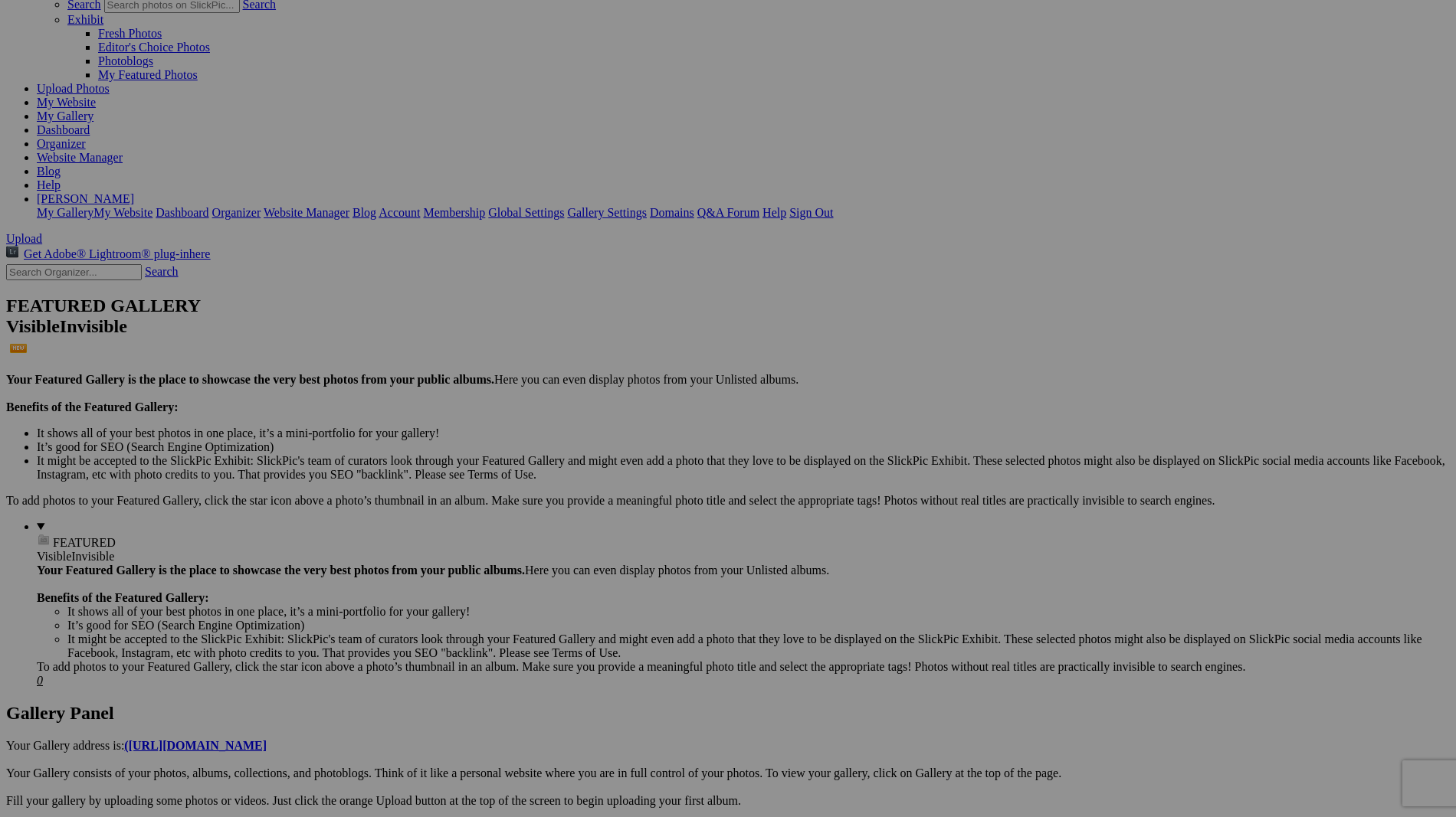
scroll to position [42, 0]
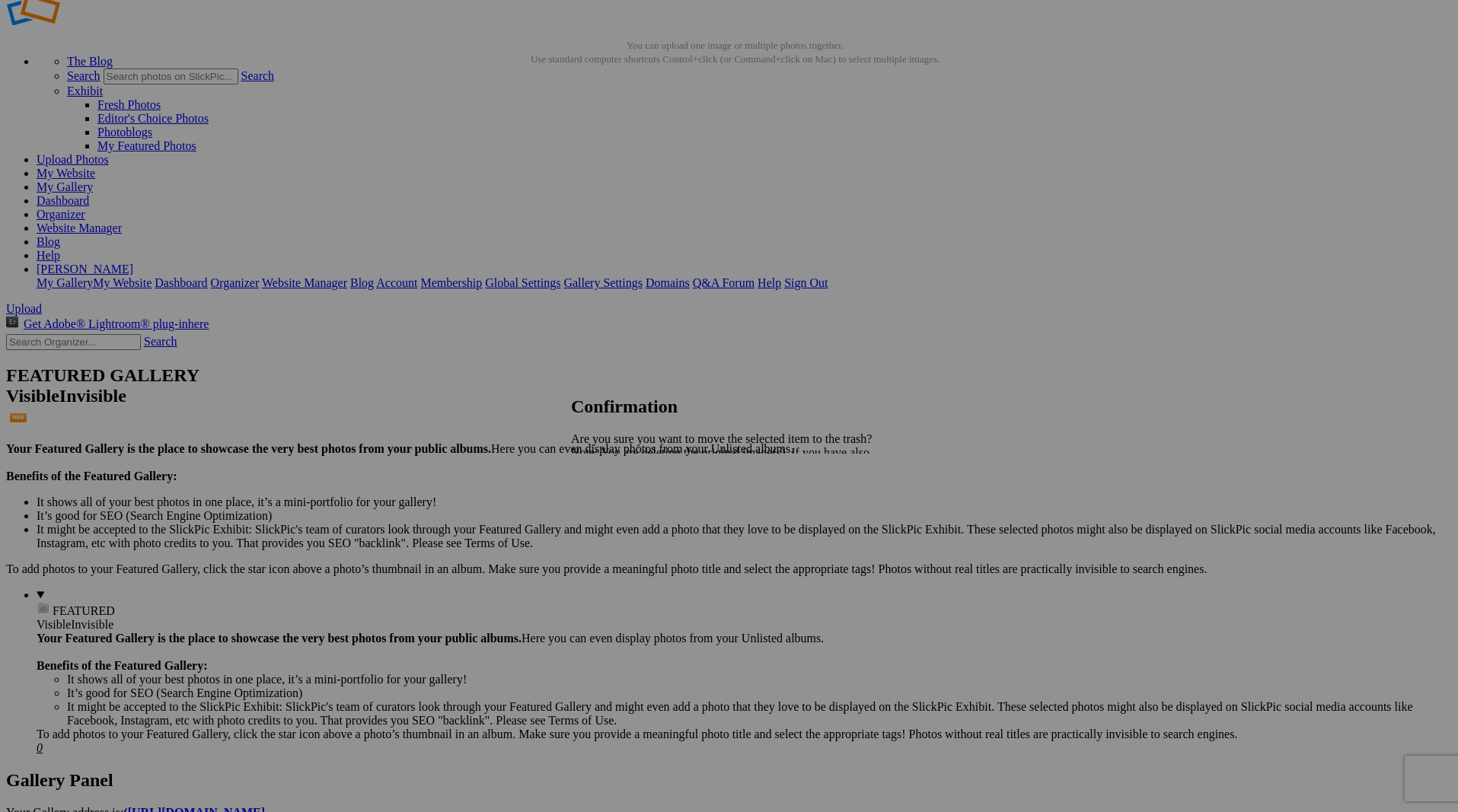
click at [622, 509] on span "Yes" at bounding box center [613, 505] width 18 height 13
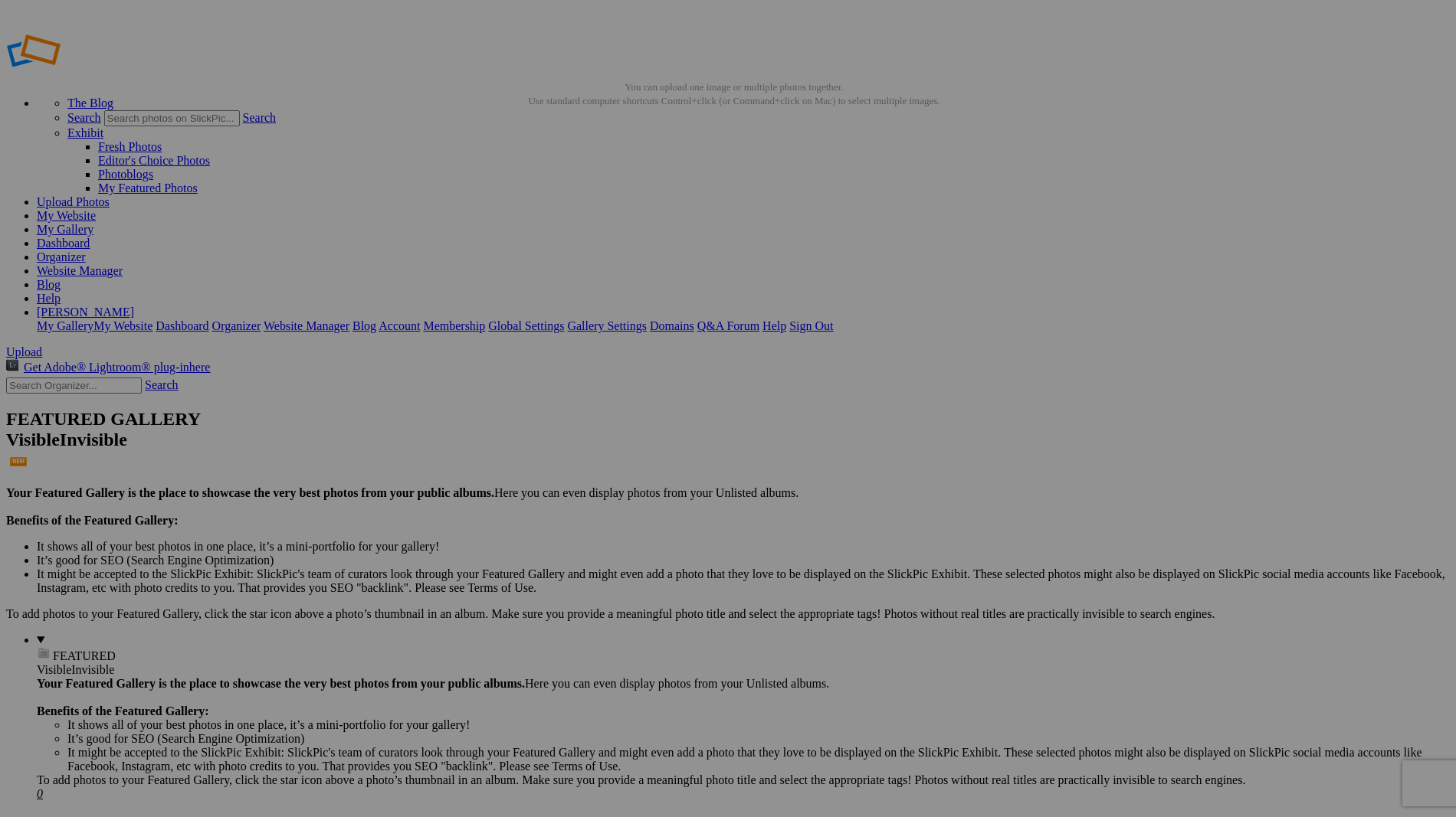
drag, startPoint x: 412, startPoint y: 238, endPoint x: 863, endPoint y: 213, distance: 451.7
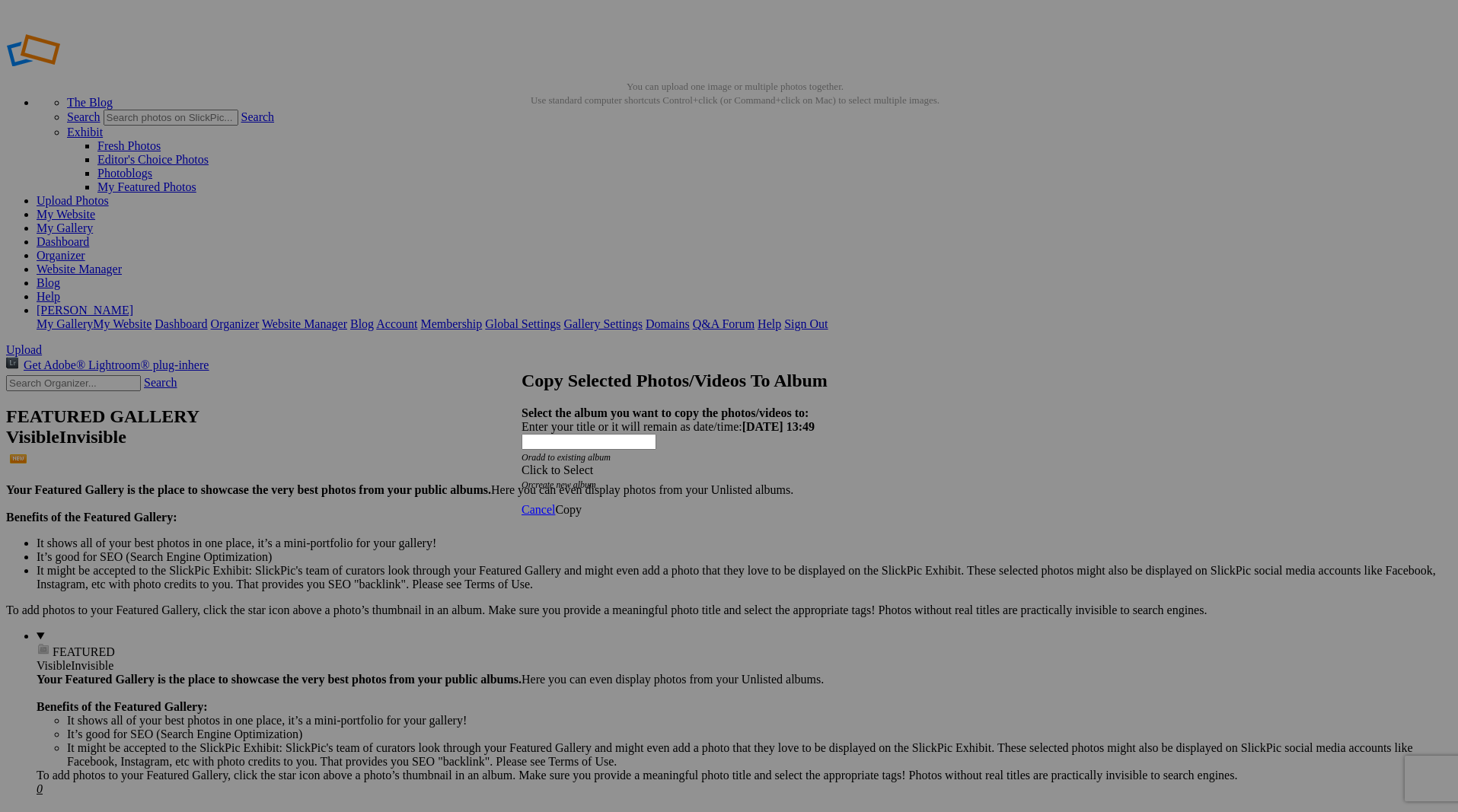
click at [694, 464] on div "Click to Select" at bounding box center [722, 471] width 403 height 14
click at [654, 458] on link "Artist's Select" at bounding box center [620, 451] width 68 height 13
click at [582, 504] on span "Copy" at bounding box center [568, 510] width 26 height 13
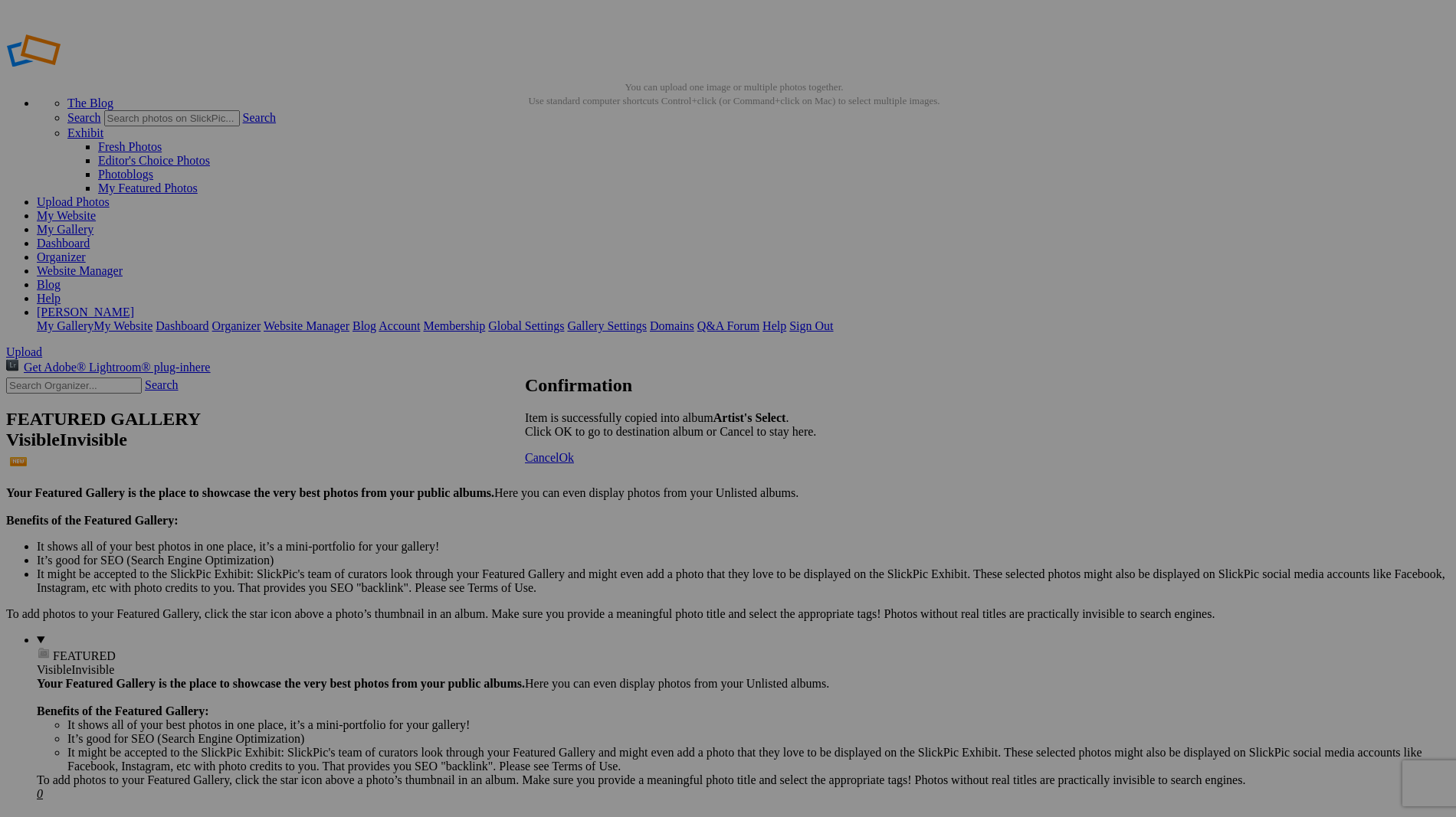
click at [574, 464] on span "Ok" at bounding box center [565, 457] width 15 height 13
drag, startPoint x: 598, startPoint y: 279, endPoint x: 1124, endPoint y: 580, distance: 606.0
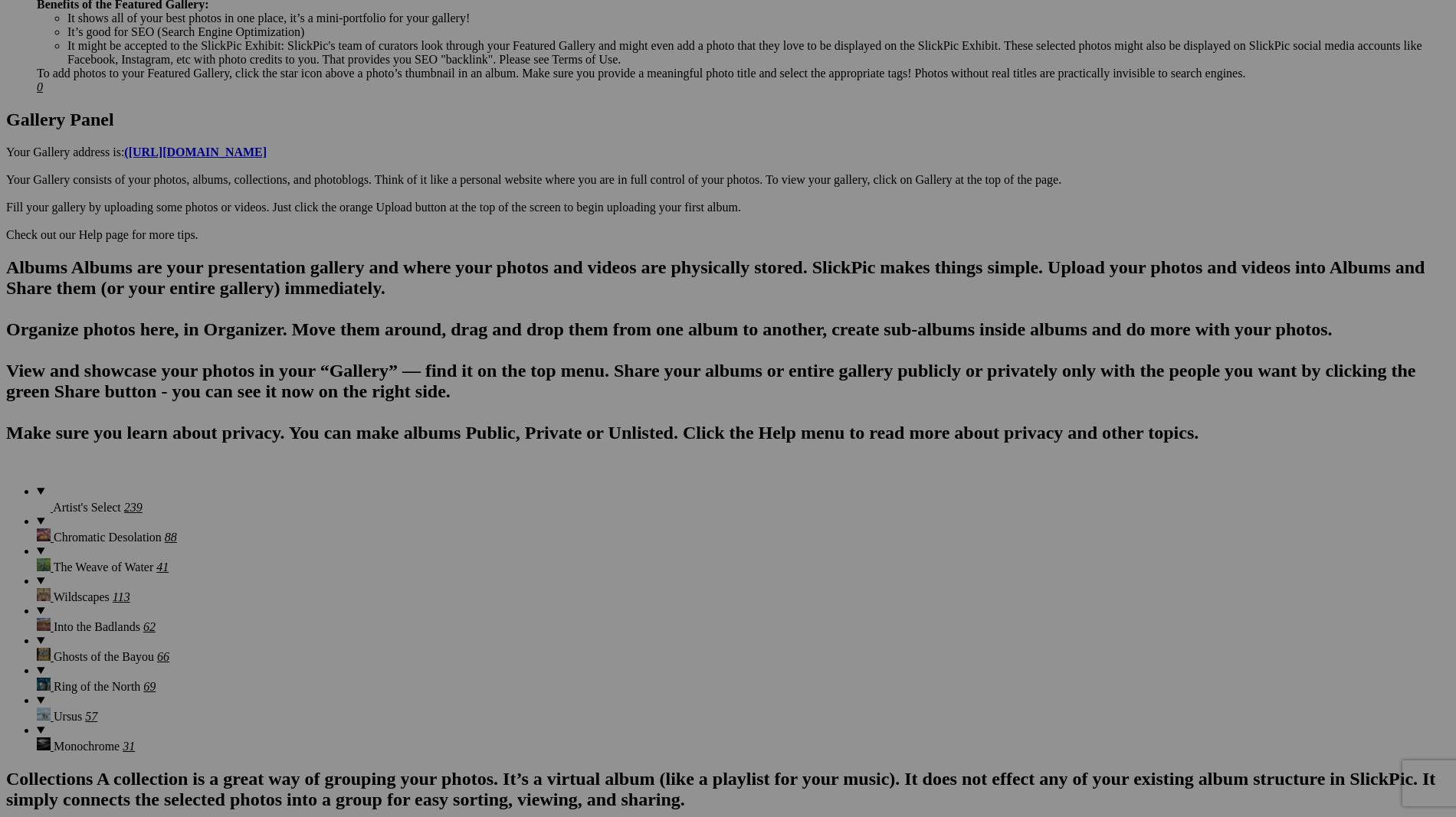
scroll to position [710, 0]
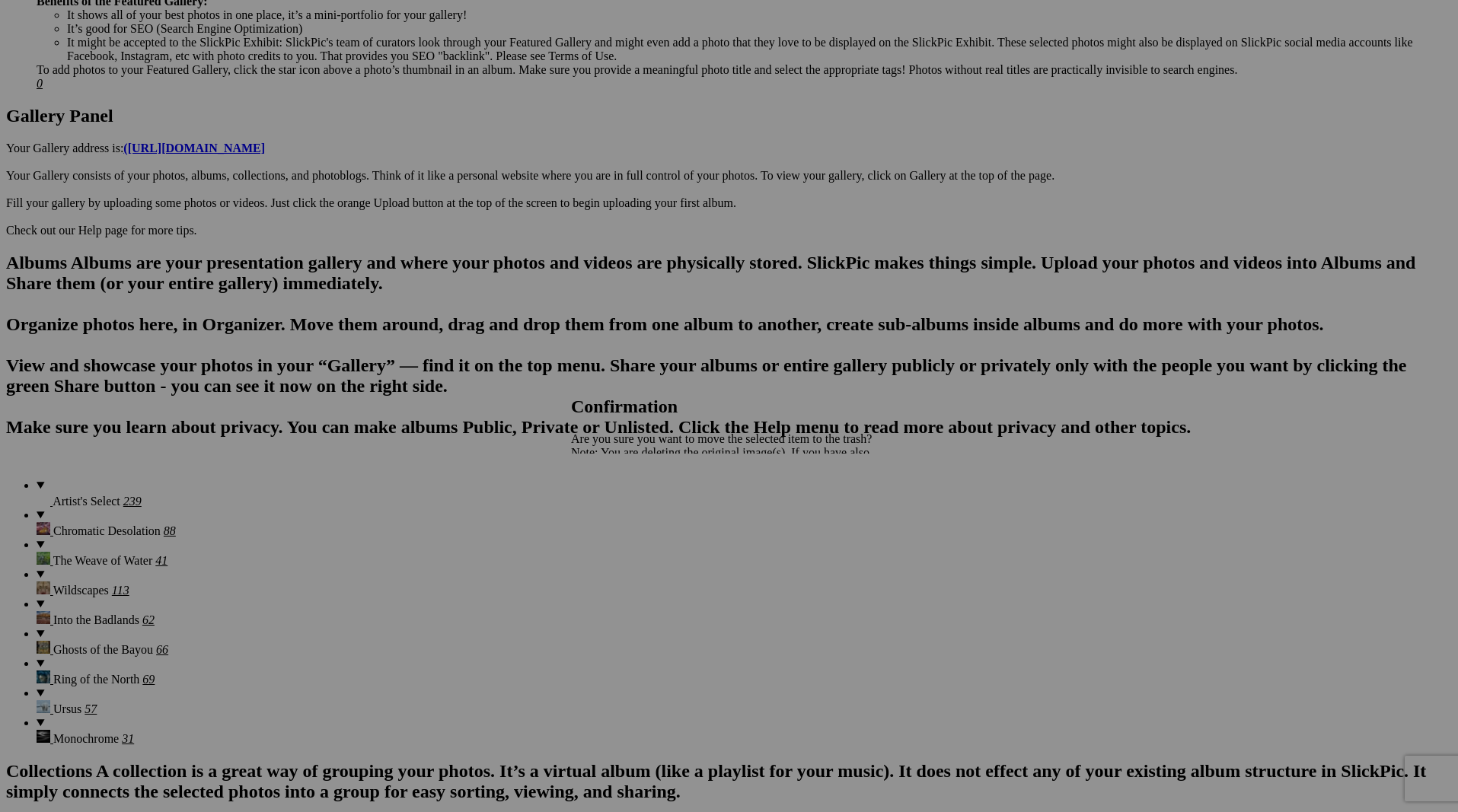
click at [622, 504] on span "Yes" at bounding box center [613, 505] width 18 height 13
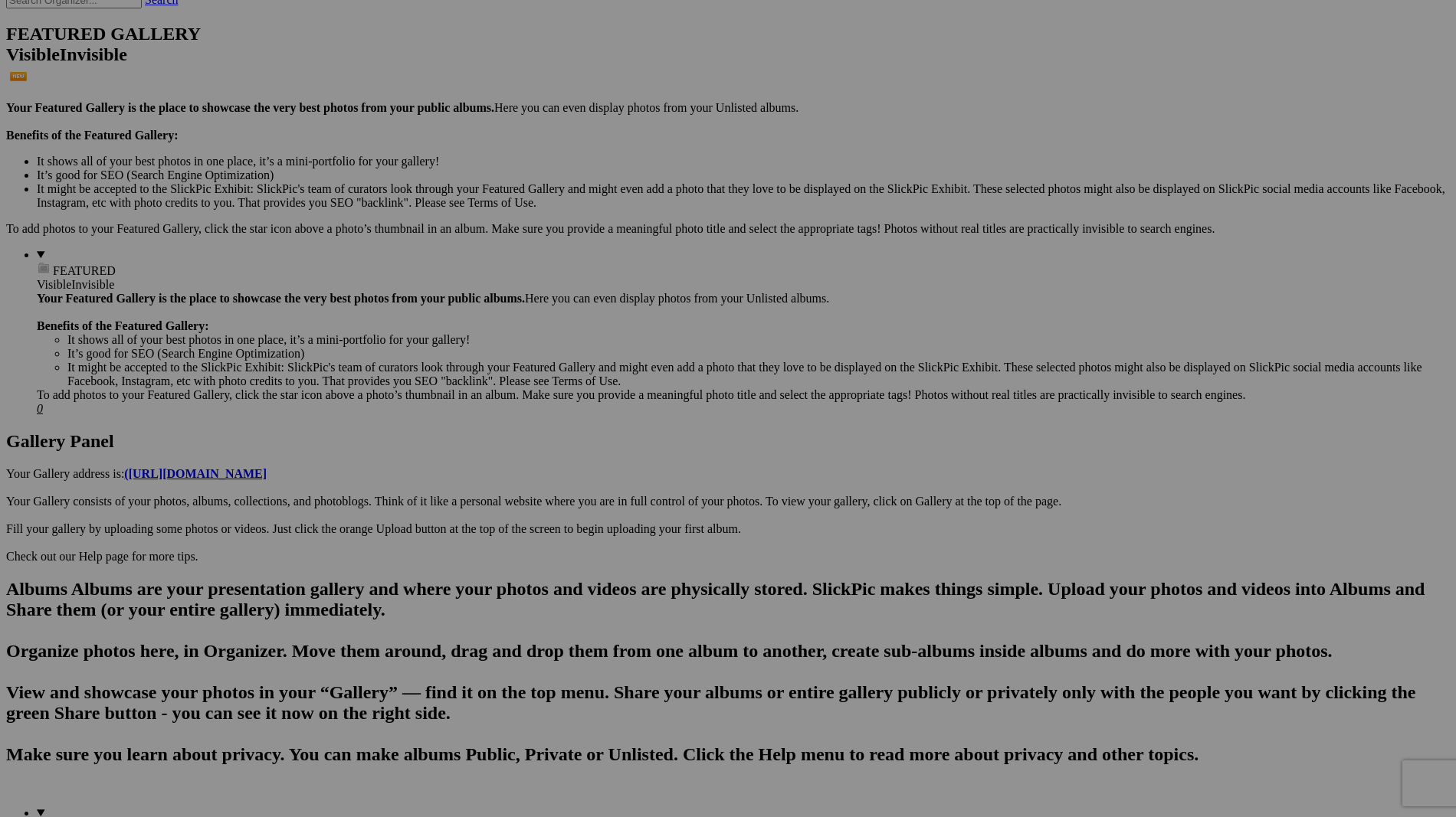
scroll to position [0, 0]
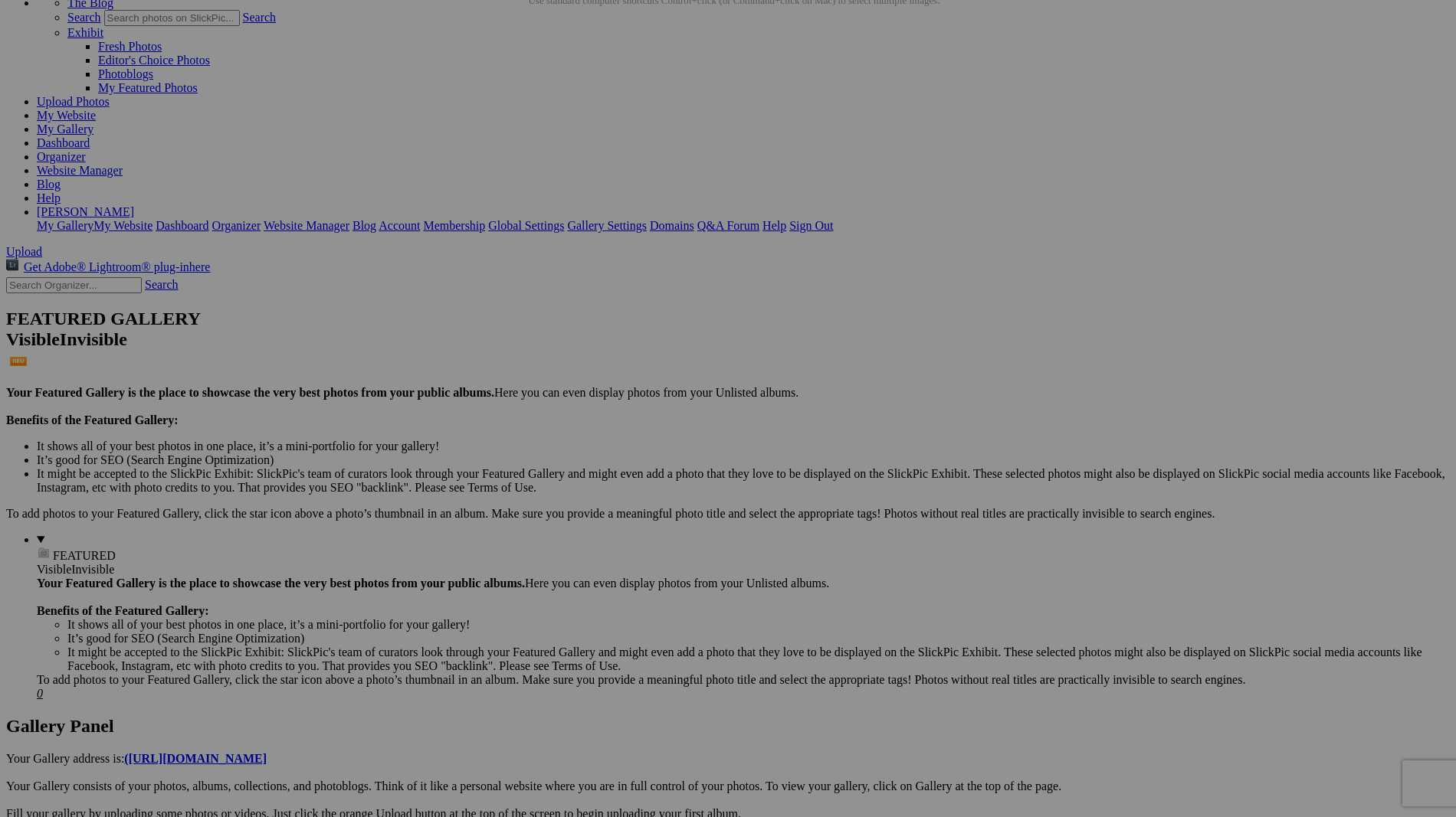
scroll to position [84, 0]
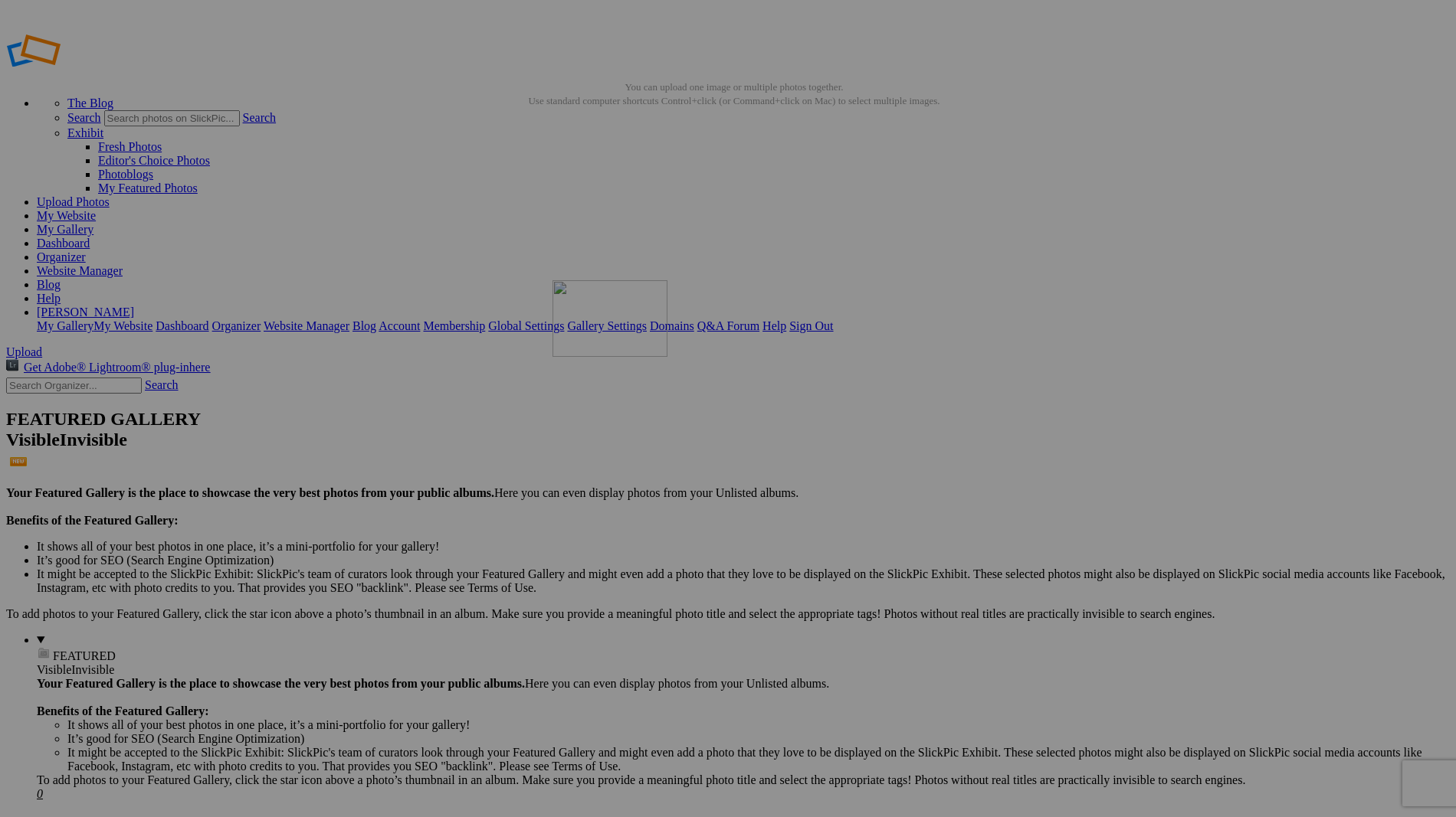
drag, startPoint x: 433, startPoint y: 238, endPoint x: 775, endPoint y: 390, distance: 374.3
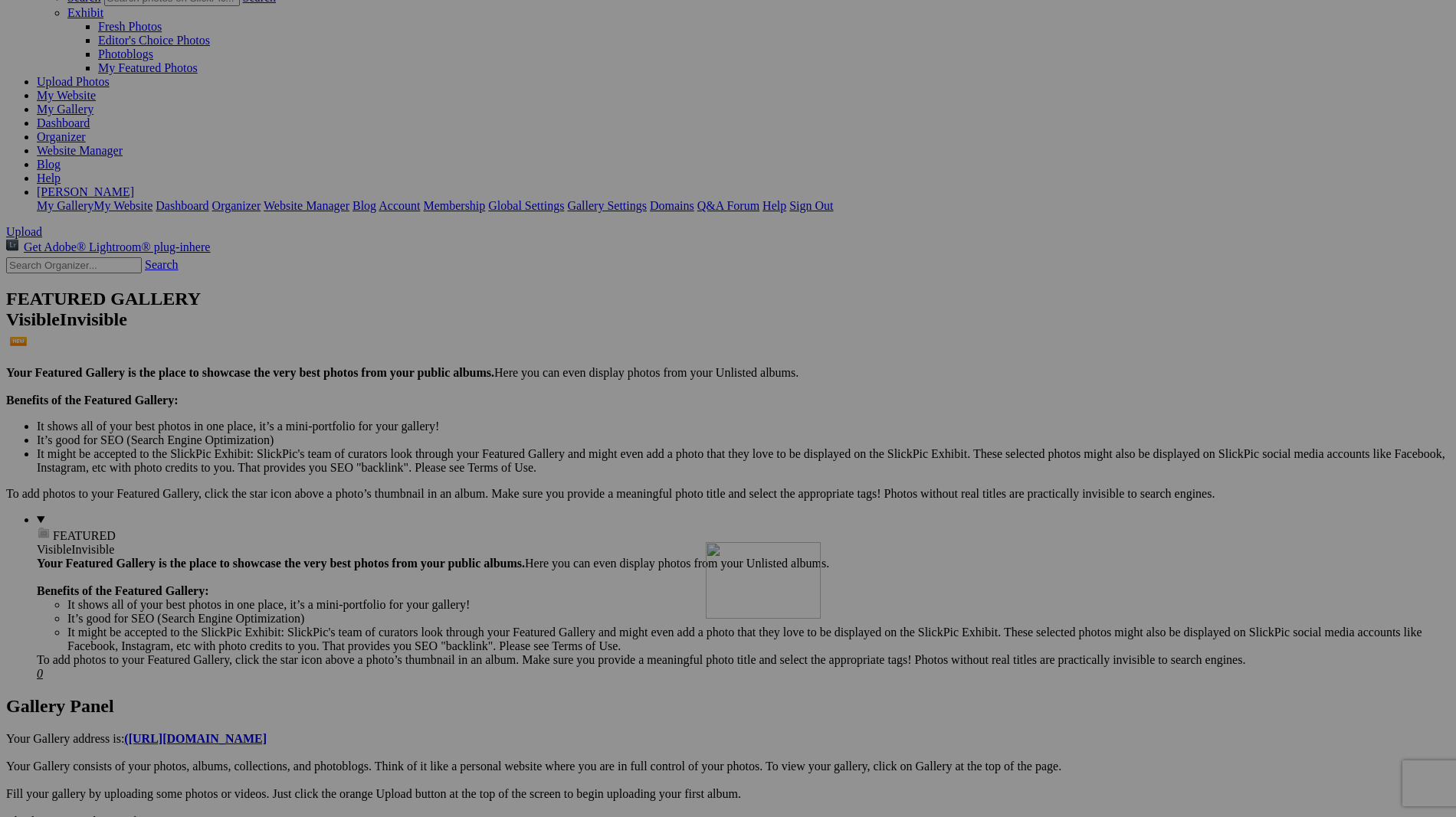
drag, startPoint x: 445, startPoint y: 241, endPoint x: 926, endPoint y: 676, distance: 648.5
